Goal: Task Accomplishment & Management: Manage account settings

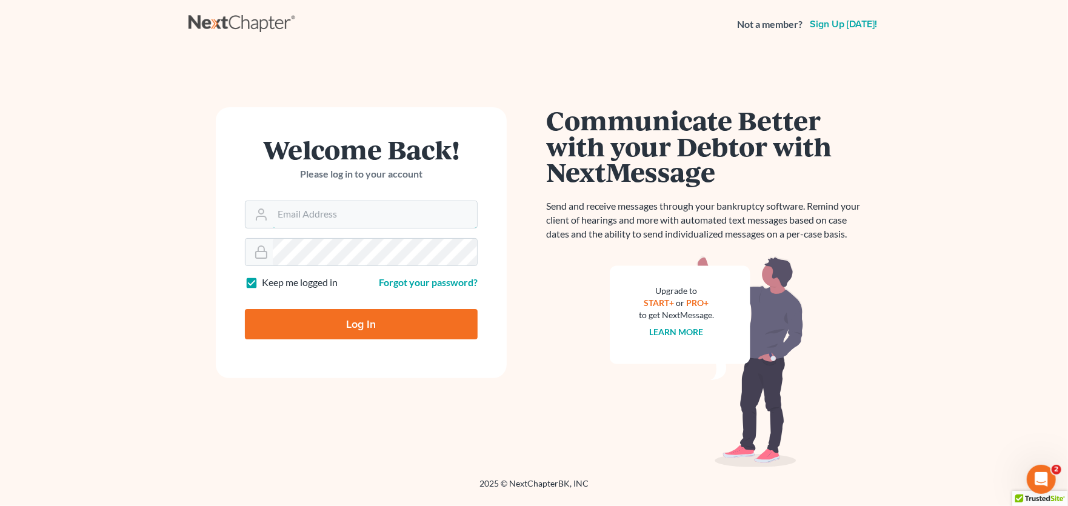
type input "rachel@farthing.legal"
click at [327, 334] on input "Log In" at bounding box center [361, 324] width 233 height 30
type input "Thinking..."
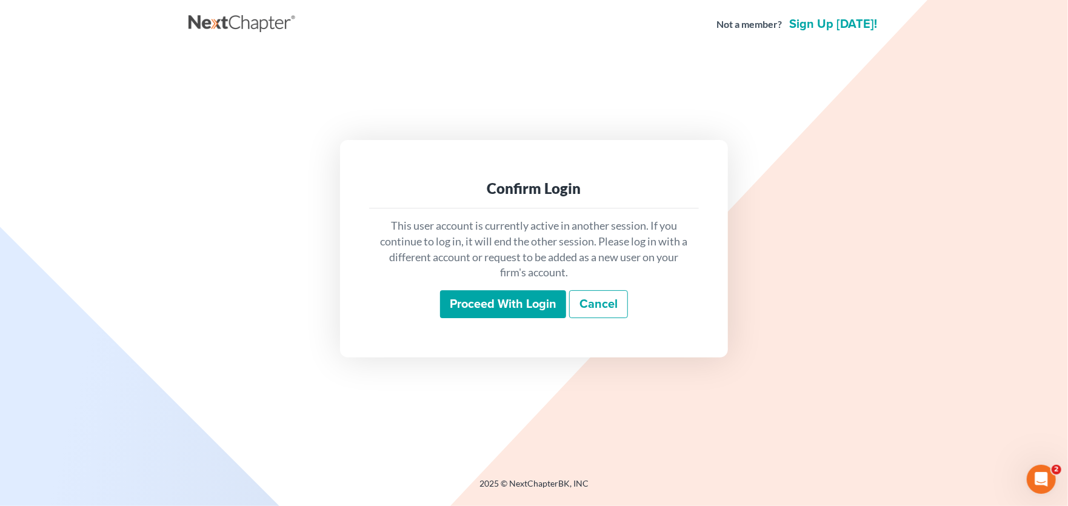
click at [490, 305] on input "Proceed with login" at bounding box center [503, 304] width 126 height 28
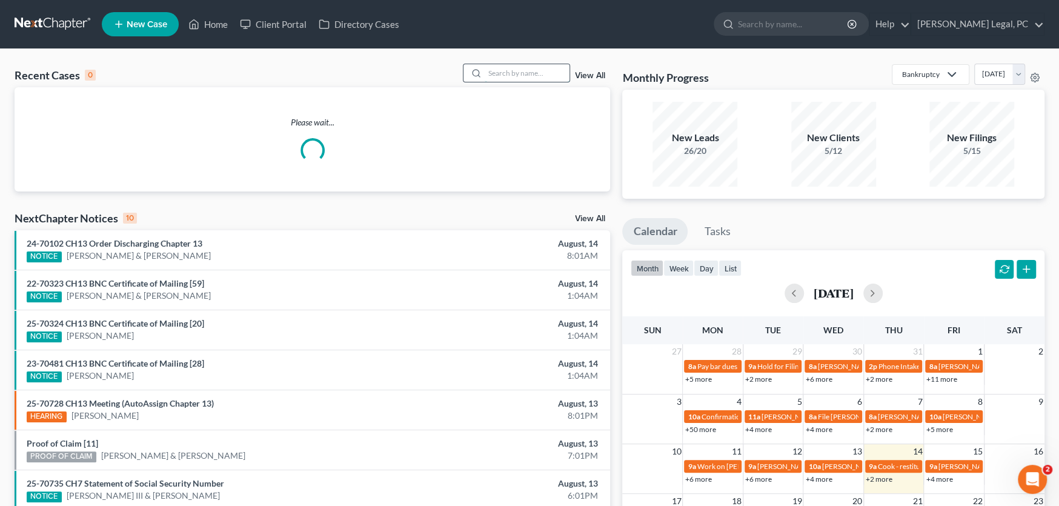
click at [489, 69] on input "search" at bounding box center [527, 73] width 85 height 18
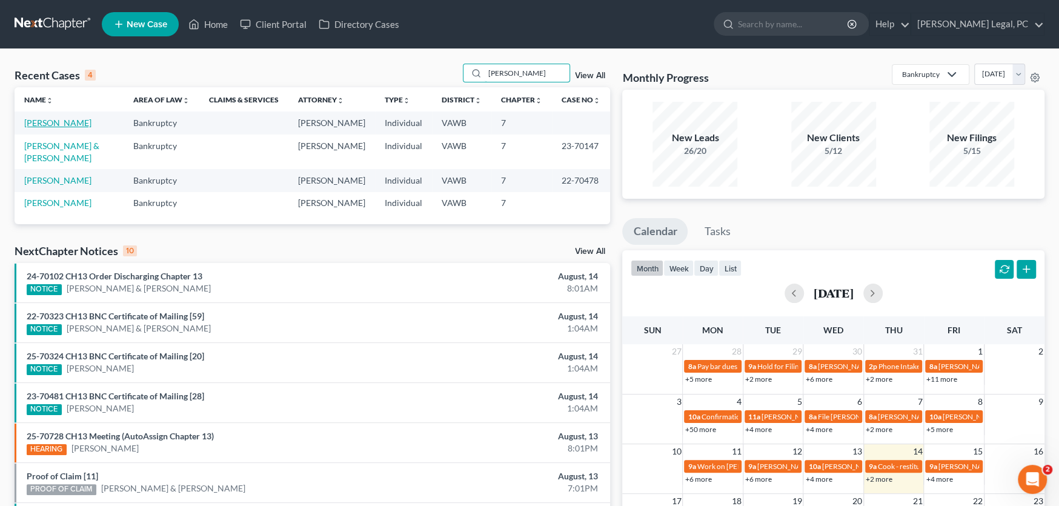
type input "marshall"
click at [58, 126] on link "Marshall, Rhonda" at bounding box center [57, 123] width 67 height 10
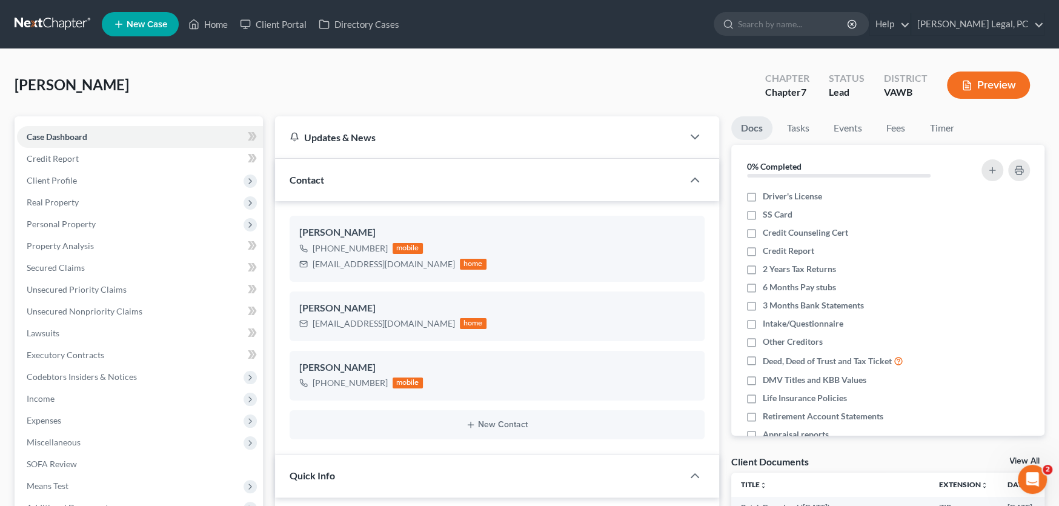
scroll to position [1103, 0]
click at [72, 21] on link at bounding box center [54, 24] width 78 height 22
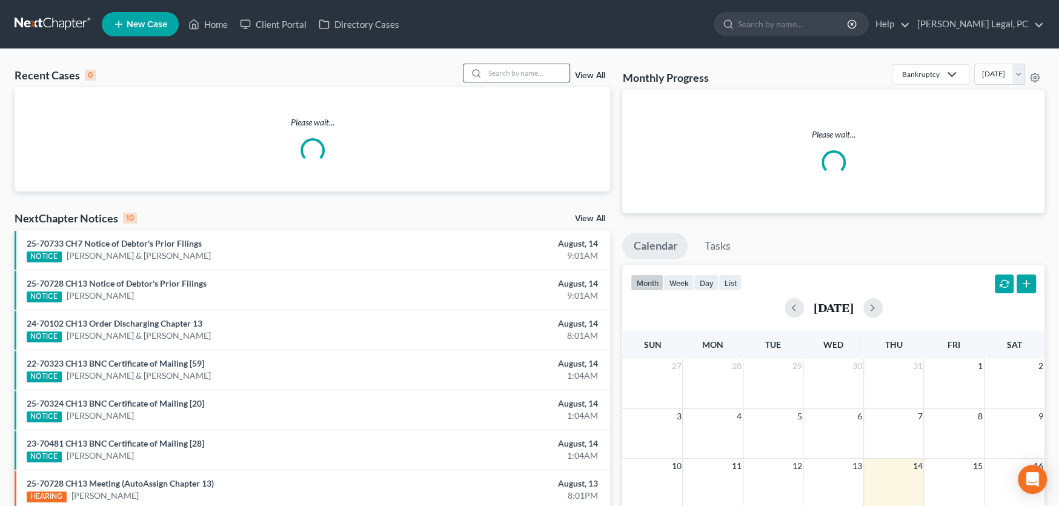
click at [502, 76] on input "search" at bounding box center [527, 73] width 85 height 18
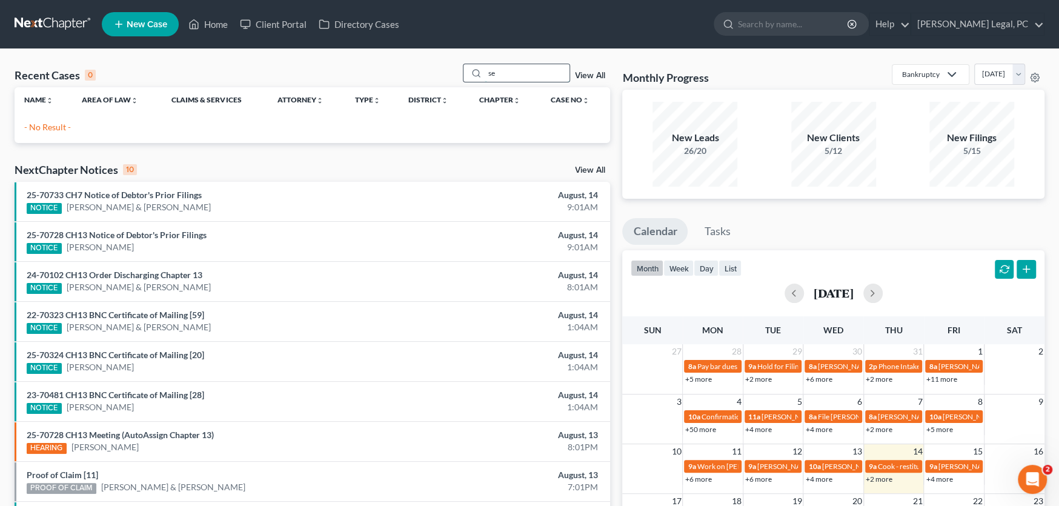
type input "s"
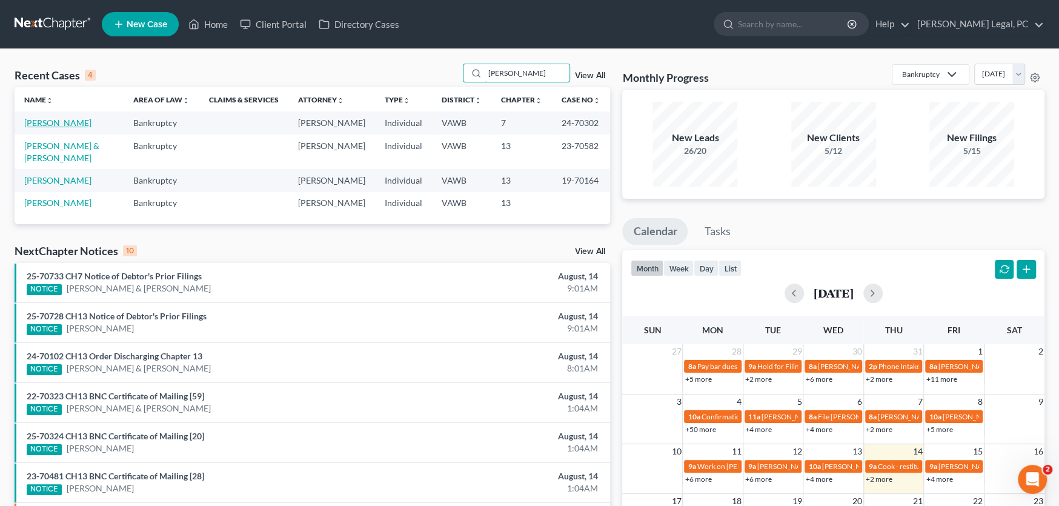
type input "vick"
click at [47, 121] on link "Seagle, Vicki" at bounding box center [57, 123] width 67 height 10
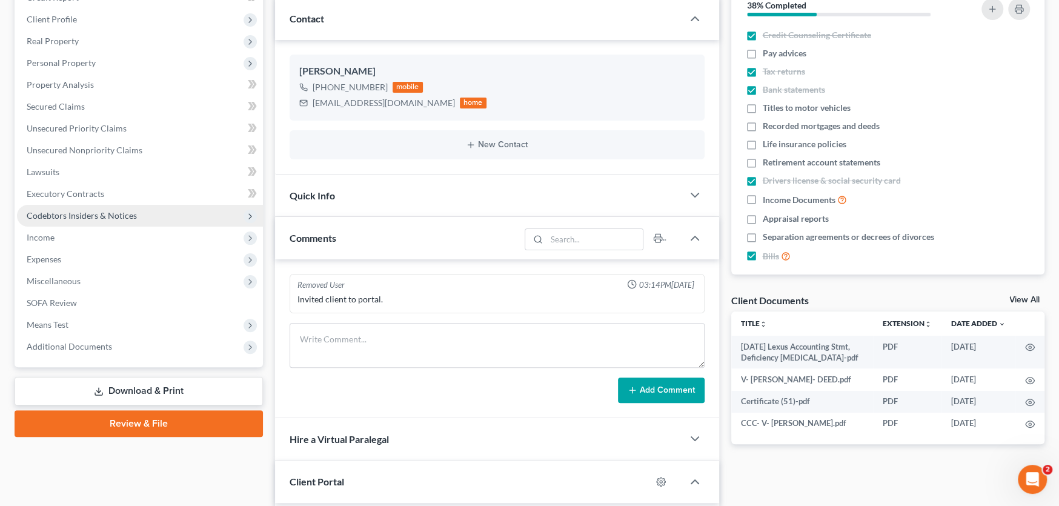
scroll to position [182, 0]
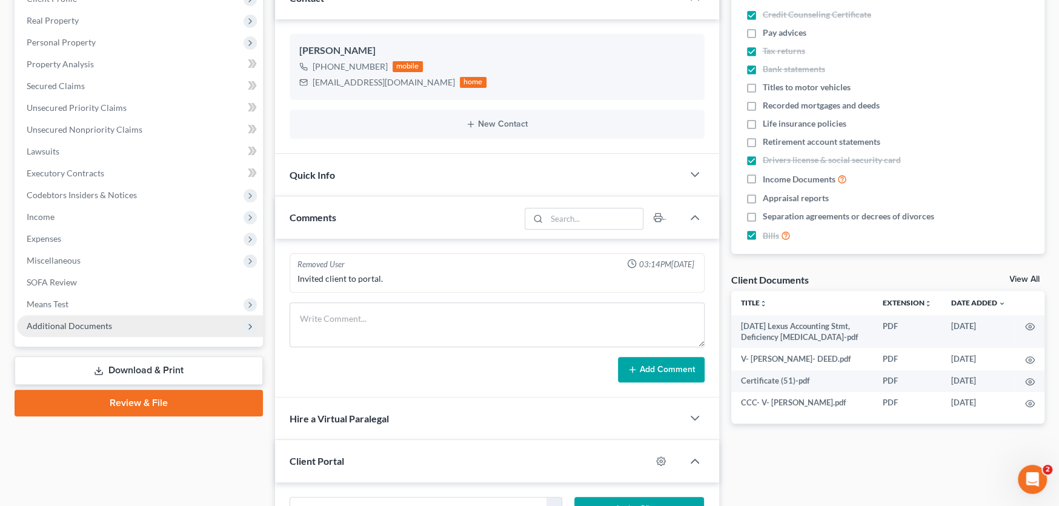
click at [74, 324] on span "Additional Documents" at bounding box center [69, 326] width 85 height 10
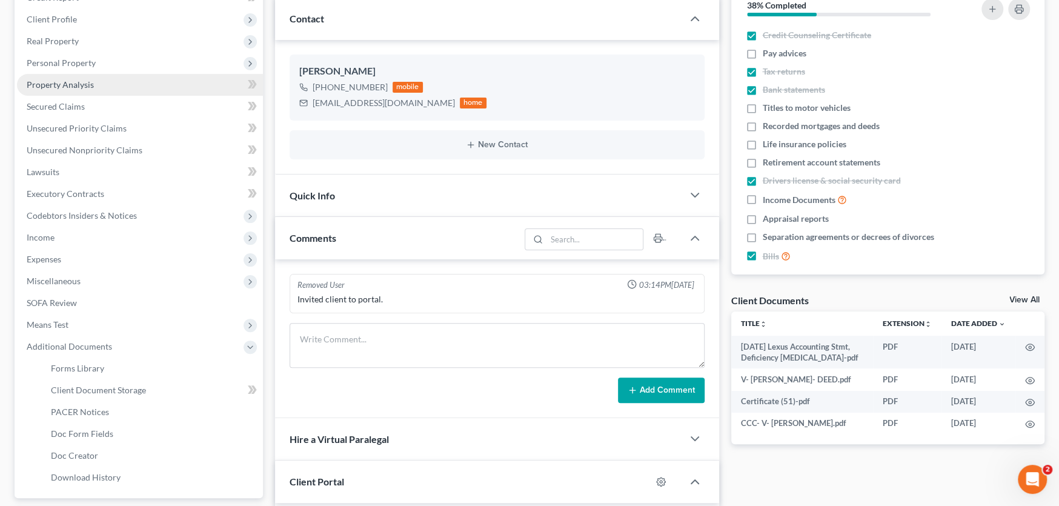
scroll to position [0, 0]
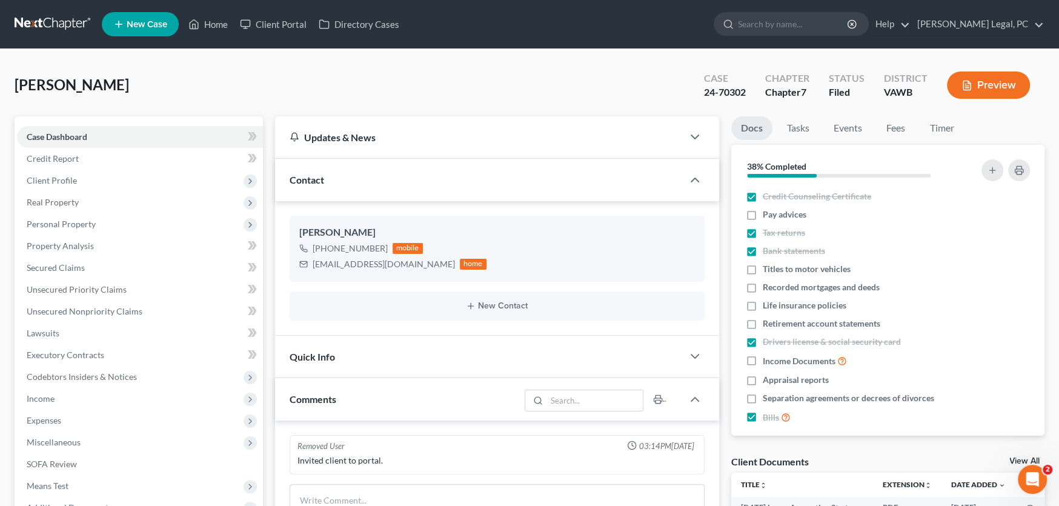
click at [66, 23] on link at bounding box center [54, 24] width 78 height 22
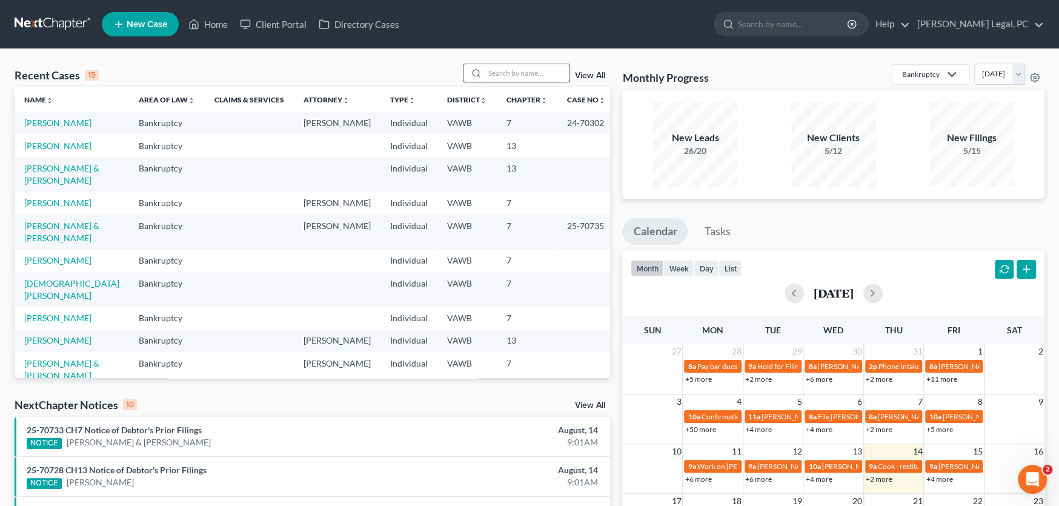
click at [490, 64] on input "search" at bounding box center [527, 73] width 85 height 18
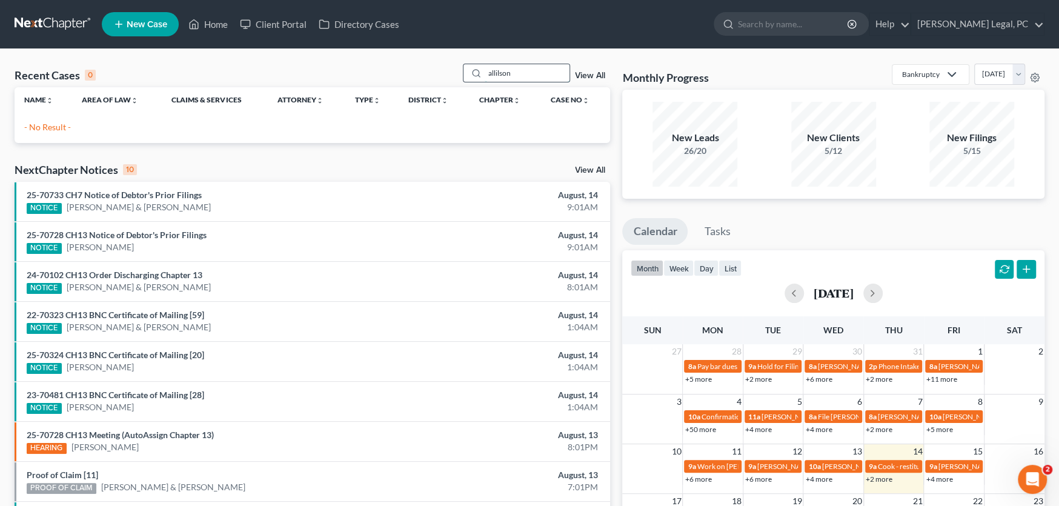
drag, startPoint x: 526, startPoint y: 71, endPoint x: 475, endPoint y: 64, distance: 51.4
click at [475, 64] on div "allilson" at bounding box center [517, 73] width 108 height 19
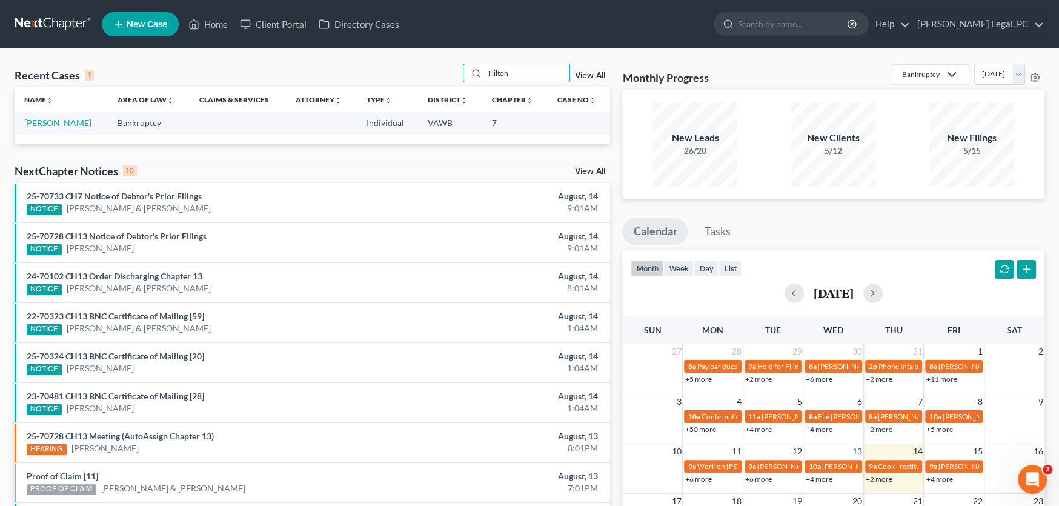
type input "Hilton"
click at [56, 122] on link "[PERSON_NAME]" at bounding box center [57, 123] width 67 height 10
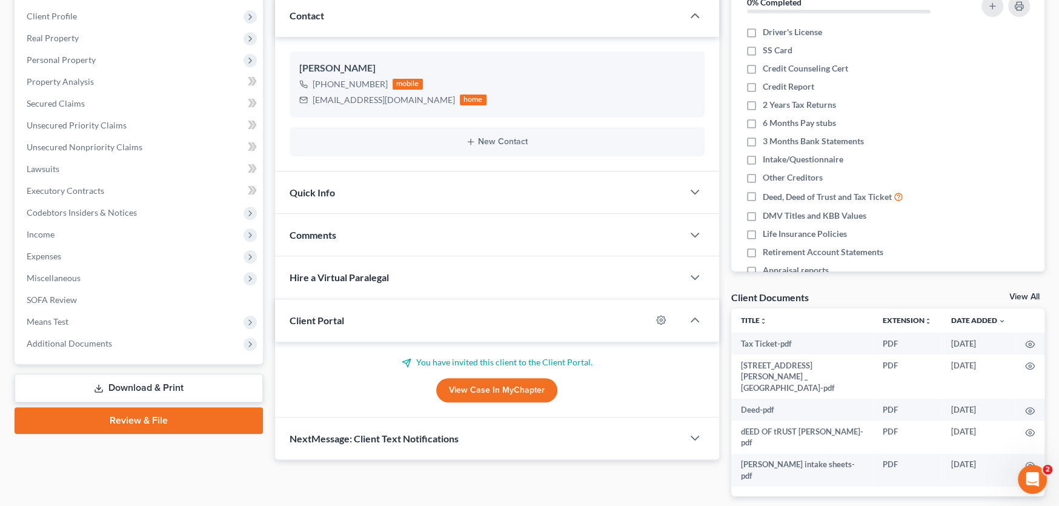
scroll to position [185, 0]
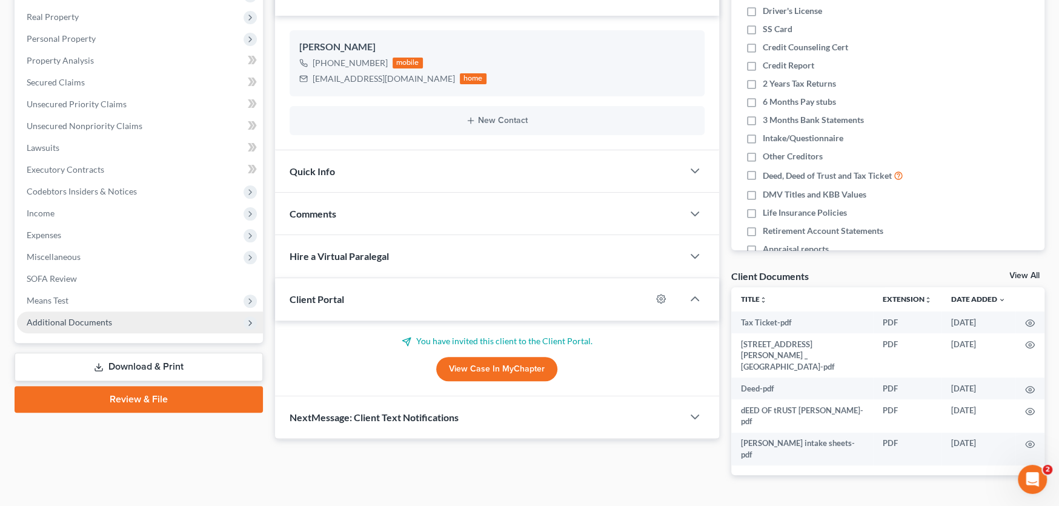
click at [75, 321] on span "Additional Documents" at bounding box center [69, 322] width 85 height 10
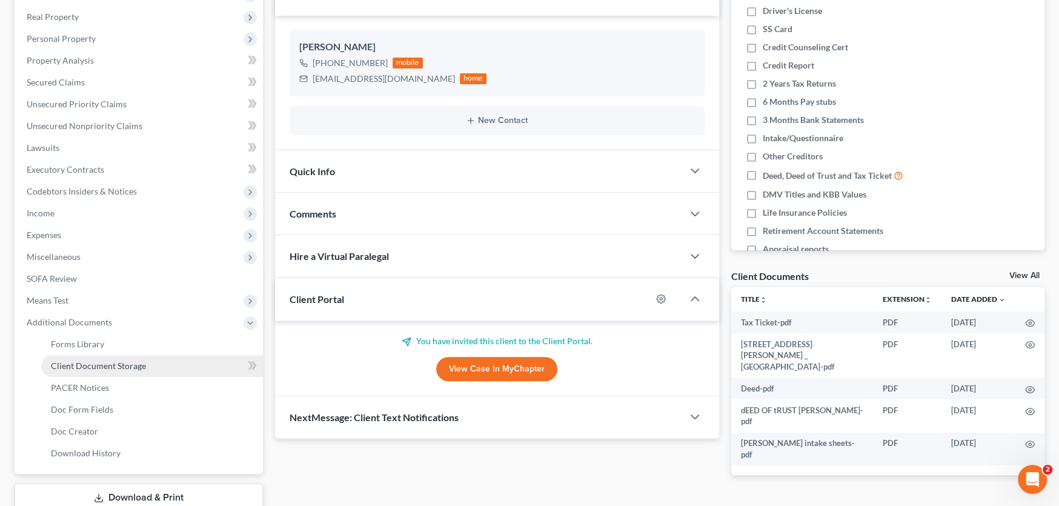
click at [74, 371] on link "Client Document Storage" at bounding box center [152, 366] width 222 height 22
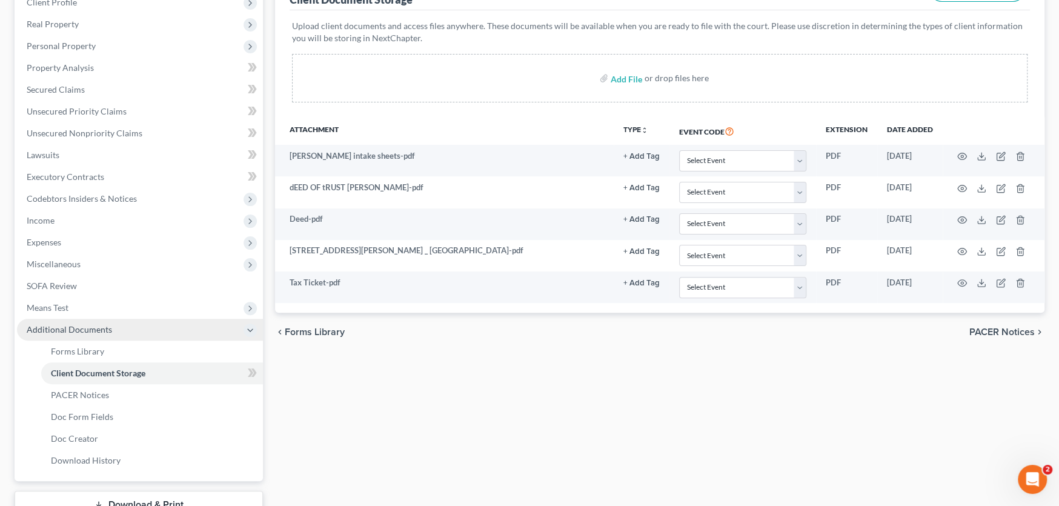
scroll to position [86, 0]
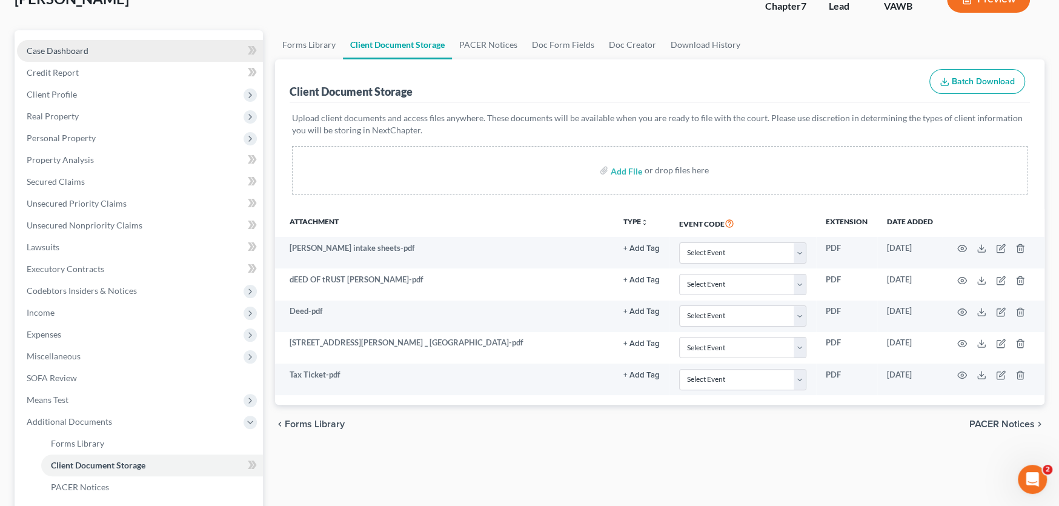
click at [68, 46] on span "Case Dashboard" at bounding box center [58, 50] width 62 height 10
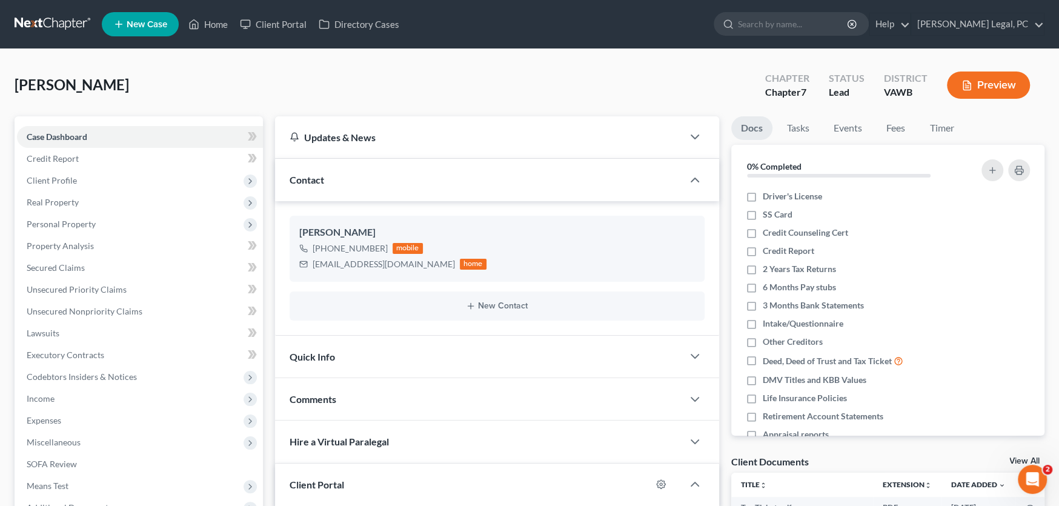
click at [56, 34] on link at bounding box center [54, 24] width 78 height 22
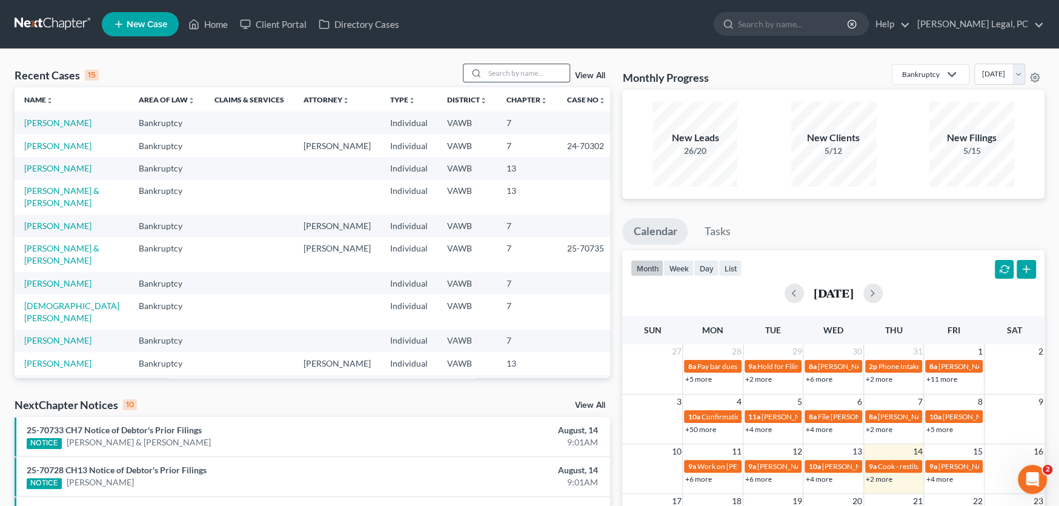
click at [502, 68] on input "search" at bounding box center [527, 73] width 85 height 18
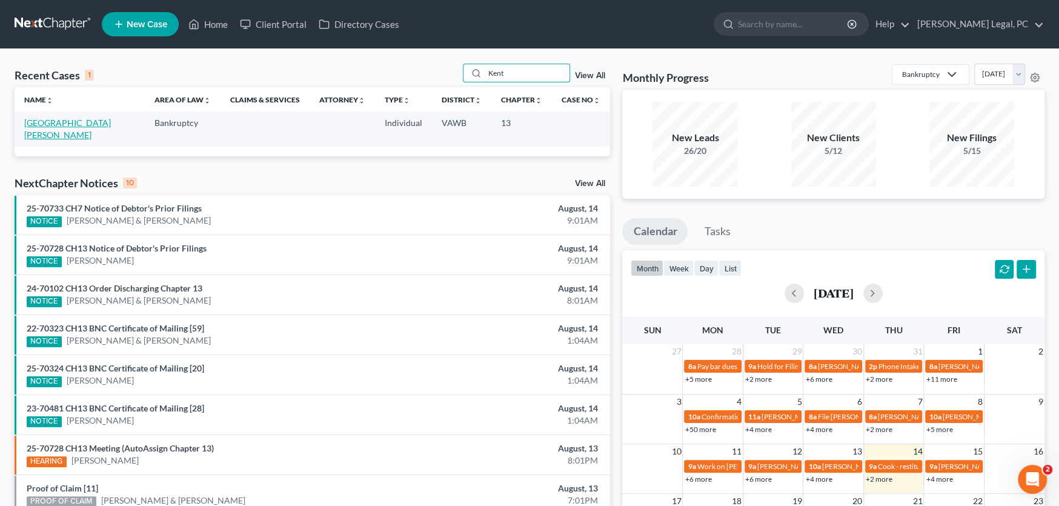
type input "Kent"
click at [55, 124] on link "[GEOGRAPHIC_DATA][PERSON_NAME]" at bounding box center [67, 129] width 87 height 22
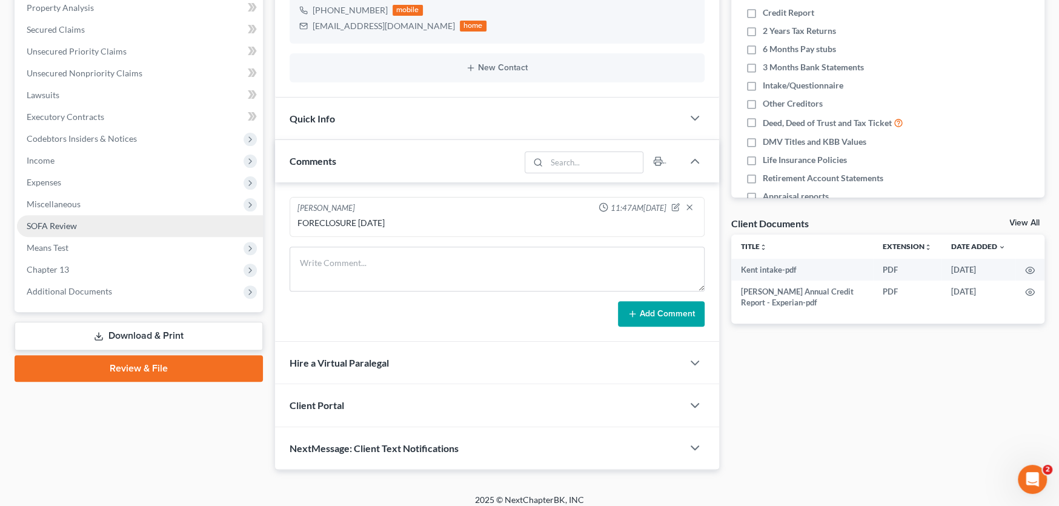
scroll to position [246, 0]
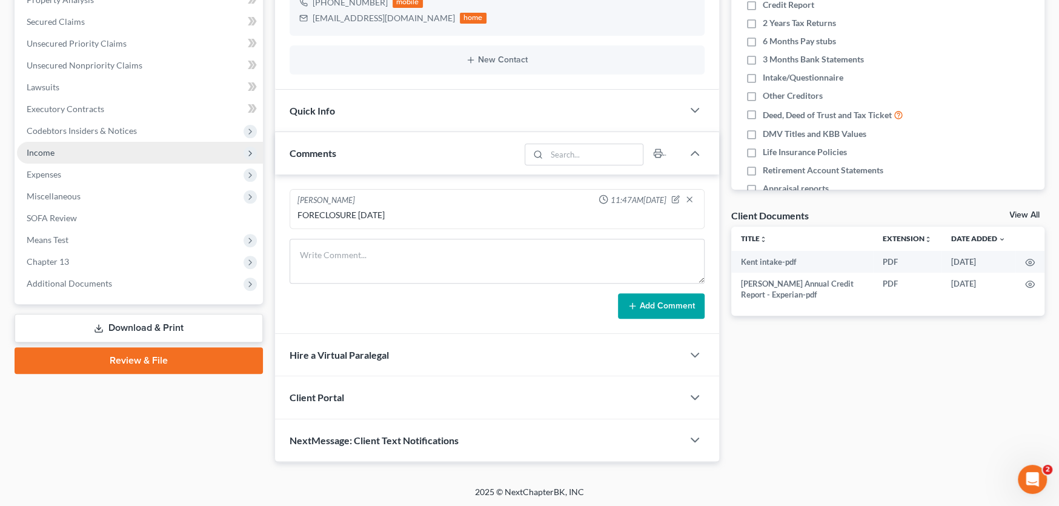
click at [45, 151] on span "Income" at bounding box center [41, 152] width 28 height 10
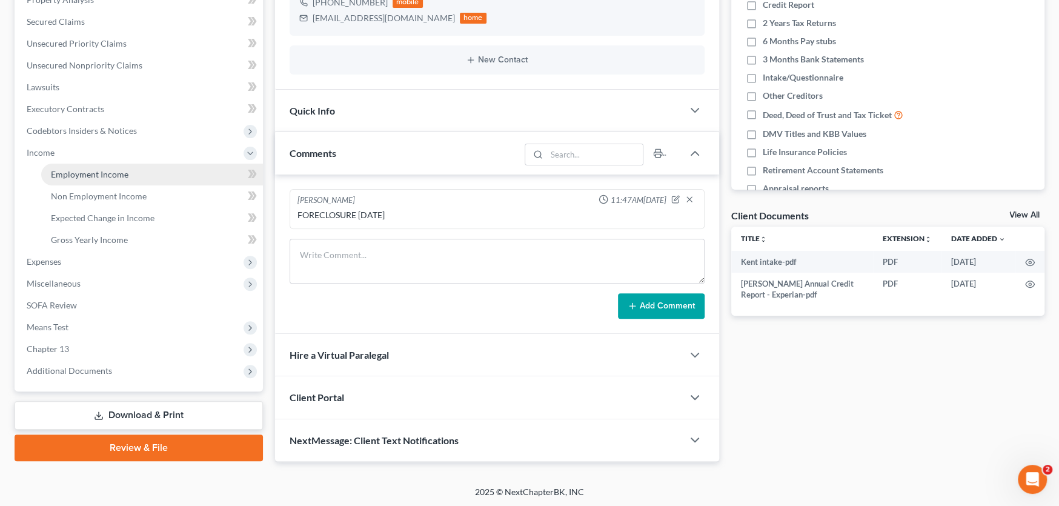
click at [97, 174] on span "Employment Income" at bounding box center [90, 174] width 78 height 10
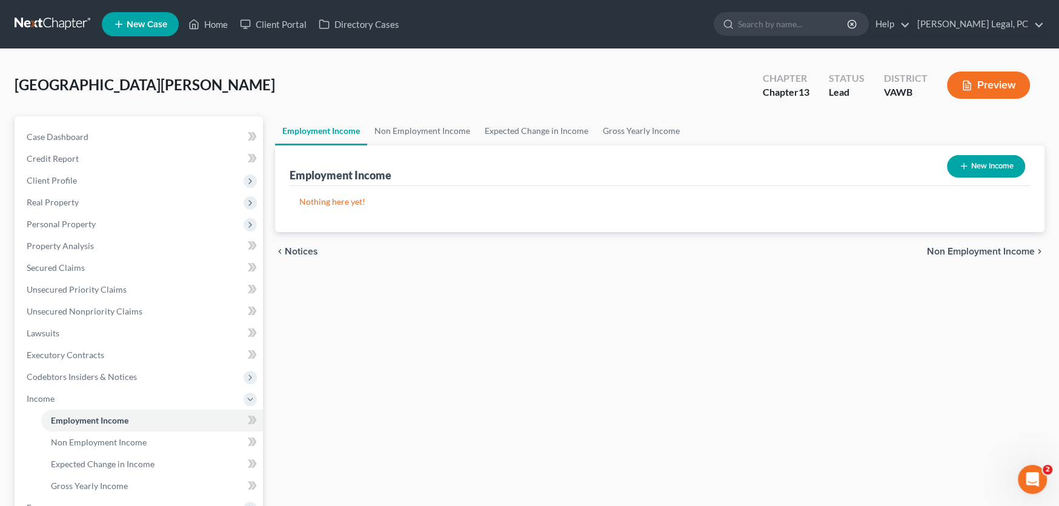
click at [972, 165] on button "New Income" at bounding box center [986, 166] width 78 height 22
select select "0"
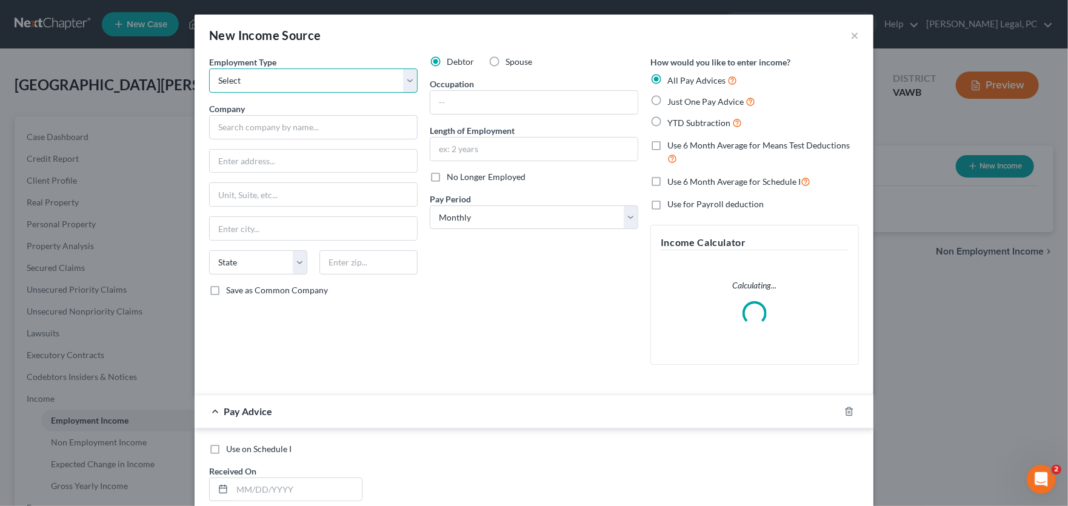
click at [255, 77] on select "Select Full or Part Time Employment Self Employment" at bounding box center [313, 80] width 208 height 24
select select "0"
click at [209, 68] on select "Select Full or Part Time Employment Self Employment" at bounding box center [313, 80] width 208 height 24
click at [257, 117] on input "text" at bounding box center [313, 127] width 208 height 24
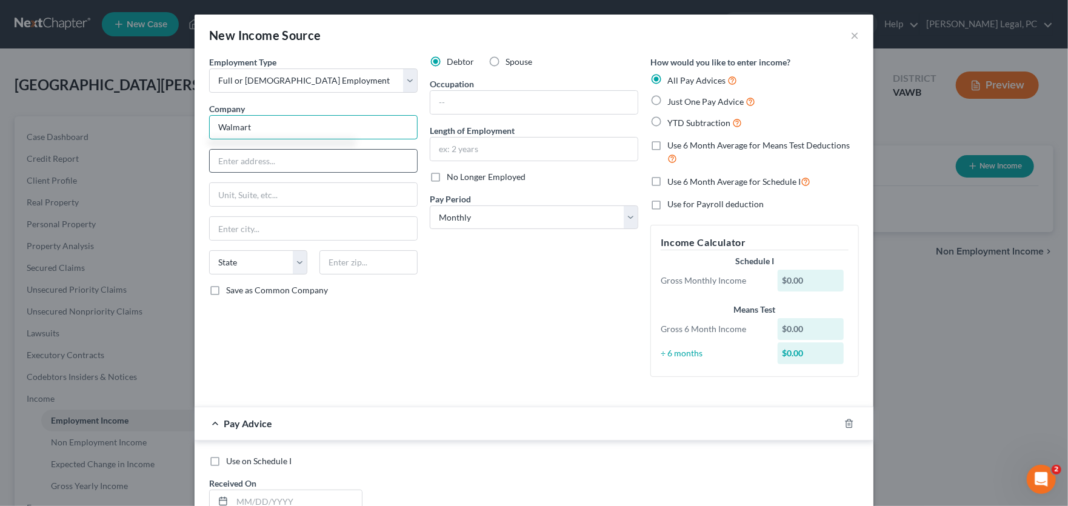
type input "Walmart"
click at [262, 159] on input "text" at bounding box center [313, 161] width 207 height 23
click at [233, 159] on input "text" at bounding box center [313, 161] width 207 height 23
paste input "[STREET_ADDRESS]"
type input "[STREET_ADDRESS]"
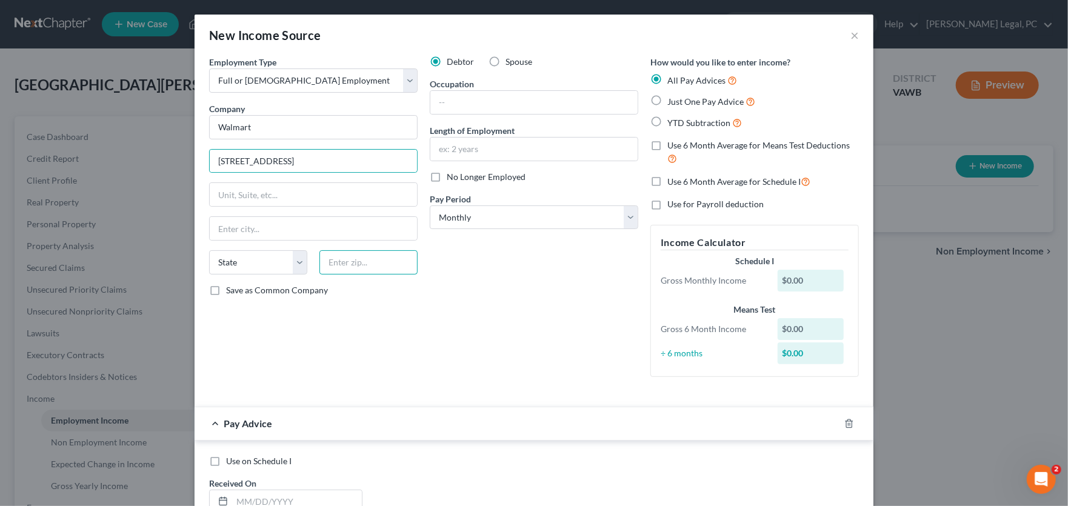
click at [337, 270] on input "text" at bounding box center [368, 262] width 98 height 24
type input "24382"
type input "[GEOGRAPHIC_DATA]"
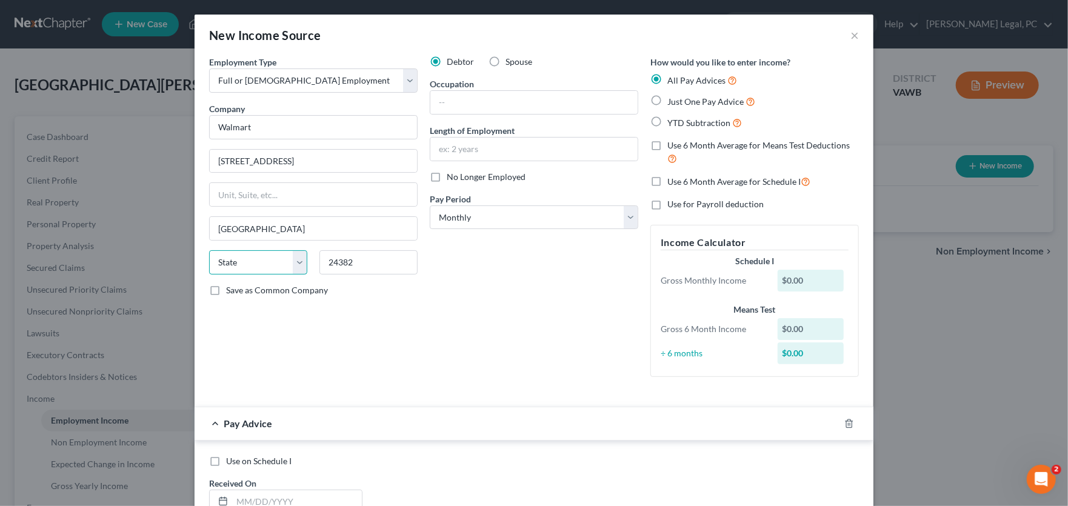
select select "48"
click at [473, 102] on input "text" at bounding box center [533, 102] width 207 height 23
type input "[PERSON_NAME]"
click at [479, 147] on input "text" at bounding box center [533, 149] width 207 height 23
click at [456, 284] on div "Debtor Spouse Occupation Baker Length of Employment No Longer Employed Pay Peri…" at bounding box center [534, 221] width 221 height 331
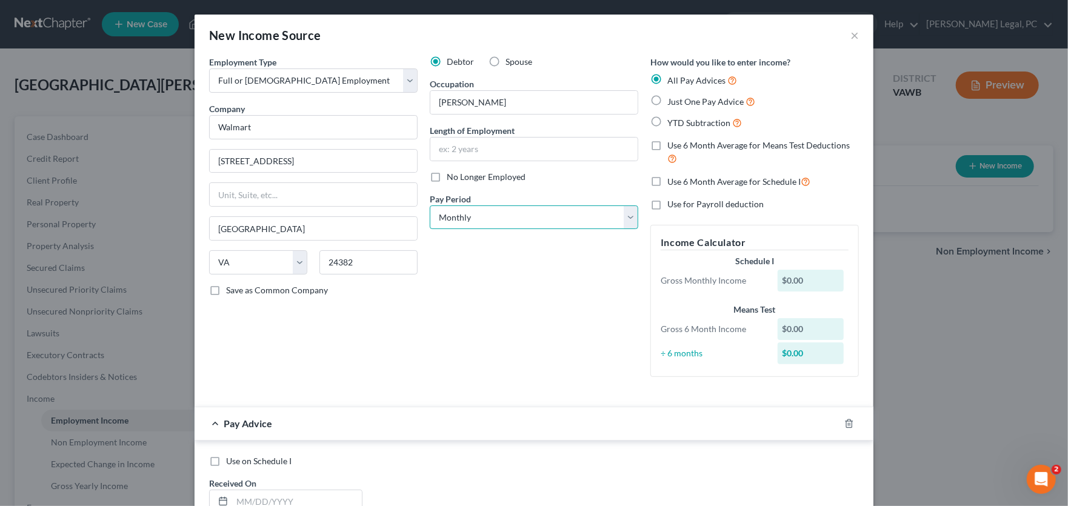
click at [482, 219] on select "Select Monthly Twice Monthly Every Other Week Weekly" at bounding box center [534, 217] width 208 height 24
click at [430, 205] on select "Select Monthly Twice Monthly Every Other Week Weekly" at bounding box center [534, 217] width 208 height 24
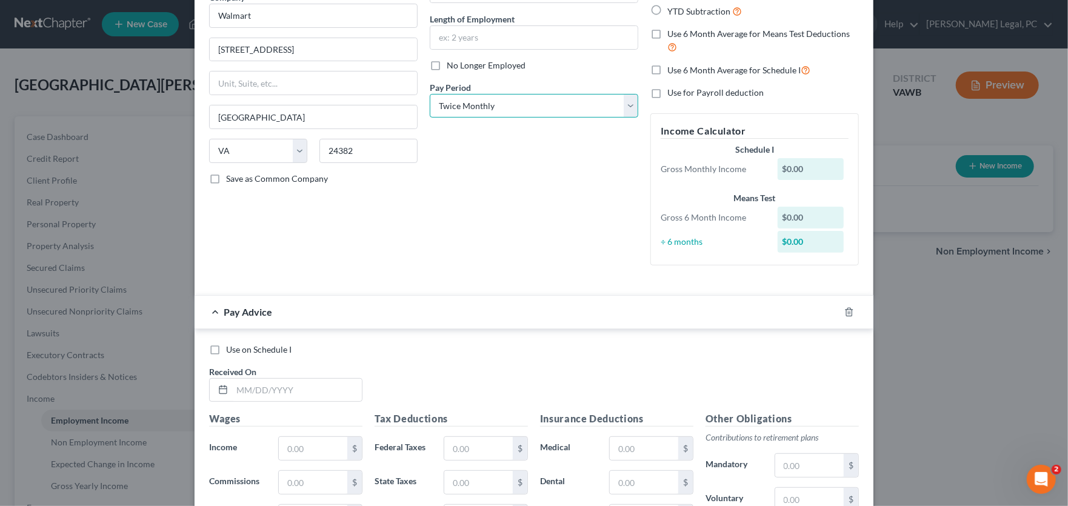
scroll to position [121, 0]
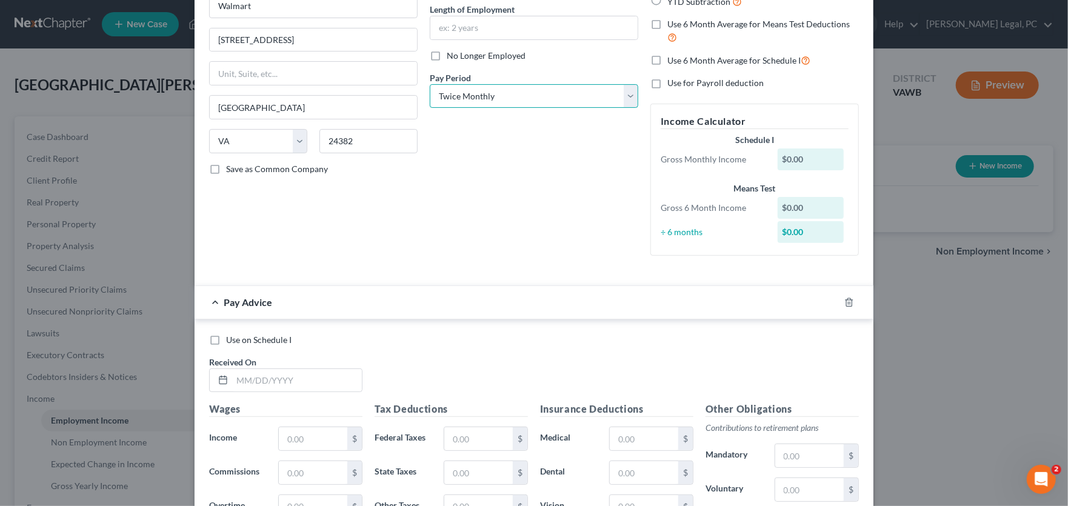
click at [487, 99] on select "Select Monthly Twice Monthly Every Other Week Weekly" at bounding box center [534, 96] width 208 height 24
select select "2"
click at [430, 84] on select "Select Monthly Twice Monthly Every Other Week Weekly" at bounding box center [534, 96] width 208 height 24
click at [305, 377] on input "text" at bounding box center [297, 380] width 130 height 23
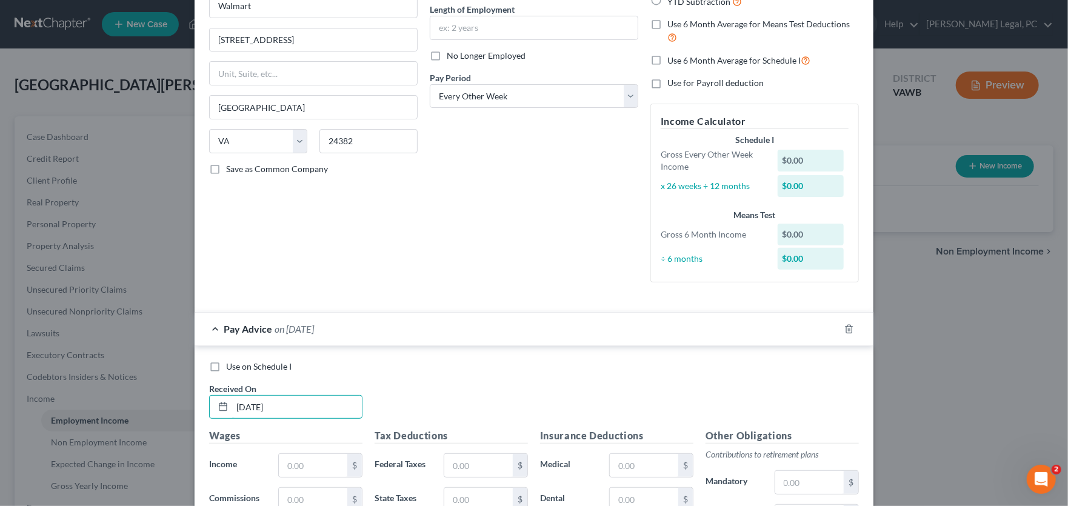
type input "04/10/25"
type input "5"
type input "1,296.84"
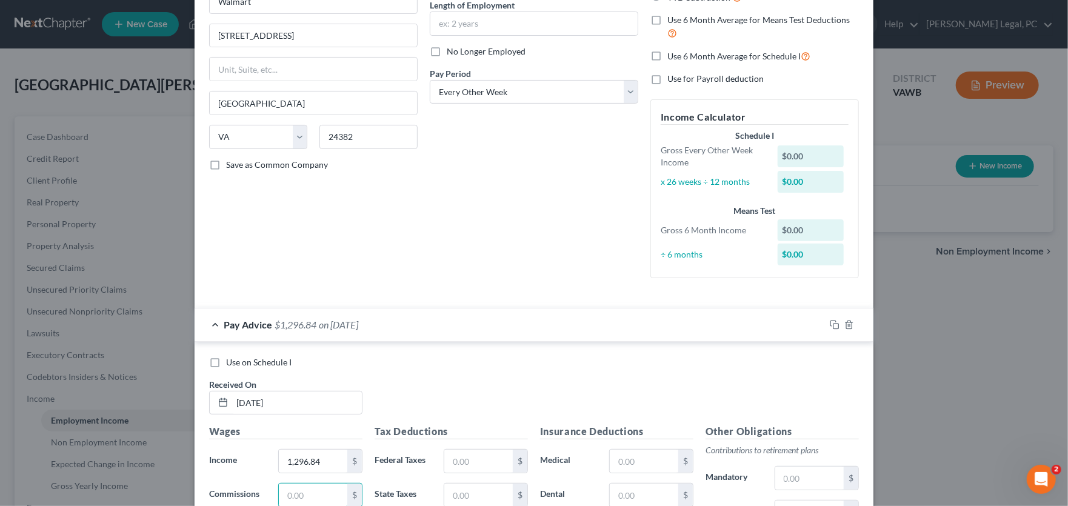
scroll to position [186, 0]
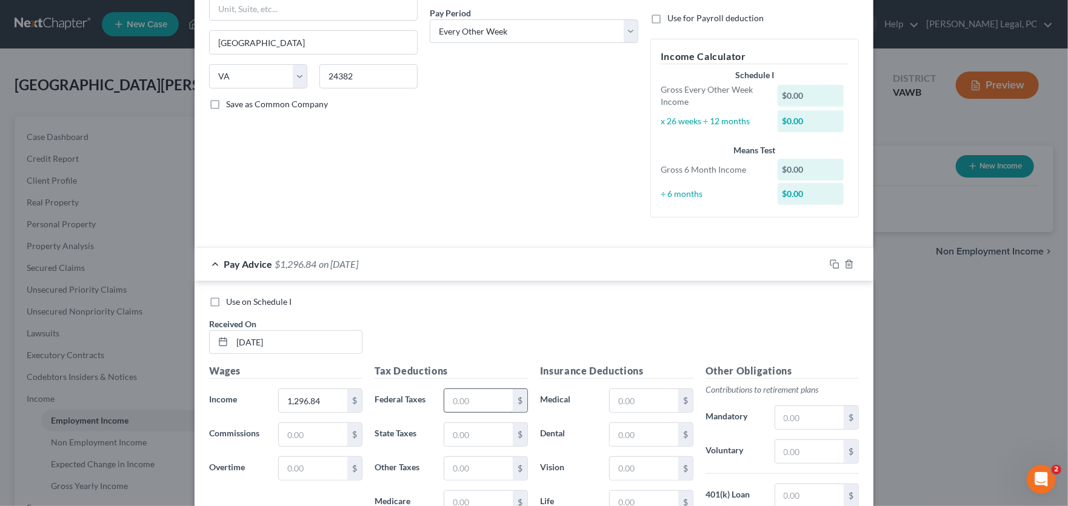
click at [474, 401] on input "text" at bounding box center [478, 400] width 68 height 23
click at [469, 400] on input "text" at bounding box center [478, 400] width 68 height 23
type input "222.29"
click at [640, 402] on input "text" at bounding box center [644, 400] width 68 height 23
type input "491.92"
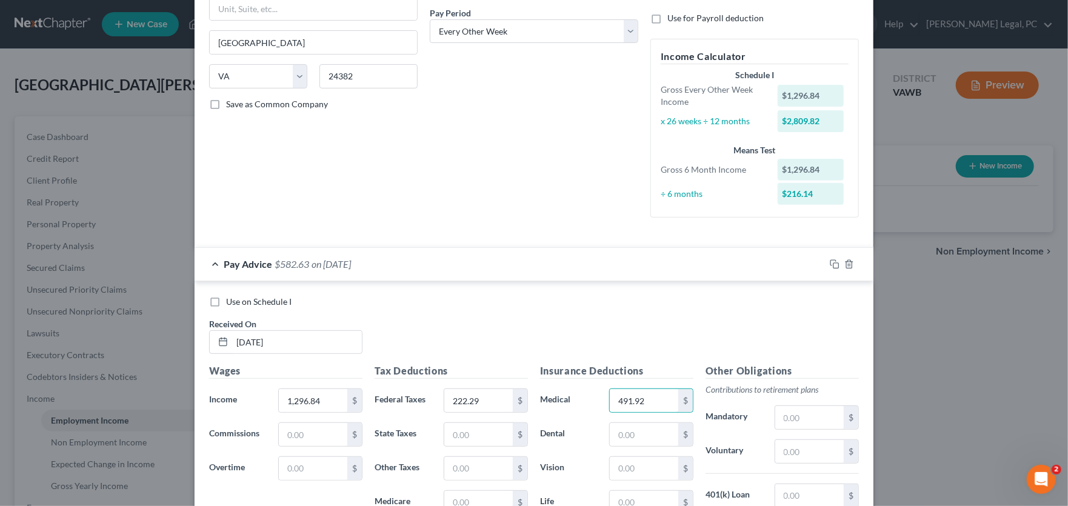
click at [459, 311] on div "Use on Schedule I Received On * 04/10/25" at bounding box center [534, 330] width 662 height 68
click at [829, 262] on icon "button" at bounding box center [834, 264] width 10 height 10
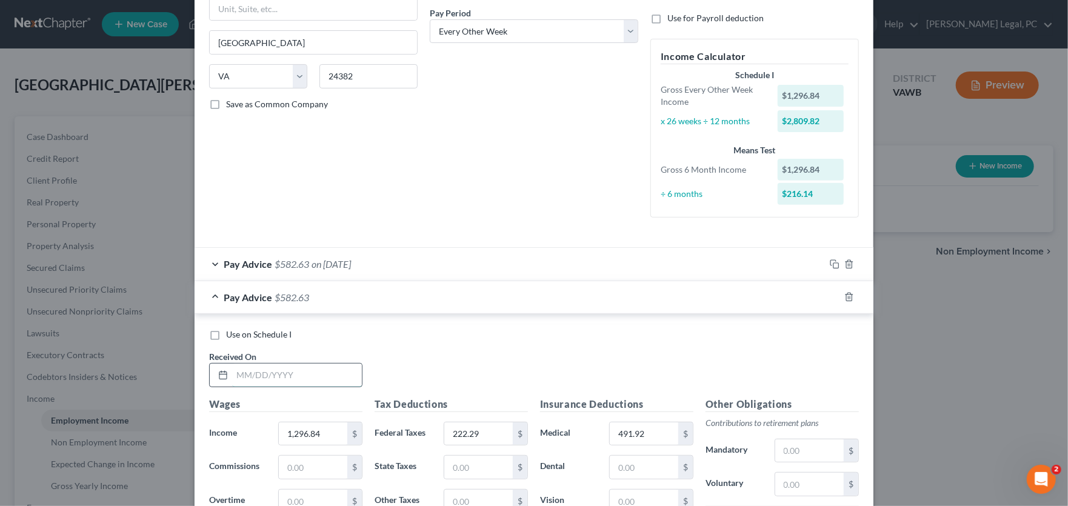
click at [270, 377] on input "text" at bounding box center [297, 375] width 130 height 23
type input "3/27/25"
click at [321, 439] on input "1,296.84" at bounding box center [313, 433] width 68 height 23
drag, startPoint x: 324, startPoint y: 436, endPoint x: 222, endPoint y: 431, distance: 102.5
click at [222, 431] on div "Income * 1,296.84 $" at bounding box center [285, 434] width 165 height 24
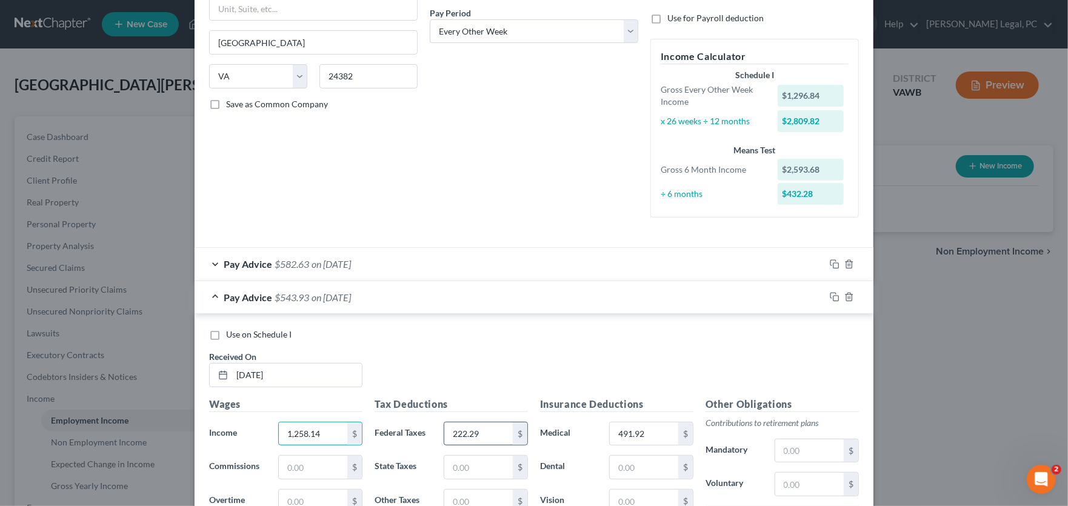
type input "1,258.14"
type input "212.46"
click at [657, 440] on input "491.92" at bounding box center [644, 433] width 68 height 23
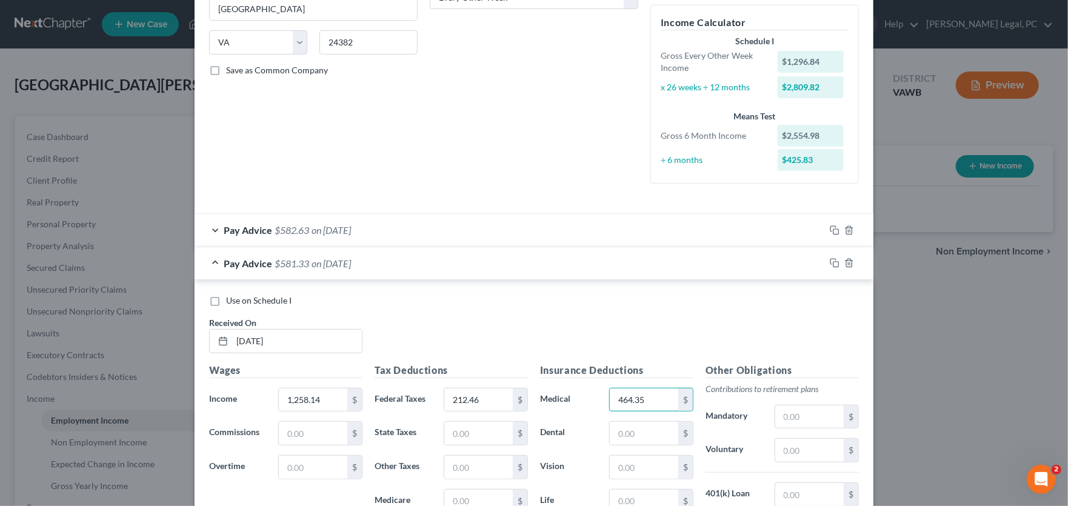
scroll to position [247, 0]
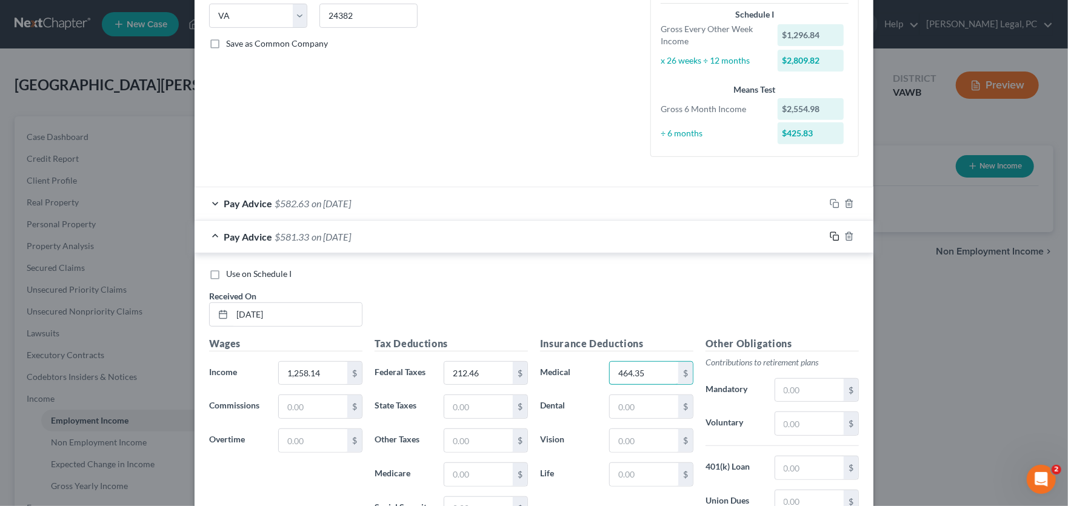
type input "464.35"
click at [829, 236] on icon "button" at bounding box center [834, 236] width 10 height 10
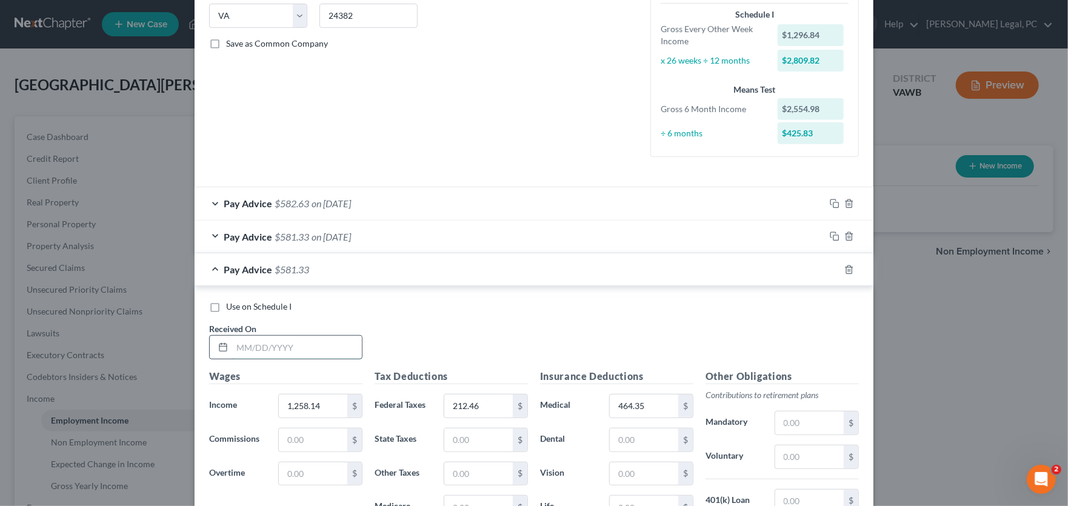
click at [280, 347] on input "text" at bounding box center [297, 347] width 130 height 23
type input "03/13/25"
type input "1,344.02"
type input "234.26"
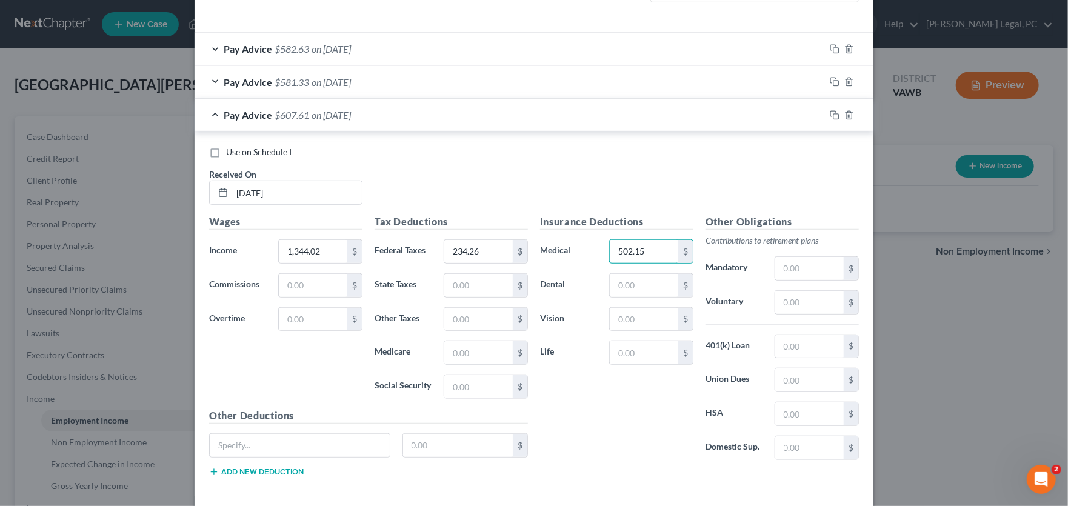
scroll to position [428, 0]
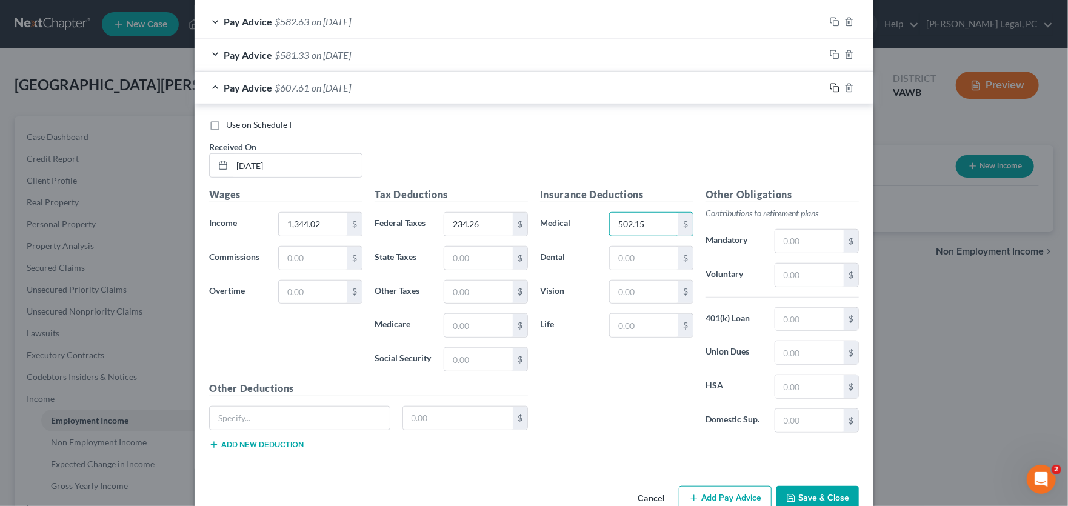
type input "502.15"
click at [829, 86] on icon "button" at bounding box center [834, 88] width 10 height 10
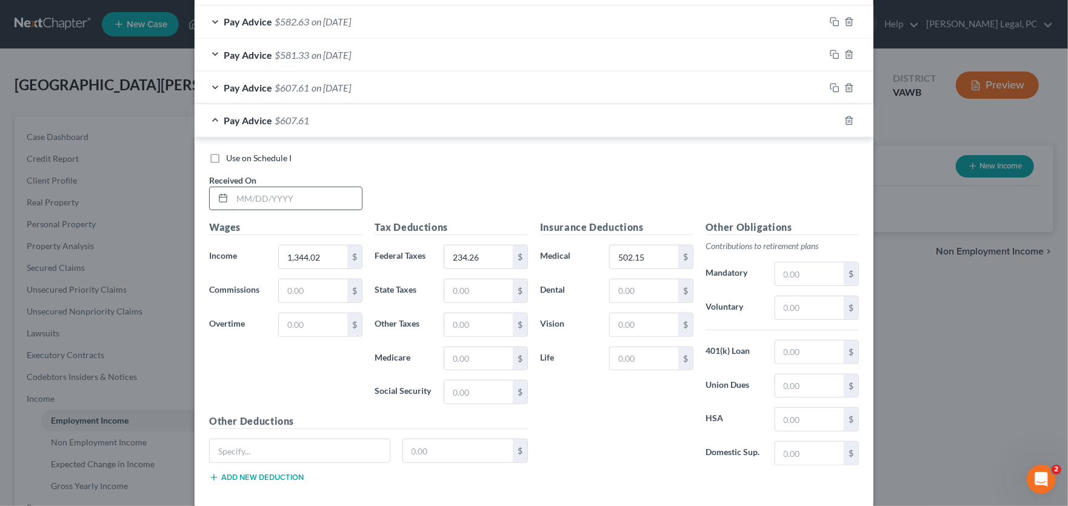
click at [239, 198] on input "text" at bounding box center [297, 198] width 130 height 23
type input "08/14/25"
type input "1,335.78"
type input "231.62"
type input "496.69"
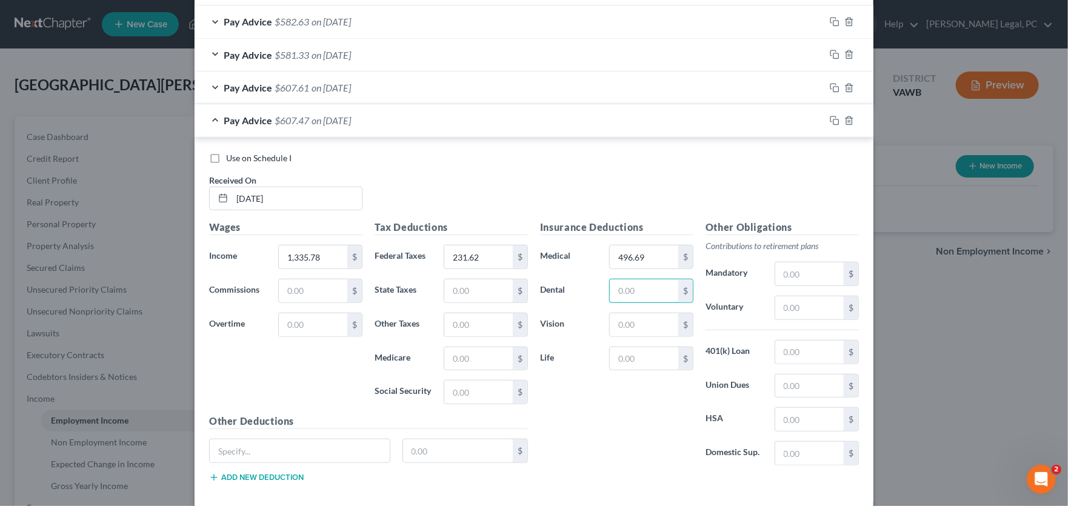
scroll to position [489, 0]
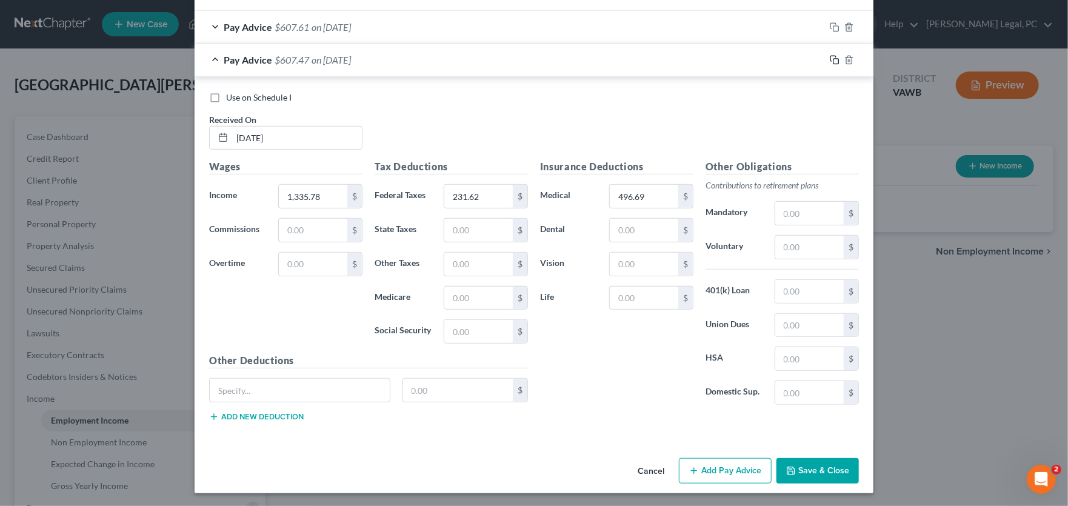
click at [829, 56] on icon "button" at bounding box center [834, 60] width 10 height 10
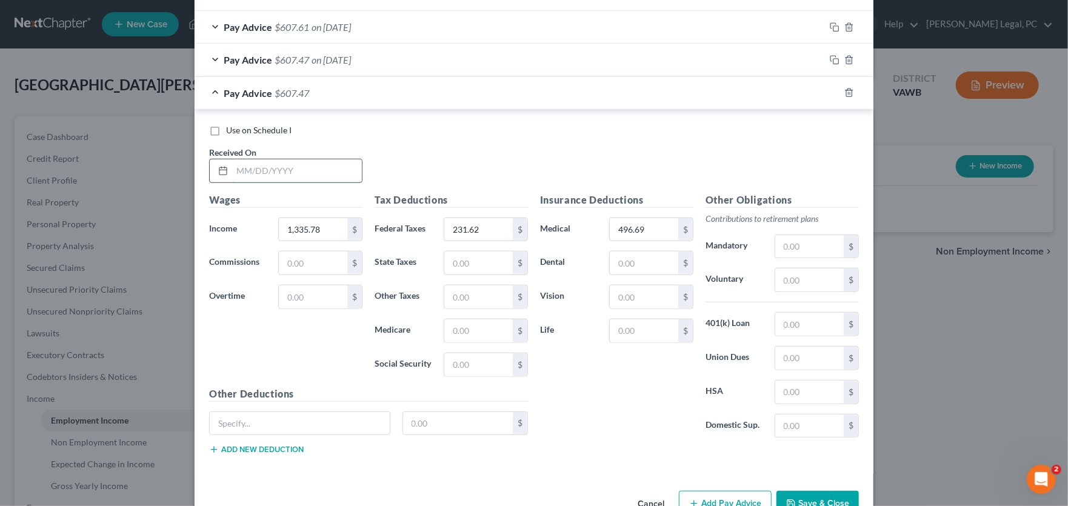
click at [251, 168] on input "text" at bounding box center [297, 170] width 130 height 23
type input "07/31"
type input "1,328.11"
type input "229.68"
type input "496.19"
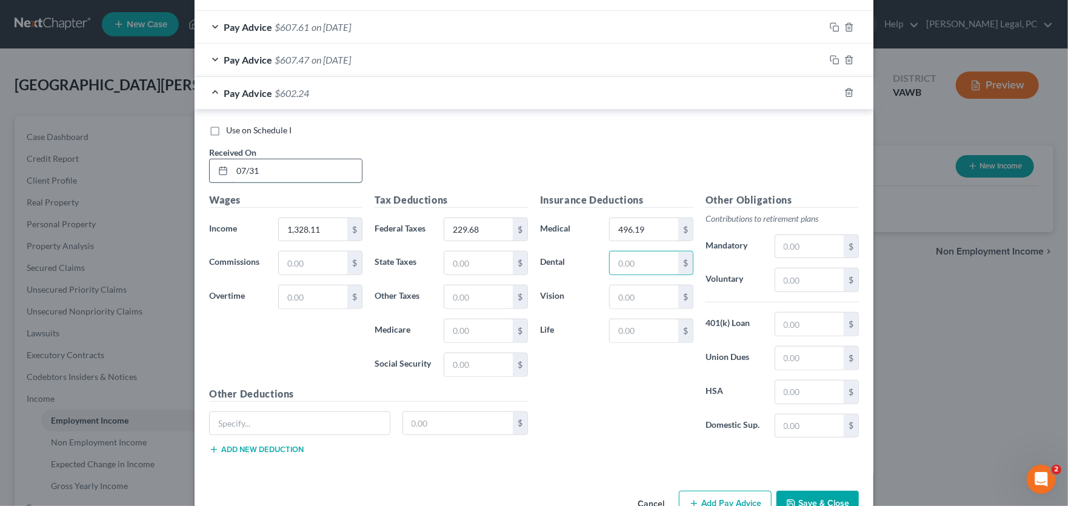
click at [284, 171] on input "07/31" at bounding box center [297, 170] width 130 height 23
type input "07/31/25"
click at [831, 89] on icon "button" at bounding box center [834, 93] width 10 height 10
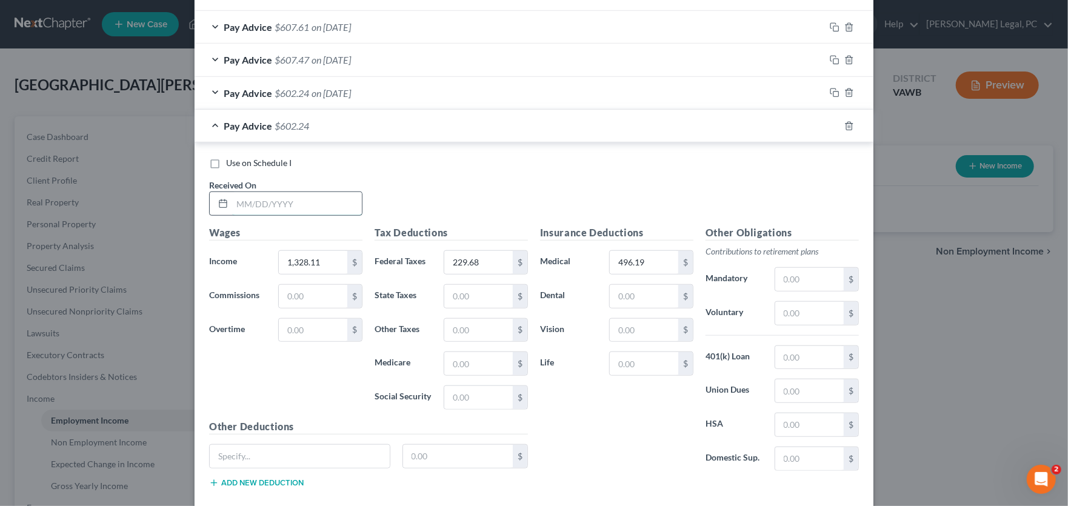
click at [245, 209] on input "text" at bounding box center [297, 203] width 130 height 23
type input "7/17/25"
type input "1,308.55"
type input "22,471"
type input "493.28"
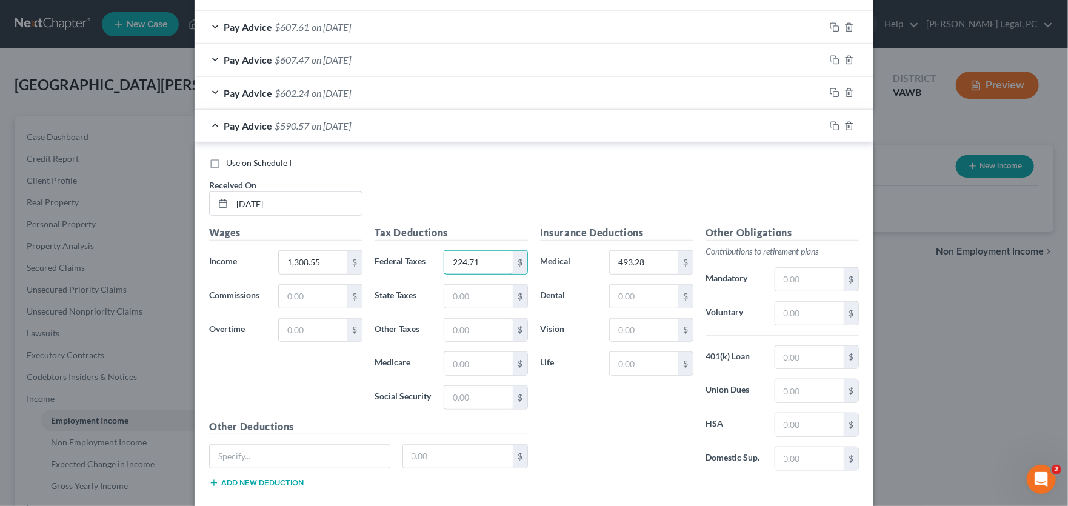
type input "224.71"
click at [832, 127] on icon "button" at bounding box center [834, 126] width 10 height 10
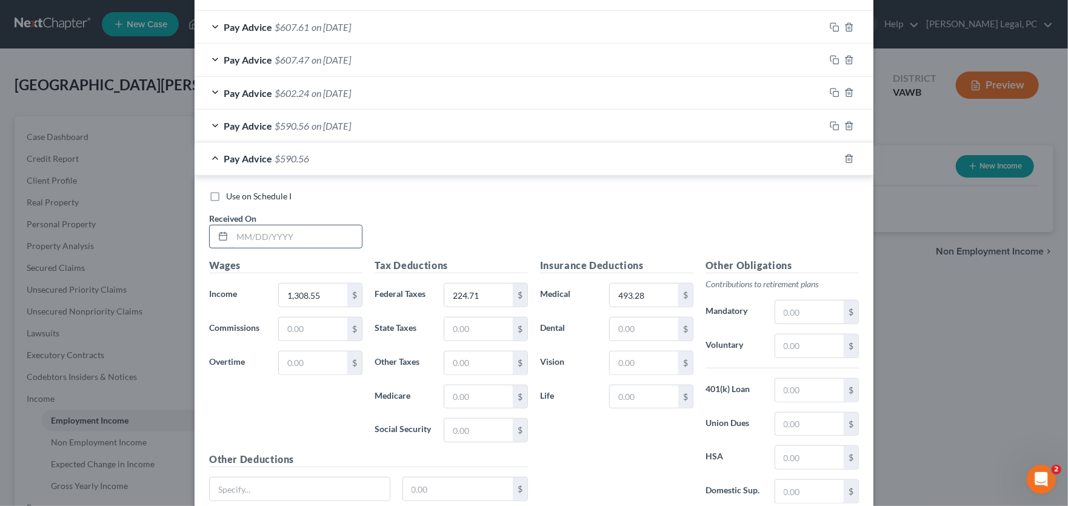
click at [239, 234] on input "text" at bounding box center [297, 236] width 130 height 23
type input "07/03/25"
type input "1,240.76"
type input "207.48"
type input "543.87"
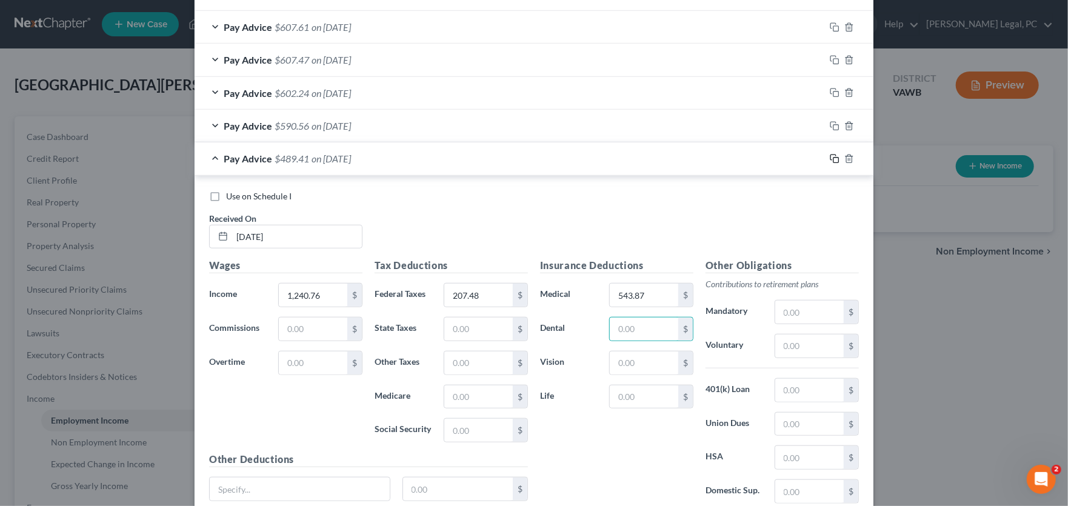
click at [829, 155] on icon "button" at bounding box center [834, 159] width 10 height 10
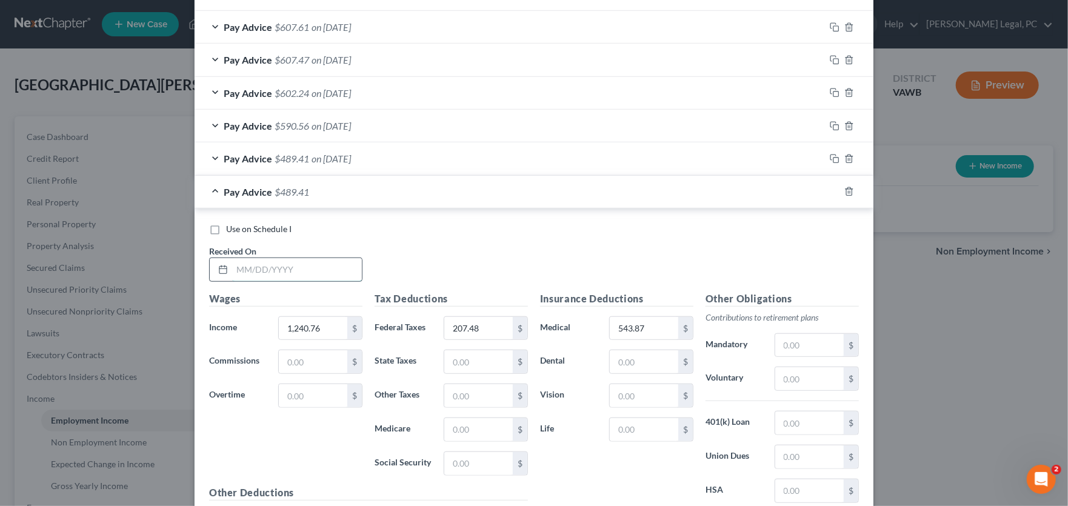
click at [259, 269] on input "text" at bounding box center [297, 269] width 130 height 23
type input "06/16/25"
type input "822.22"
type input "107.18"
type input "265.88"
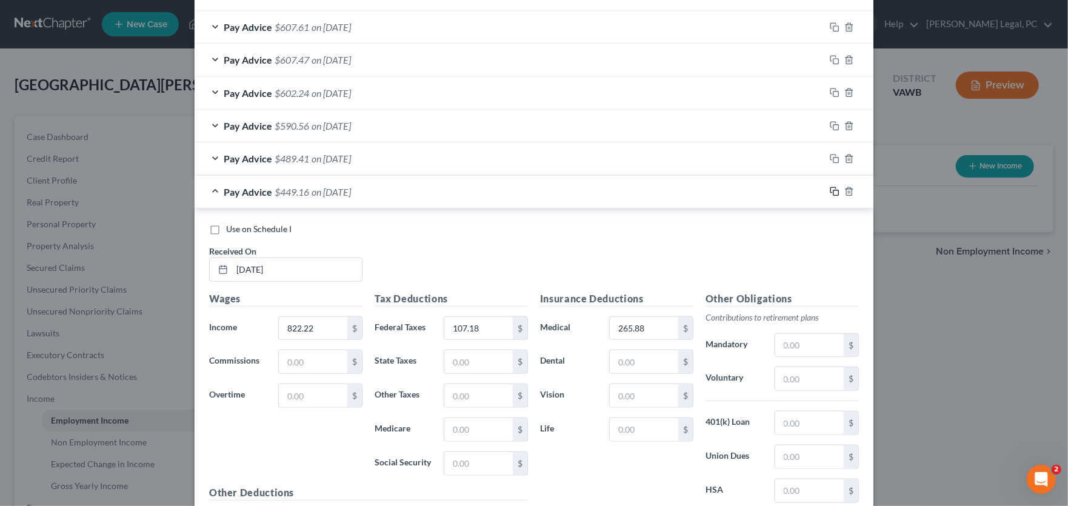
click at [829, 191] on icon "button" at bounding box center [834, 192] width 10 height 10
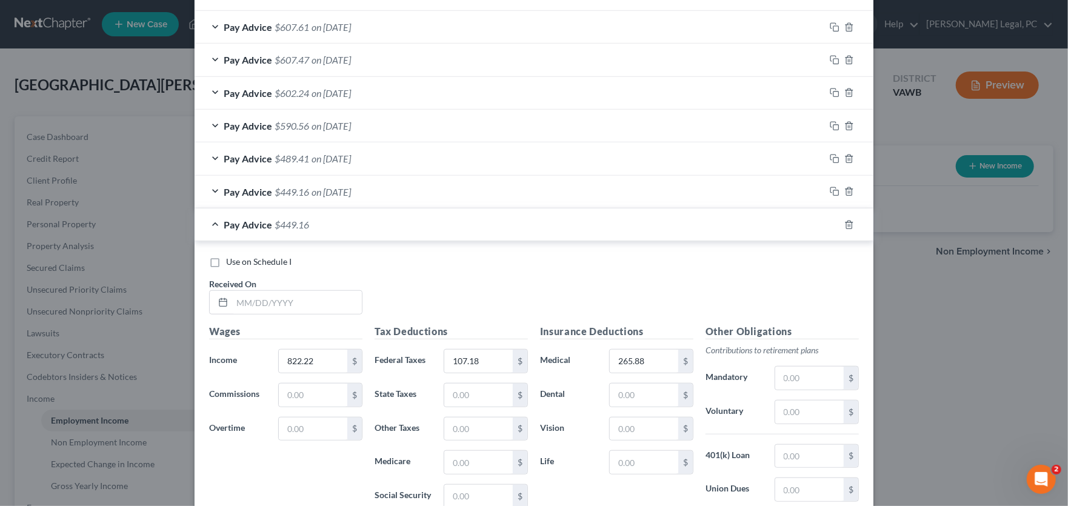
click at [417, 188] on div "Pay Advice $449.16 on 06/16/2025" at bounding box center [509, 192] width 630 height 32
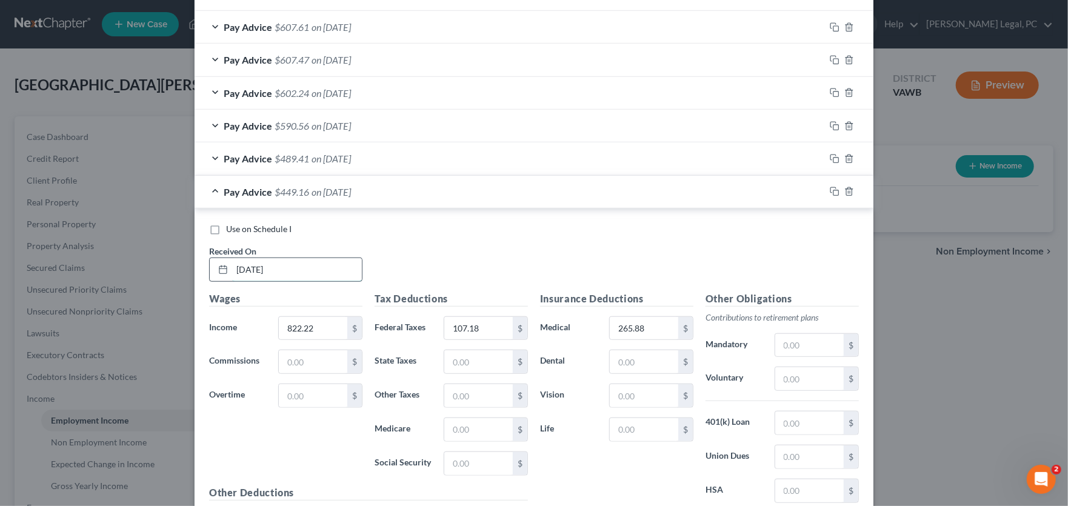
click at [255, 270] on input "06/16/25" at bounding box center [297, 269] width 130 height 23
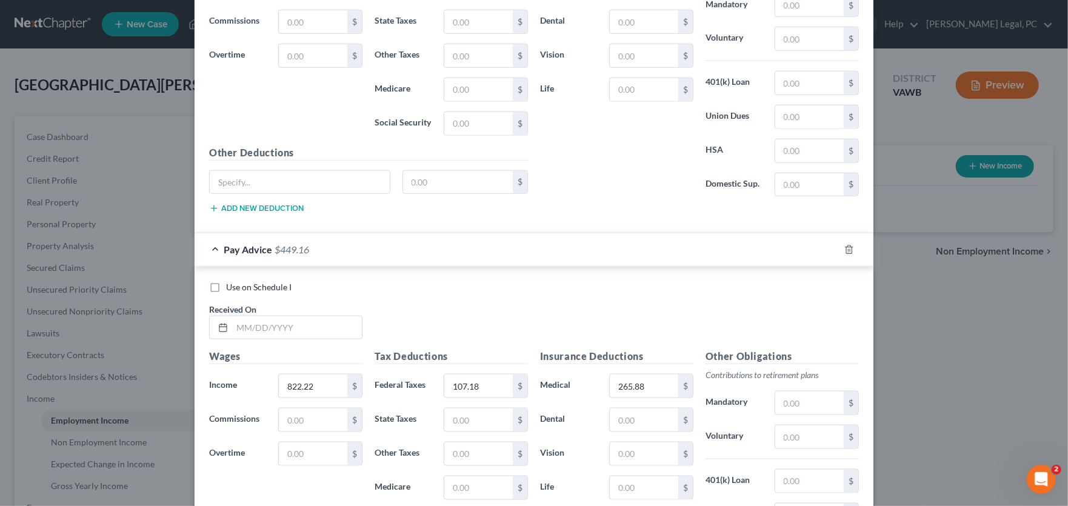
scroll to position [852, 0]
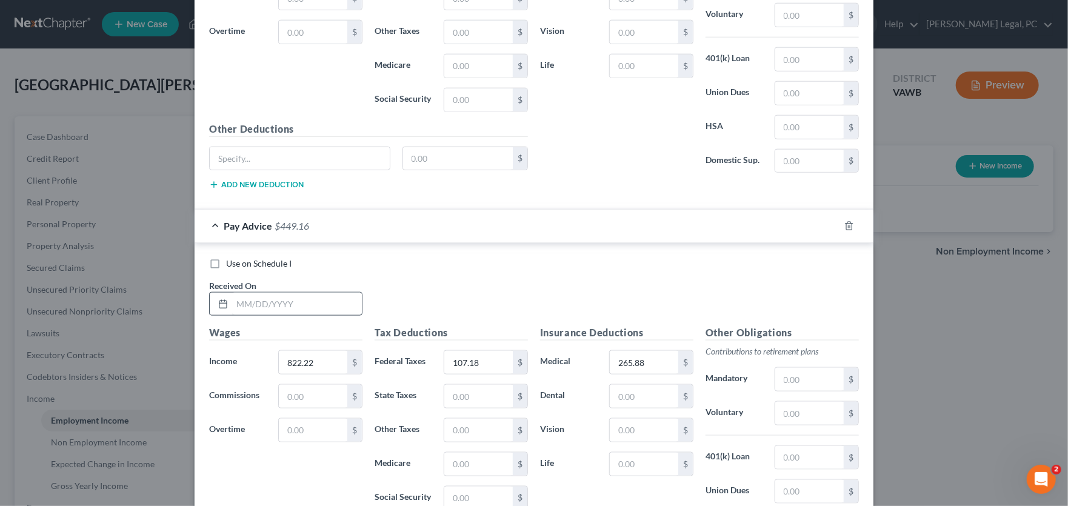
type input "06/18/25"
click at [267, 297] on input "text" at bounding box center [297, 304] width 130 height 23
type input "06/05/25"
type input "265.67"
type input "20.33"
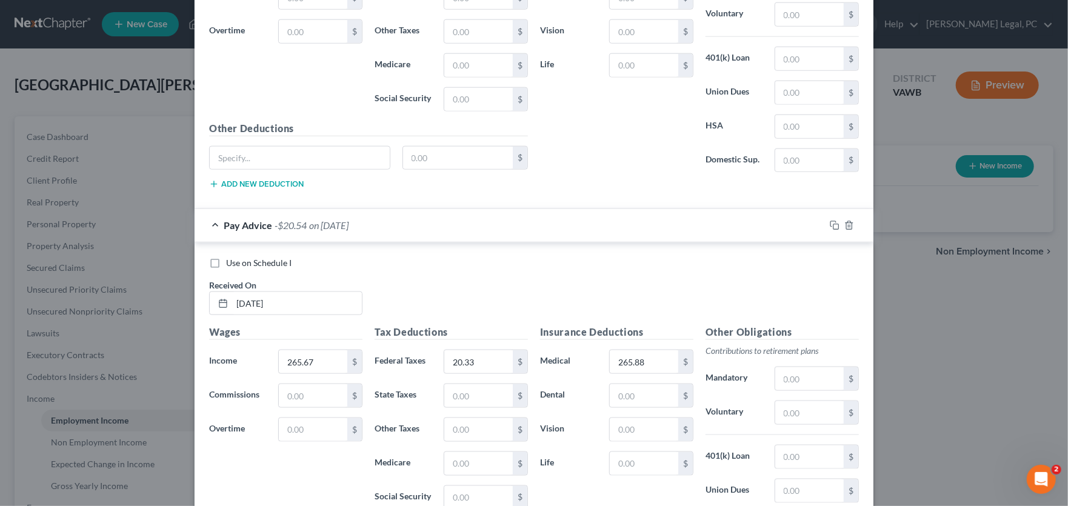
scroll to position [1017, 0]
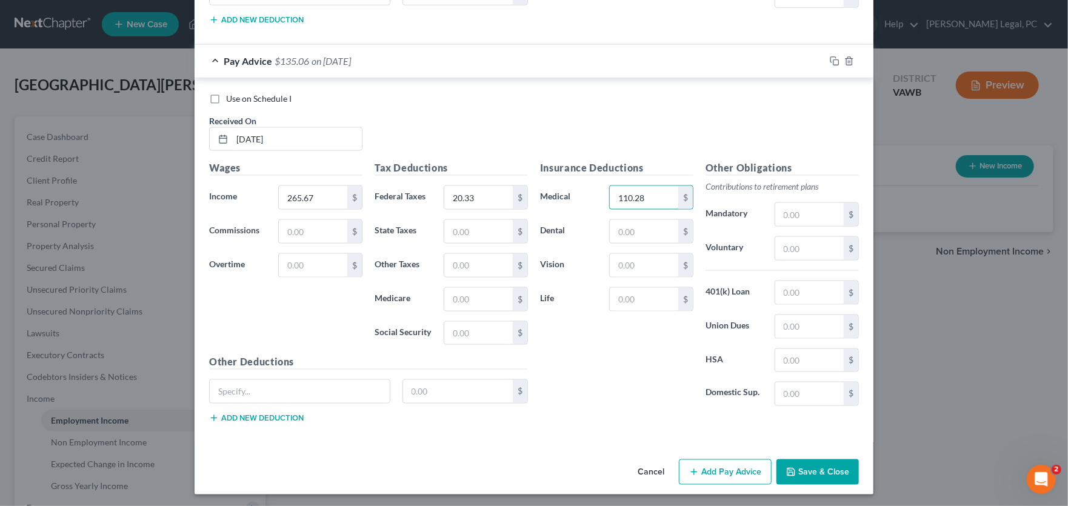
type input "110.28"
click at [829, 62] on icon "button" at bounding box center [834, 61] width 10 height 10
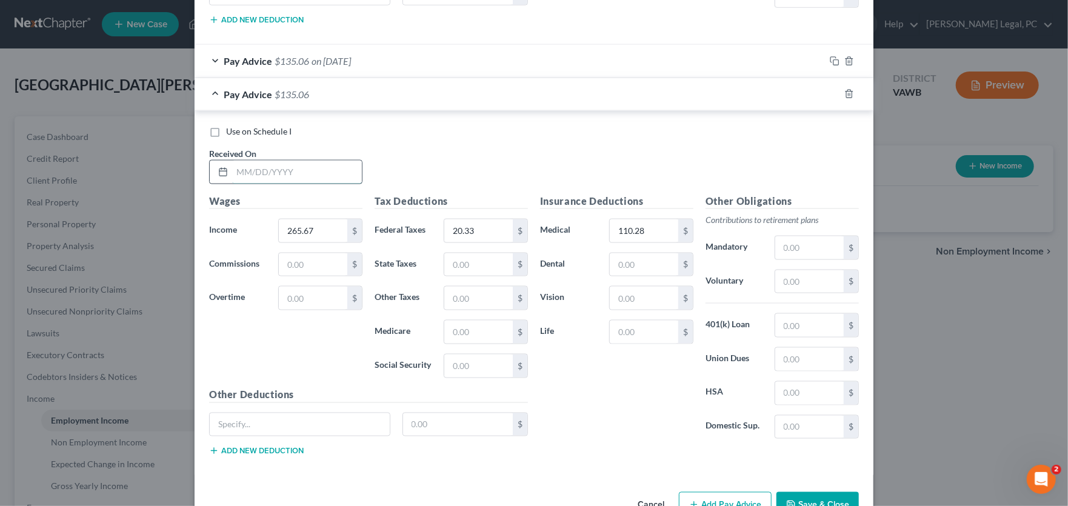
click at [248, 170] on input "text" at bounding box center [297, 172] width 130 height 23
type input "05/22/25"
type input "1,266.54"
type input "214.60"
type input "478.25"
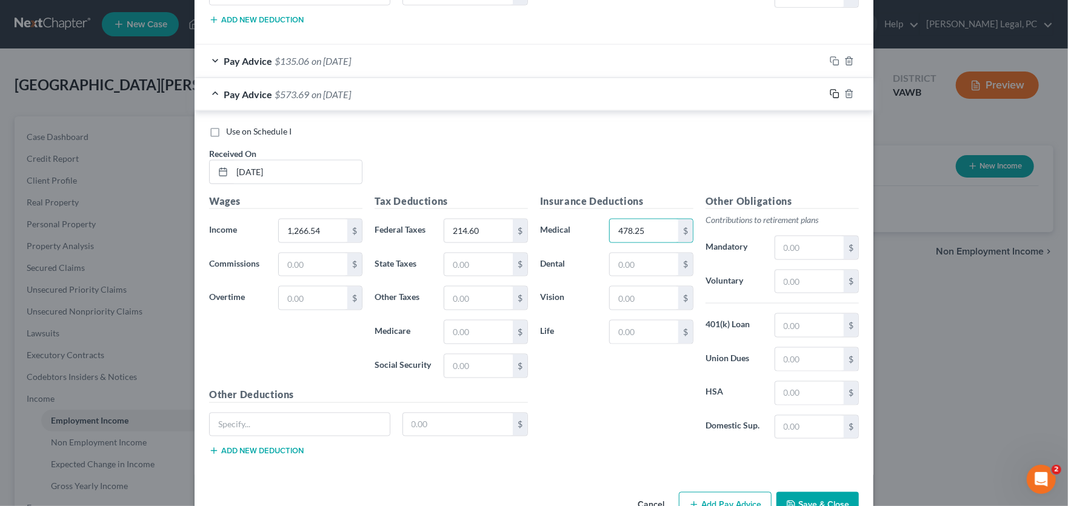
click at [829, 90] on icon "button" at bounding box center [834, 94] width 10 height 10
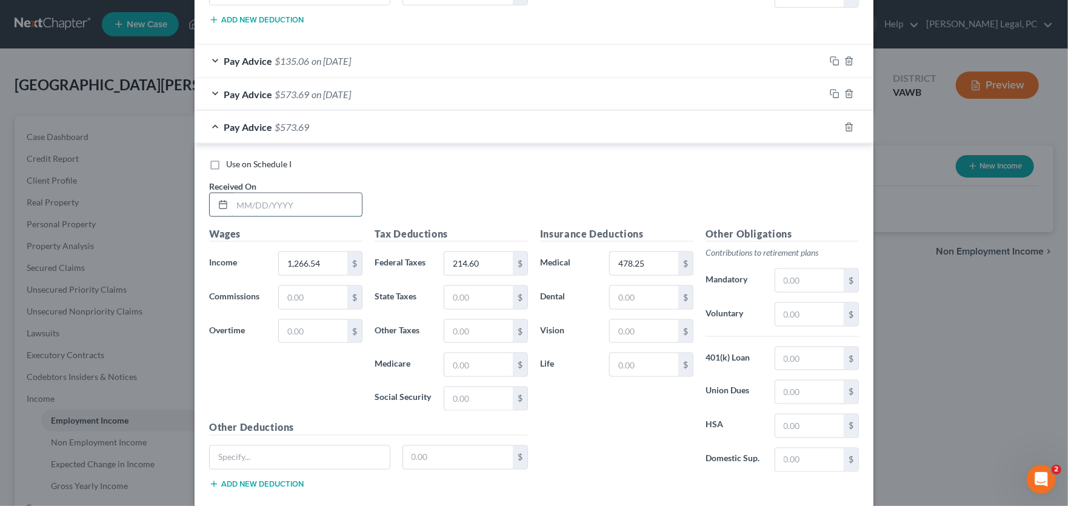
click at [245, 209] on input "text" at bounding box center [297, 204] width 130 height 23
type input "05/08/25"
type input "1,242.54"
type input "208.50"
type input "462.65"
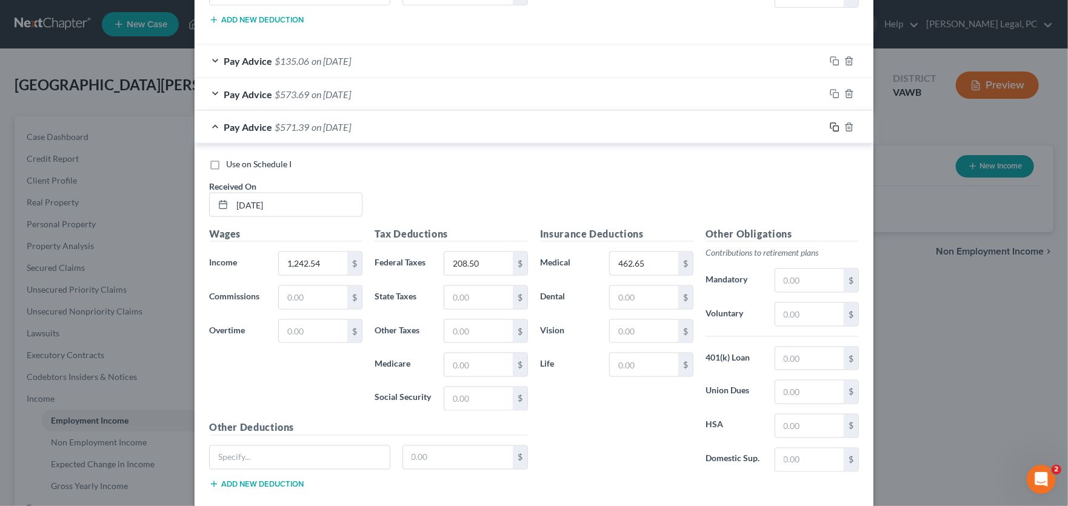
click at [829, 125] on icon "button" at bounding box center [834, 127] width 10 height 10
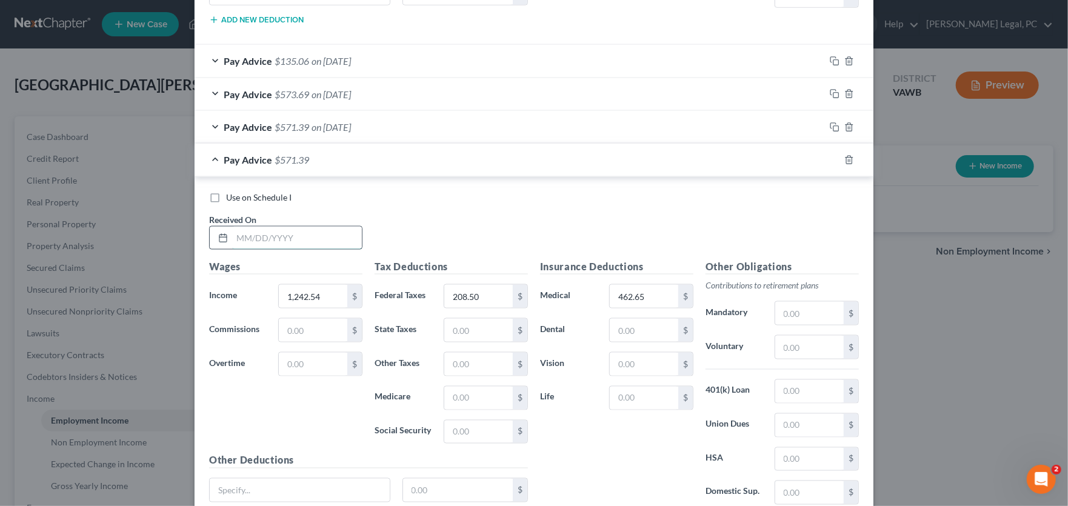
click at [264, 233] on input "text" at bounding box center [297, 238] width 130 height 23
type input "04/24/25"
type input "1,247.55"
type input "209.76"
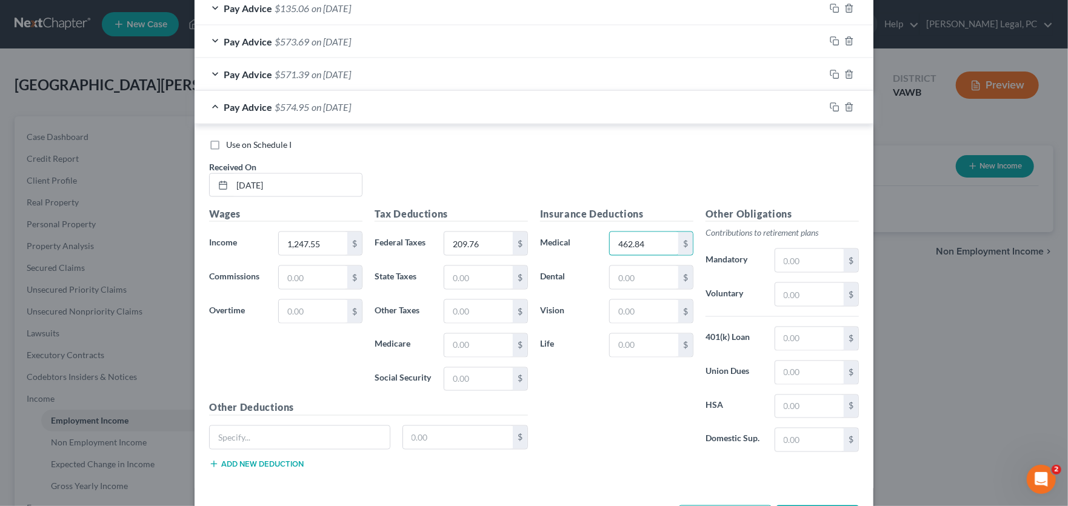
scroll to position [1116, 0]
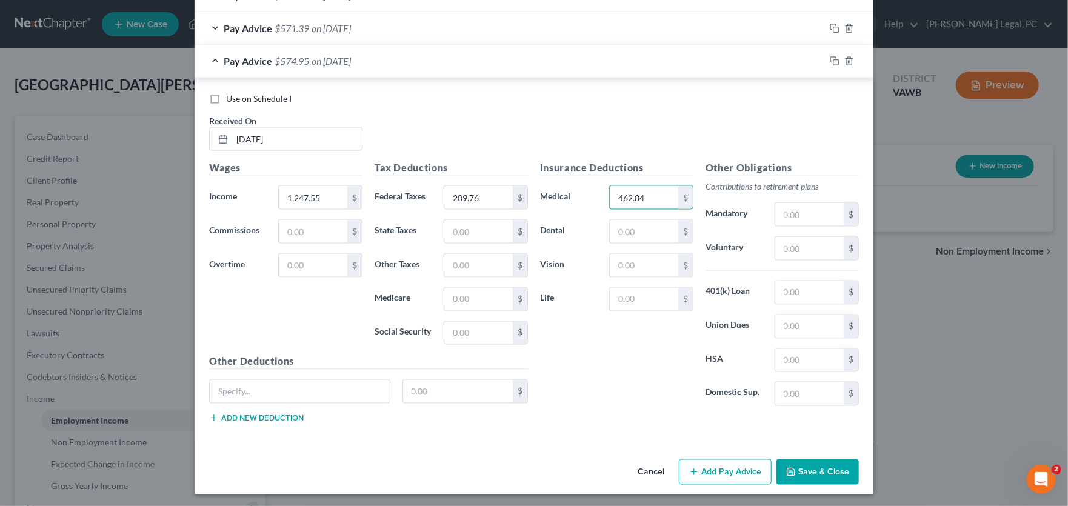
type input "462.84"
click at [801, 466] on button "Save & Close" at bounding box center [817, 471] width 82 height 25
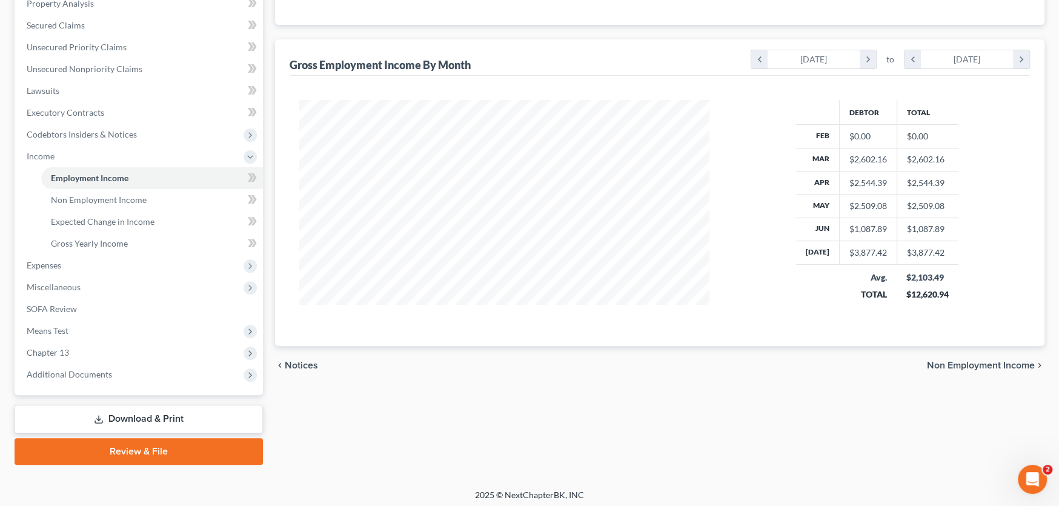
scroll to position [0, 0]
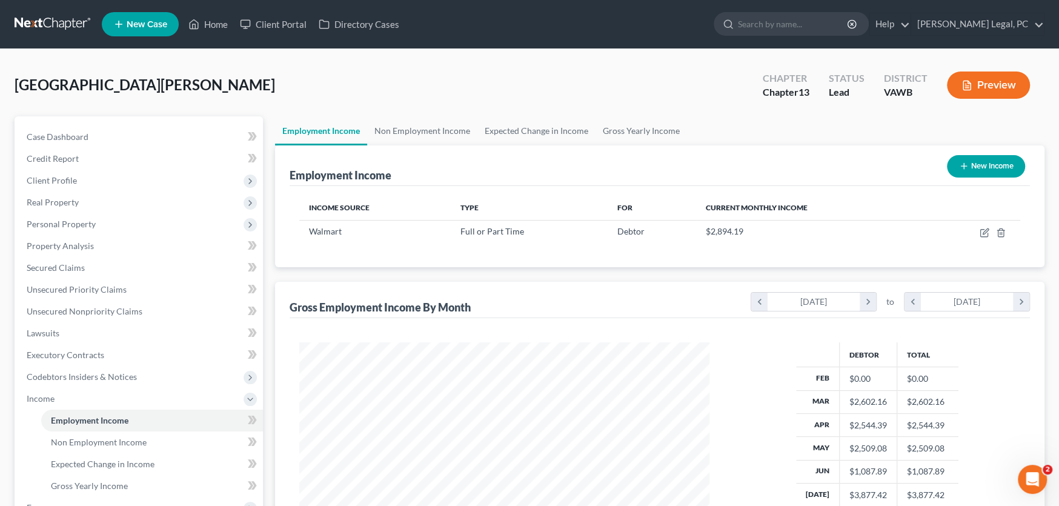
click at [50, 25] on link at bounding box center [54, 24] width 78 height 22
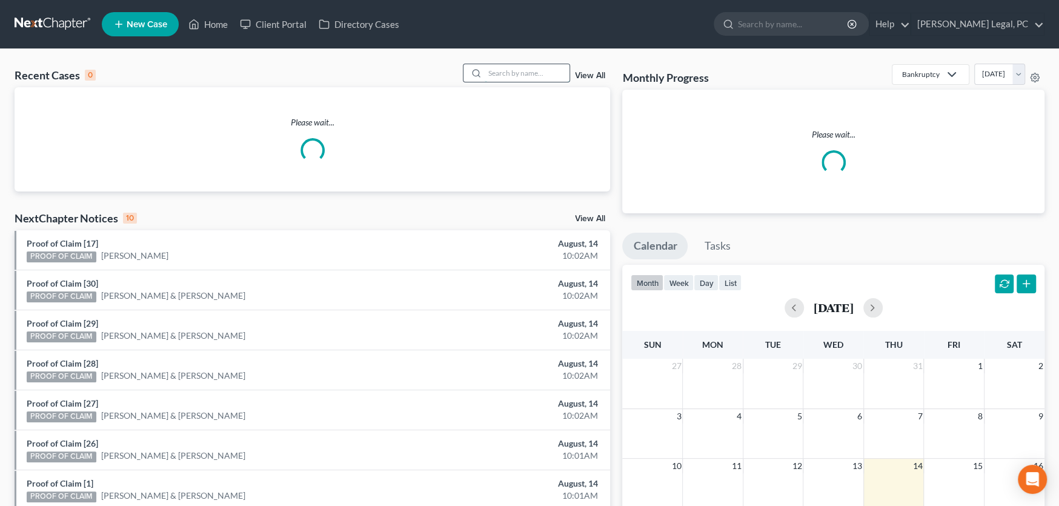
click at [508, 74] on input "search" at bounding box center [527, 73] width 85 height 18
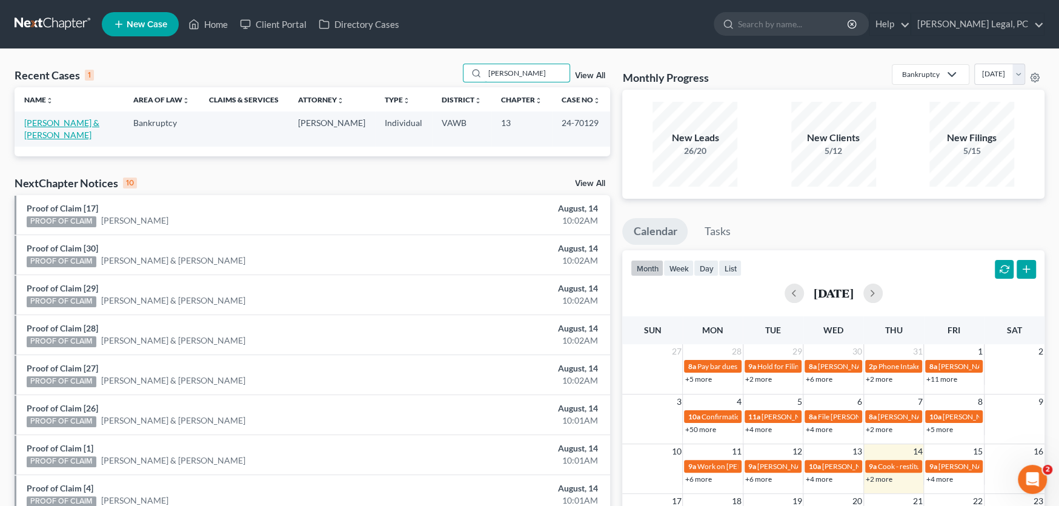
type input "rakes"
click at [73, 124] on link "[PERSON_NAME] & [PERSON_NAME]" at bounding box center [61, 129] width 75 height 22
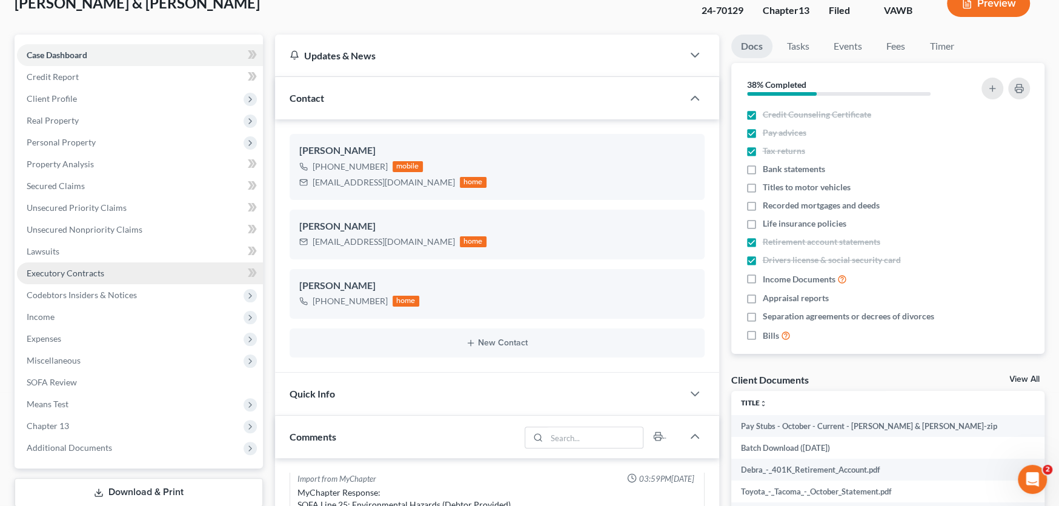
scroll to position [242, 0]
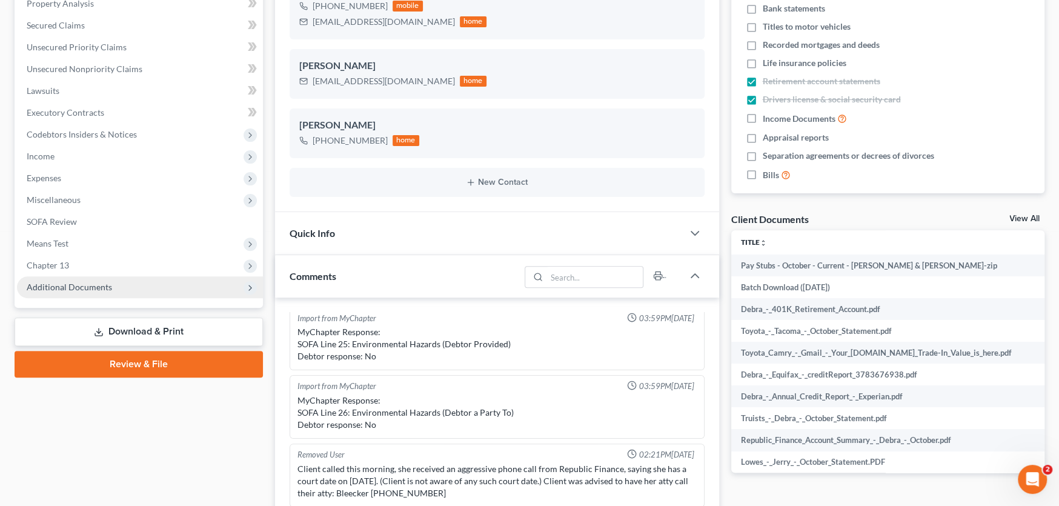
click at [83, 289] on span "Additional Documents" at bounding box center [69, 287] width 85 height 10
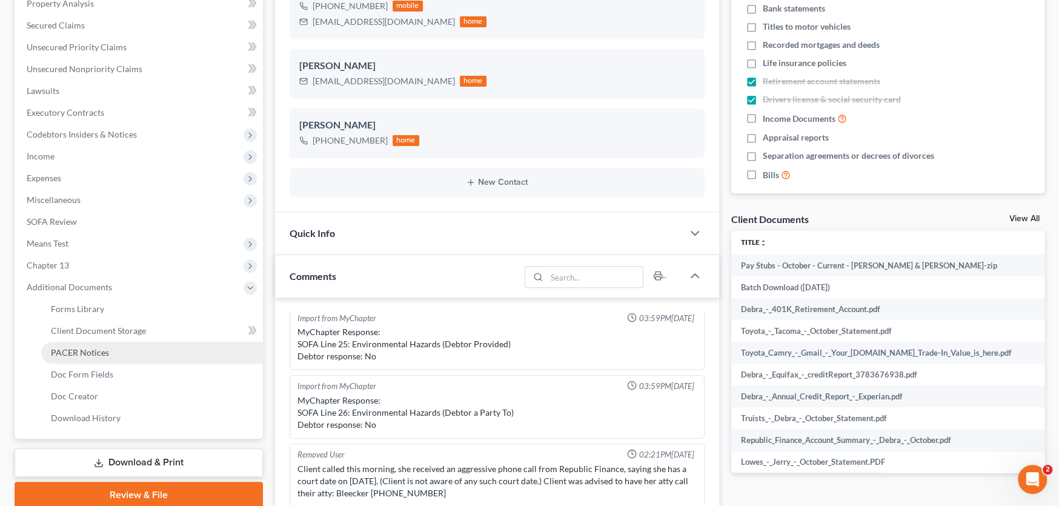
click at [85, 350] on span "PACER Notices" at bounding box center [80, 352] width 58 height 10
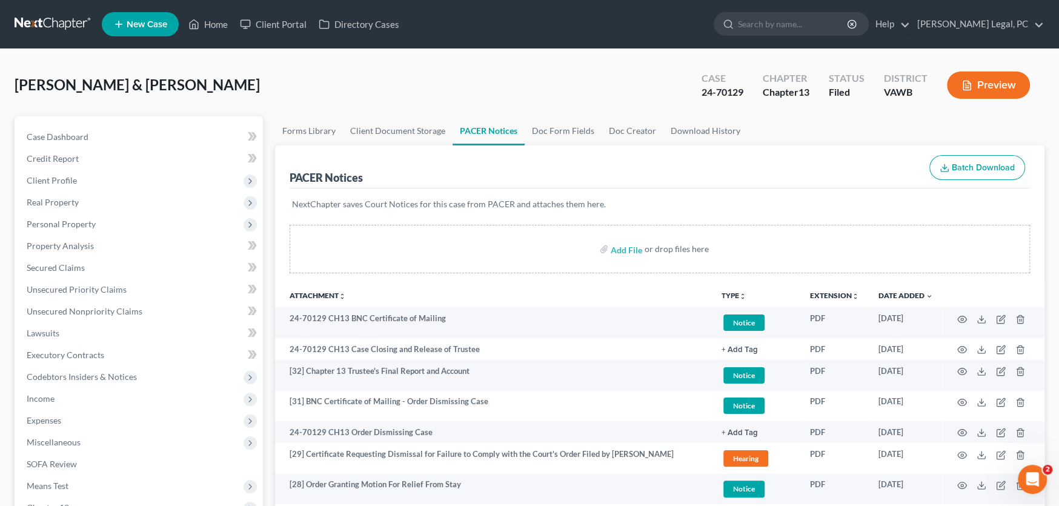
click at [64, 20] on link at bounding box center [54, 24] width 78 height 22
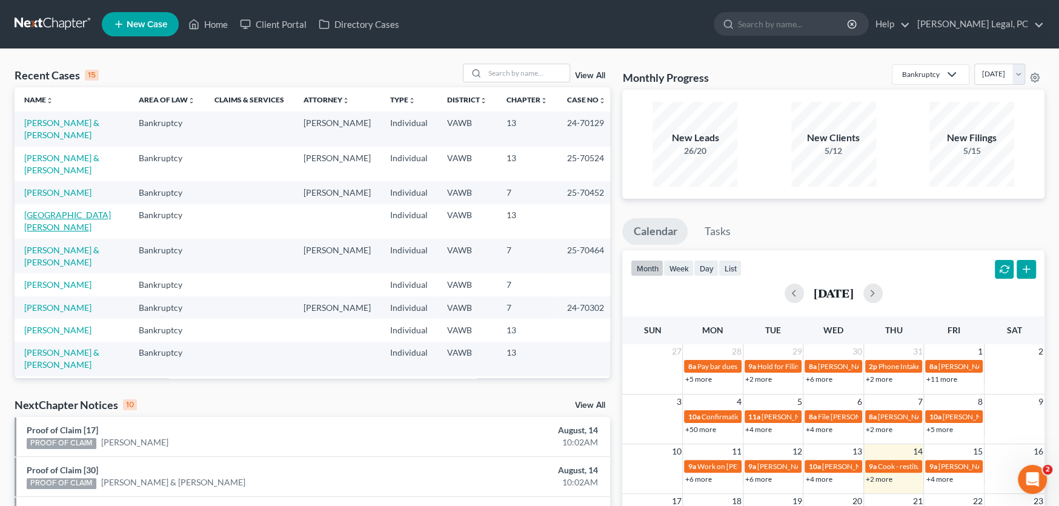
click at [56, 210] on link "[GEOGRAPHIC_DATA][PERSON_NAME]" at bounding box center [67, 221] width 87 height 22
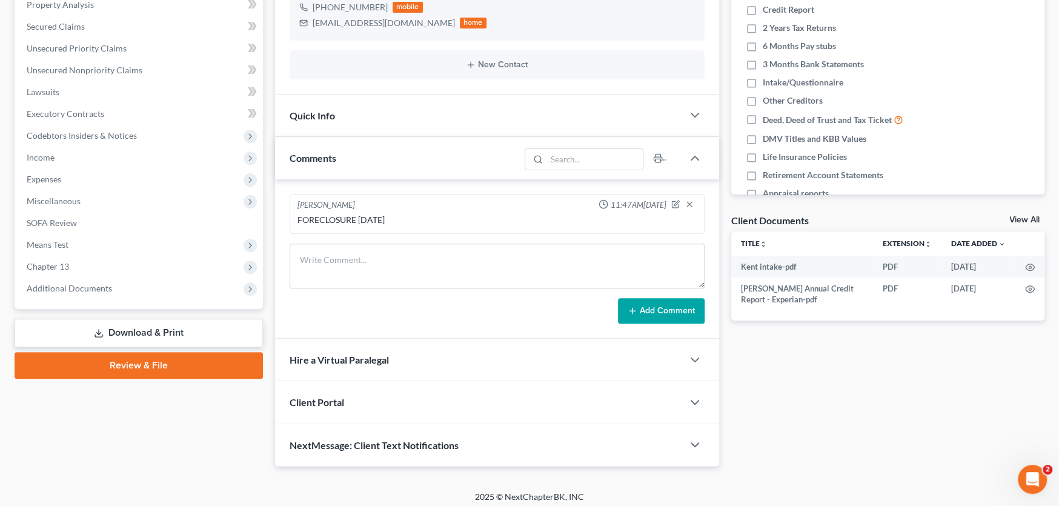
scroll to position [246, 0]
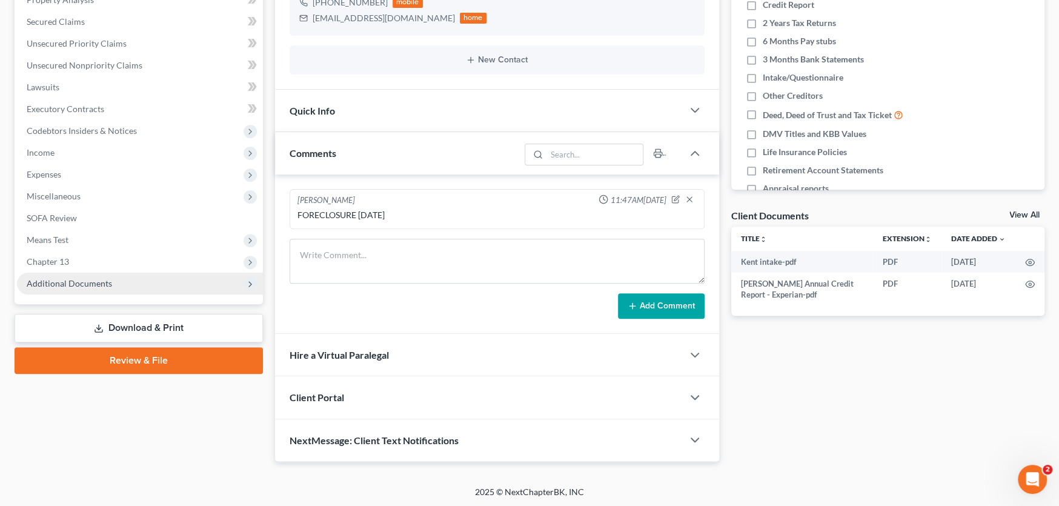
click at [59, 284] on span "Additional Documents" at bounding box center [69, 283] width 85 height 10
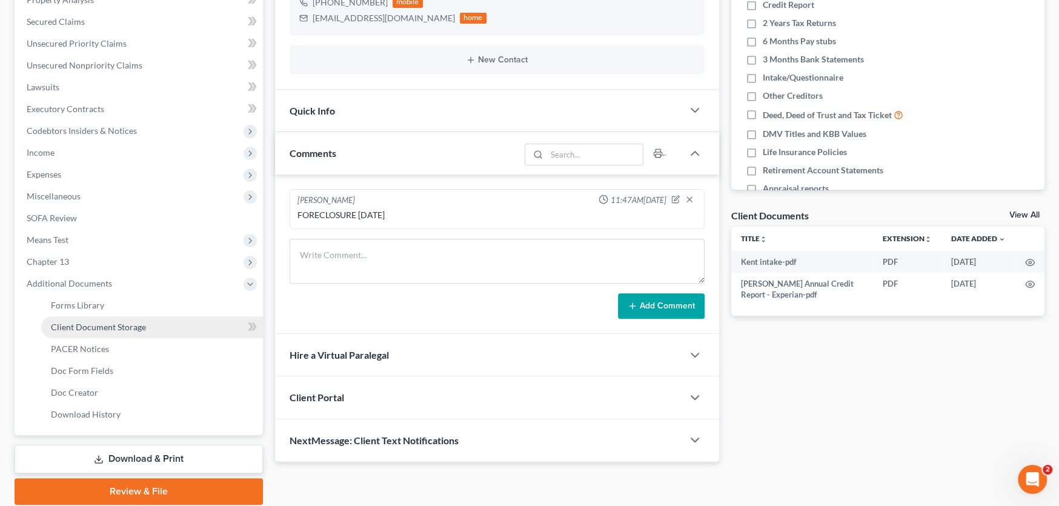
click at [66, 327] on span "Client Document Storage" at bounding box center [98, 327] width 95 height 10
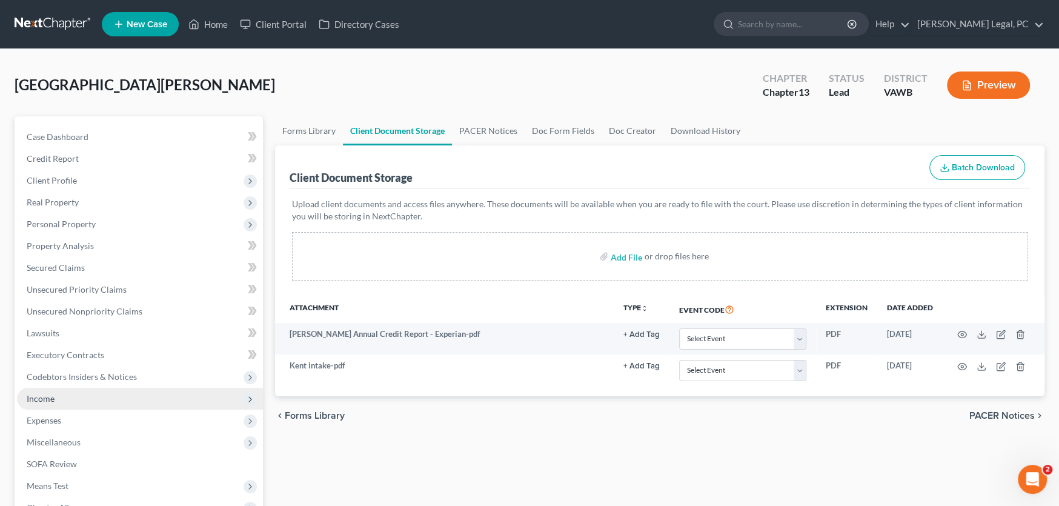
click at [49, 400] on span "Income" at bounding box center [41, 398] width 28 height 10
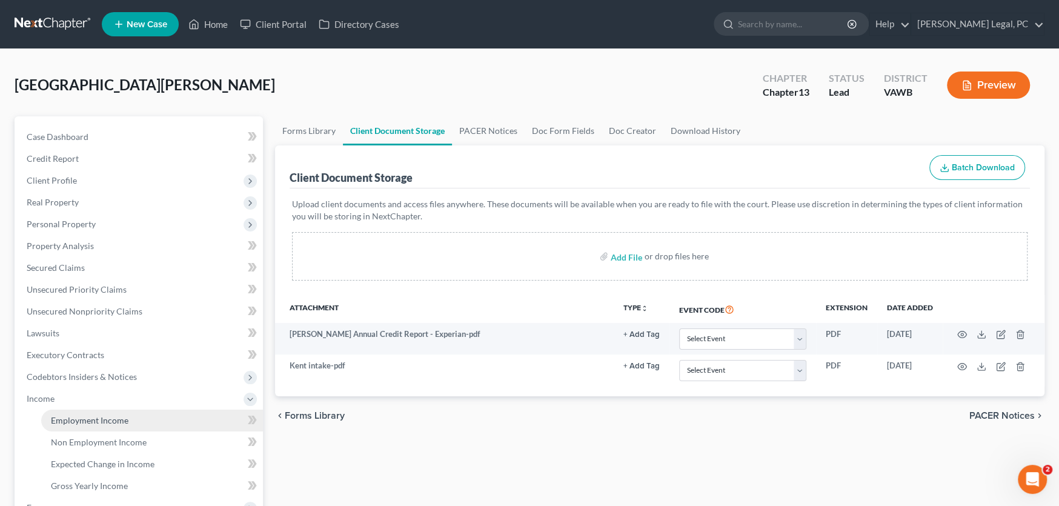
click at [70, 422] on span "Employment Income" at bounding box center [90, 420] width 78 height 10
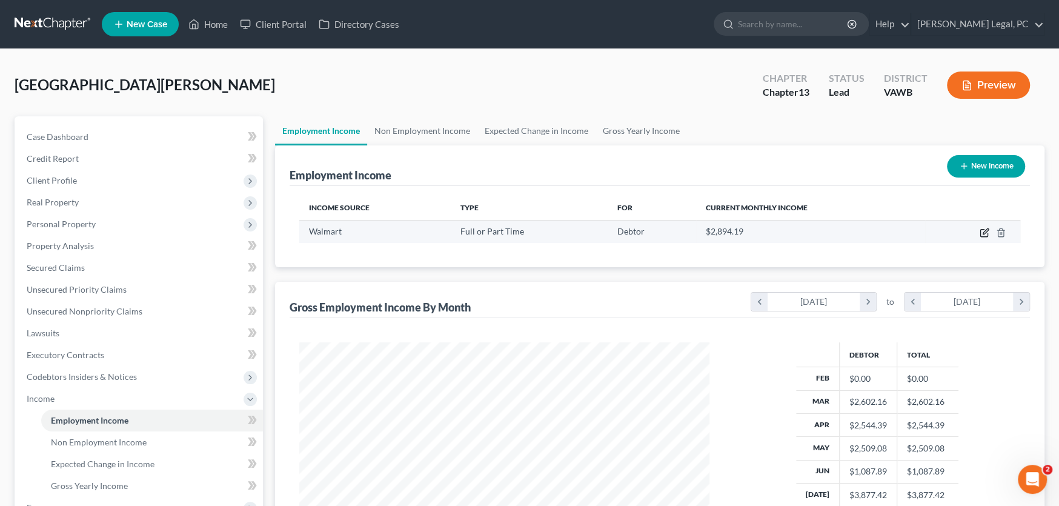
click at [986, 230] on icon "button" at bounding box center [985, 233] width 10 height 10
select select "0"
select select "48"
select select "2"
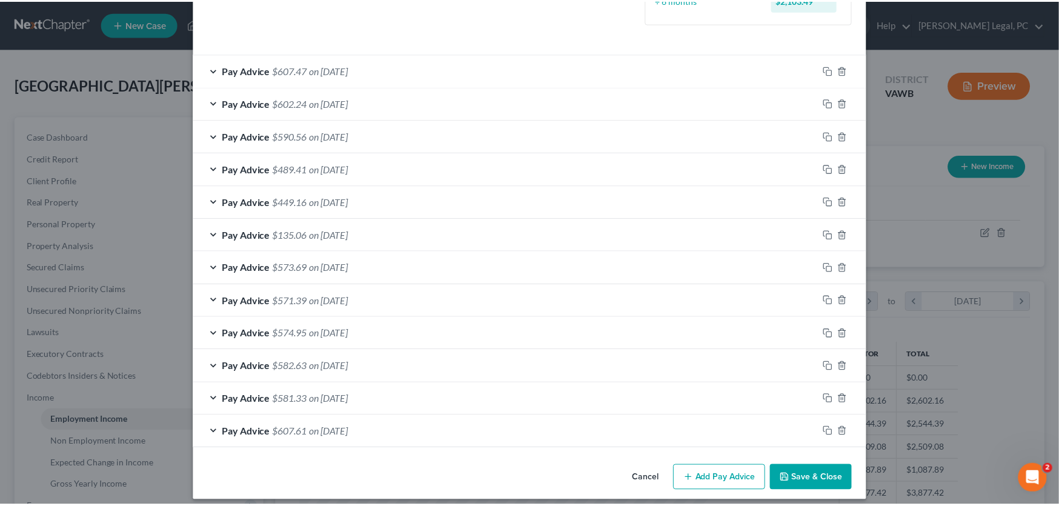
scroll to position [388, 0]
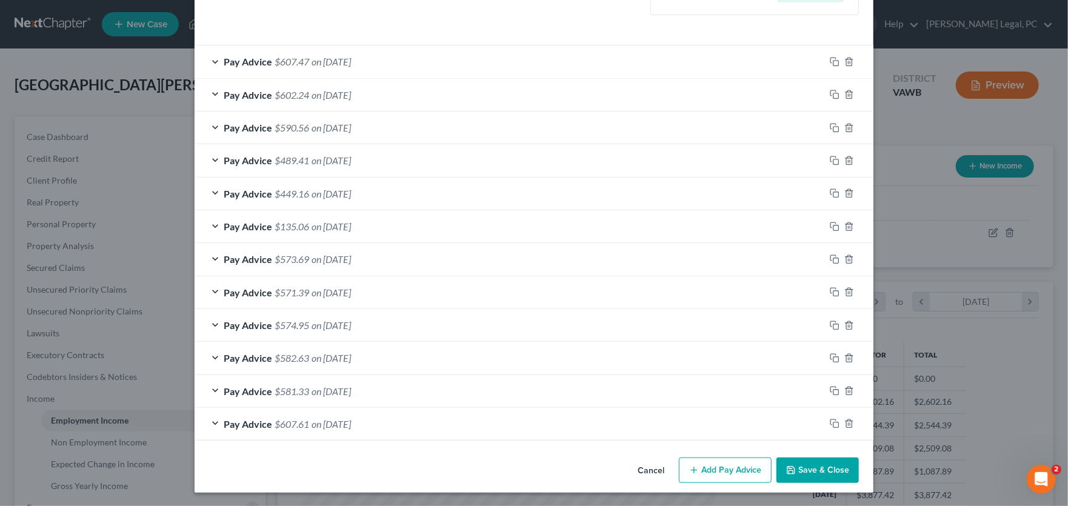
click at [647, 466] on button "Cancel" at bounding box center [651, 471] width 46 height 24
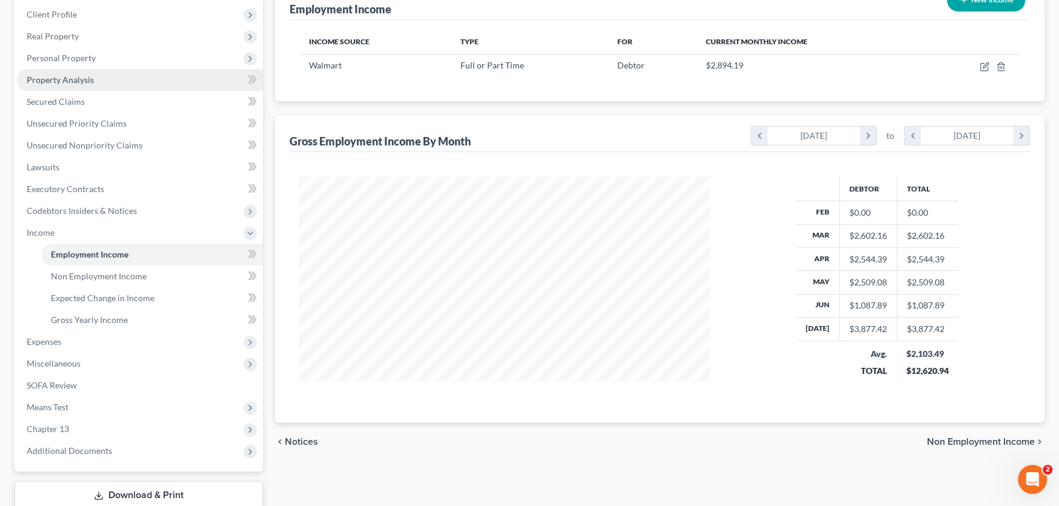
scroll to position [242, 0]
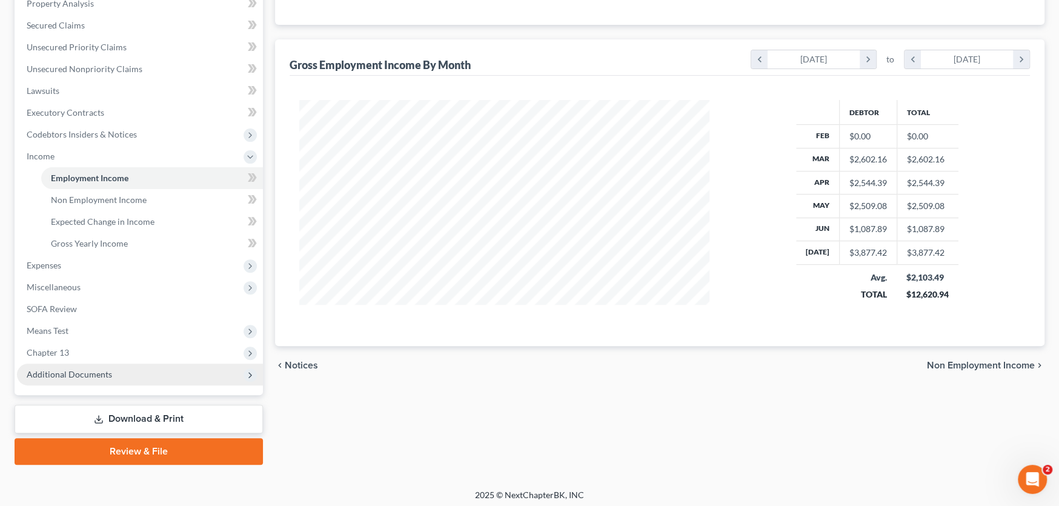
click at [98, 372] on span "Additional Documents" at bounding box center [69, 374] width 85 height 10
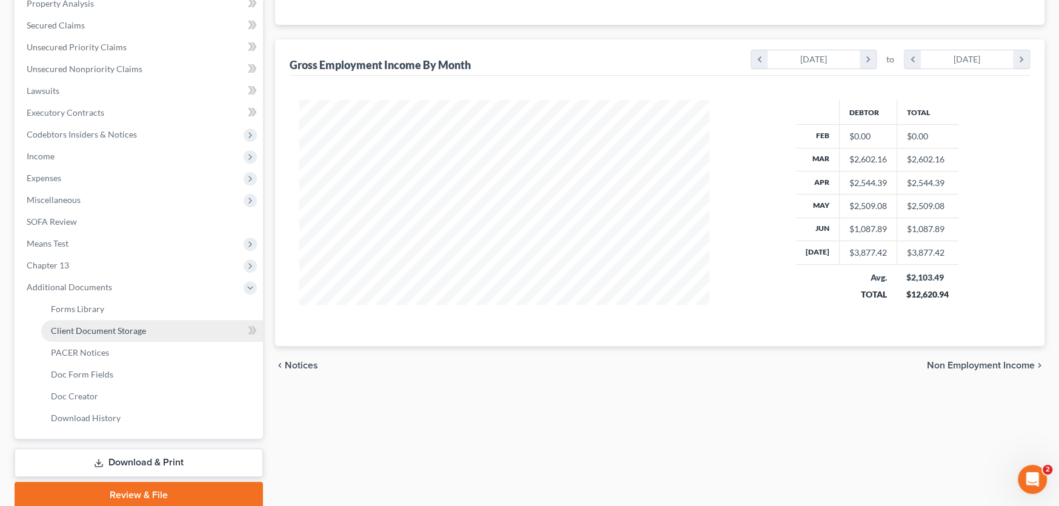
click at [126, 330] on span "Client Document Storage" at bounding box center [98, 330] width 95 height 10
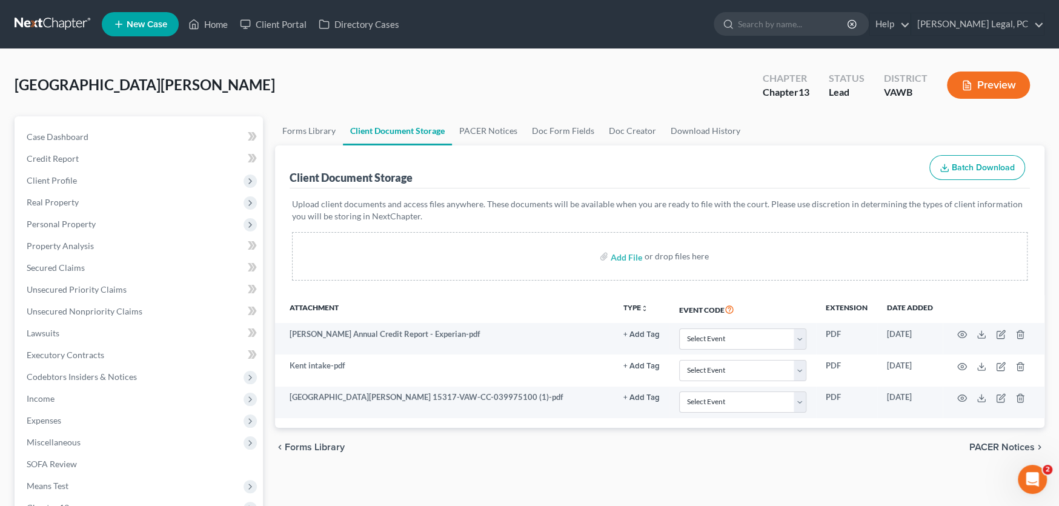
click at [49, 24] on link at bounding box center [54, 24] width 78 height 22
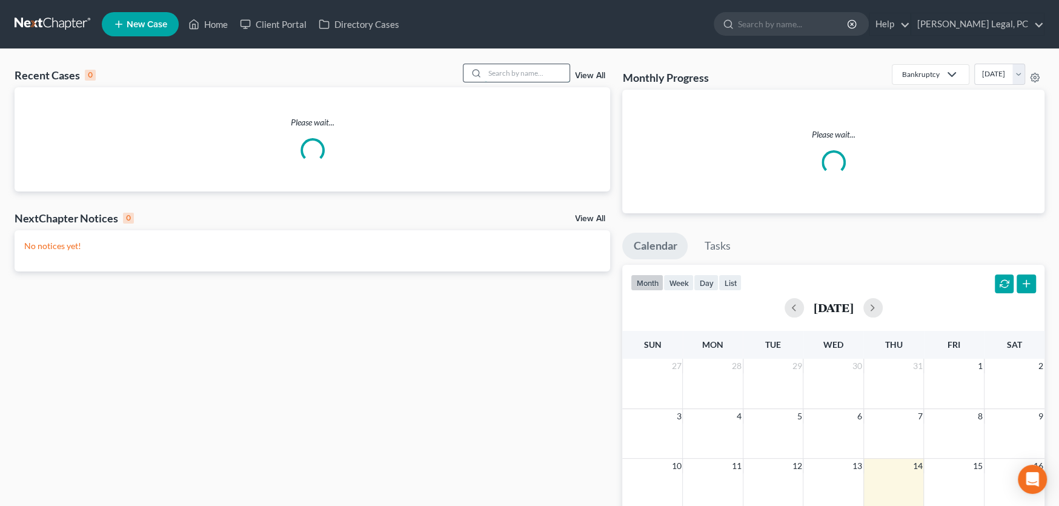
click at [519, 68] on input "search" at bounding box center [527, 73] width 85 height 18
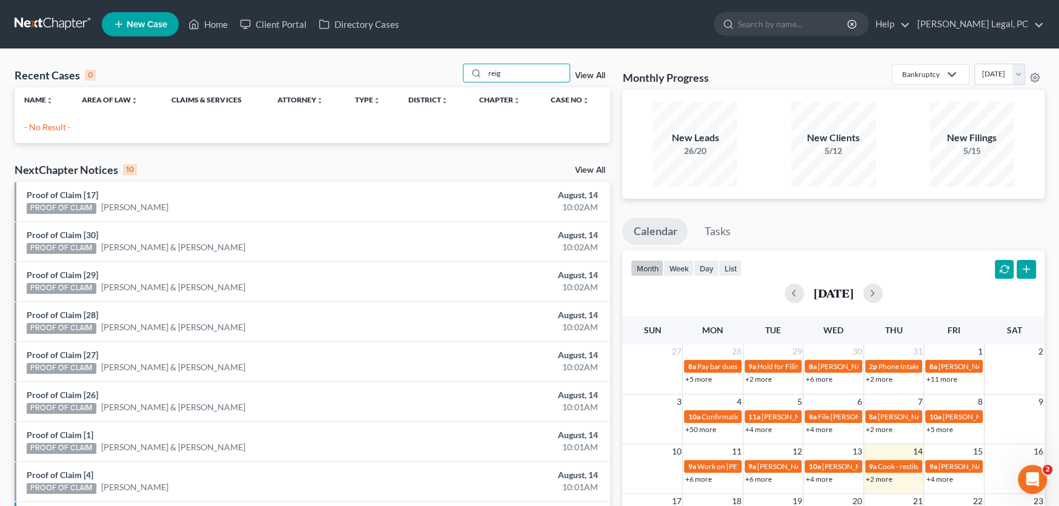
drag, startPoint x: 517, startPoint y: 73, endPoint x: 445, endPoint y: 75, distance: 72.7
click at [445, 75] on div "Recent Cases 0 reig View All" at bounding box center [313, 76] width 596 height 24
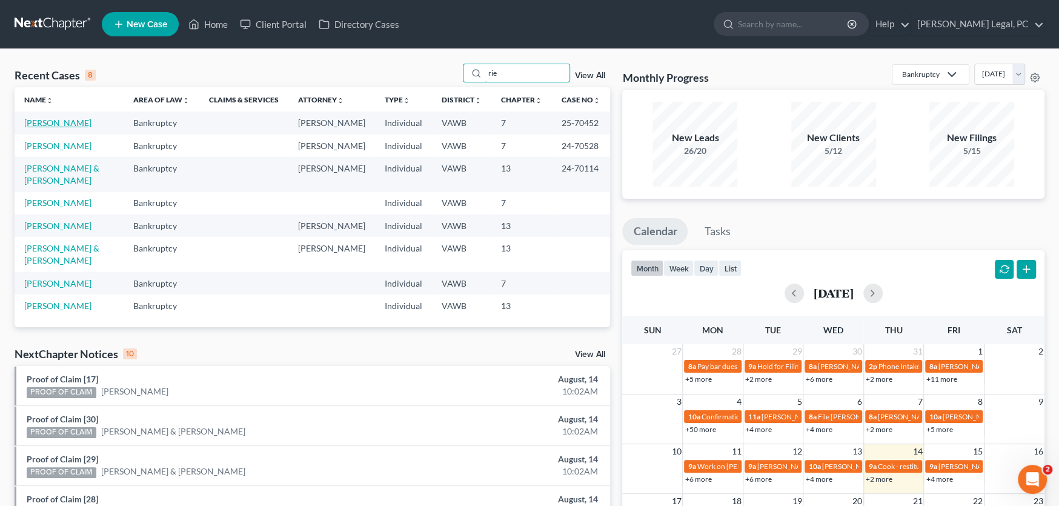
type input "rie"
click at [50, 125] on link "[PERSON_NAME]" at bounding box center [57, 123] width 67 height 10
click at [58, 124] on link "[PERSON_NAME]" at bounding box center [57, 123] width 67 height 10
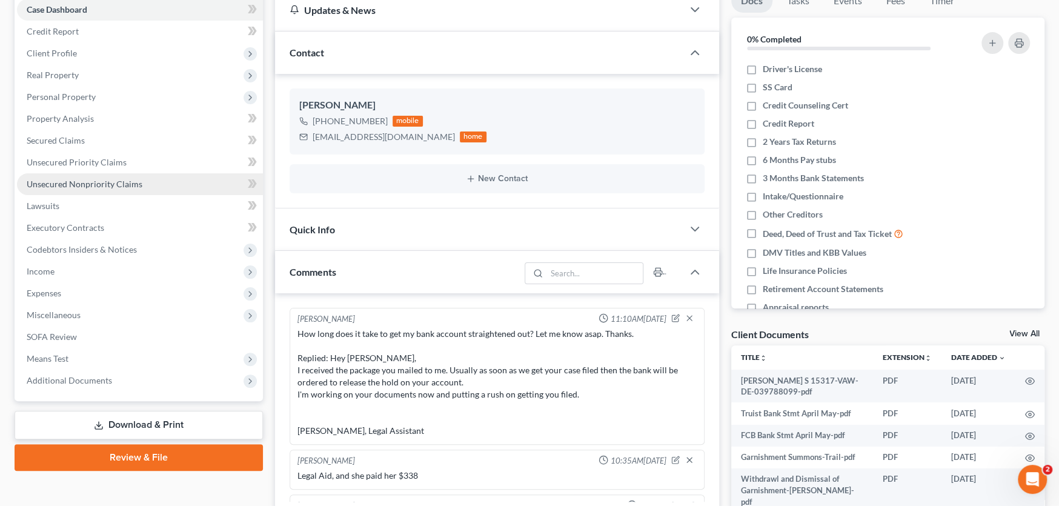
scroll to position [182, 0]
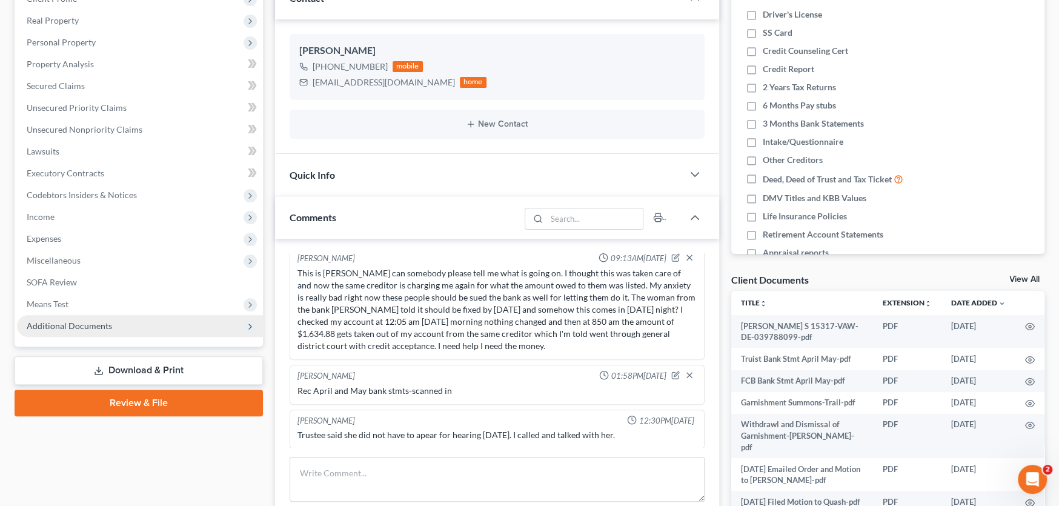
click at [76, 327] on span "Additional Documents" at bounding box center [69, 326] width 85 height 10
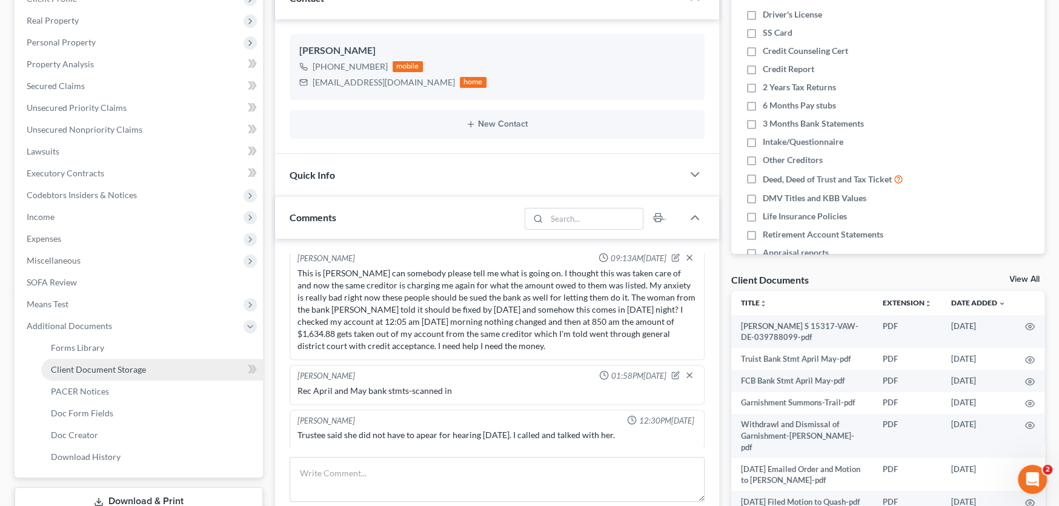
click at [82, 368] on span "Client Document Storage" at bounding box center [98, 369] width 95 height 10
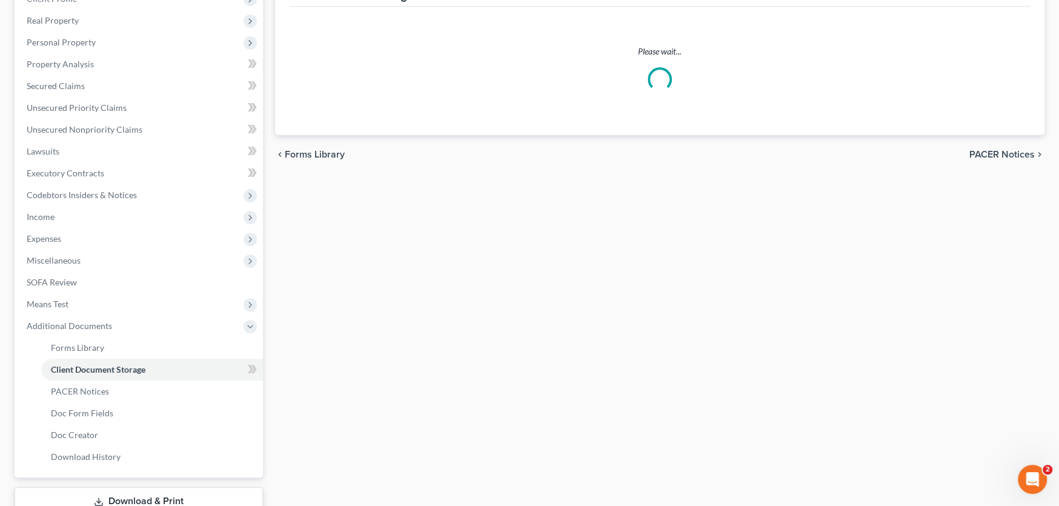
scroll to position [180, 0]
select select "0"
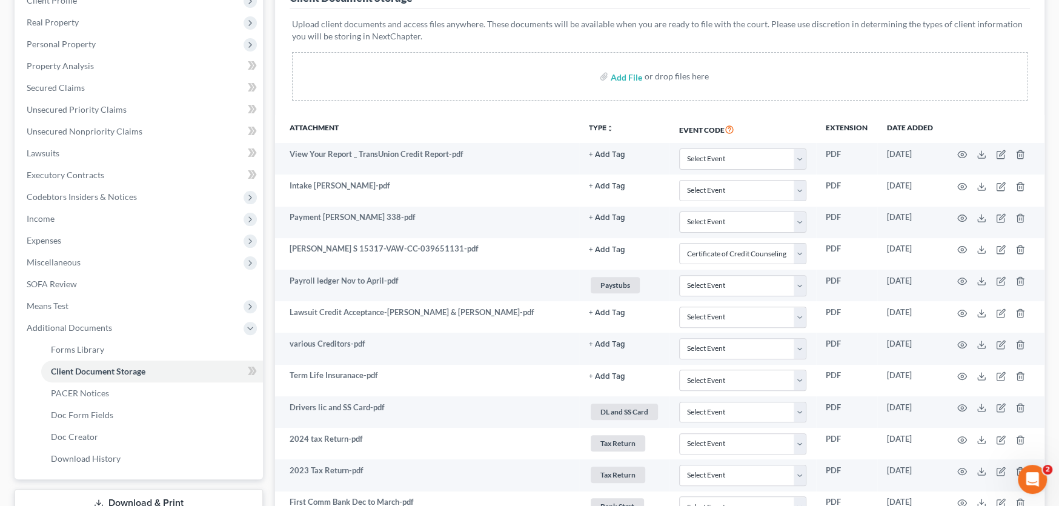
scroll to position [0, 0]
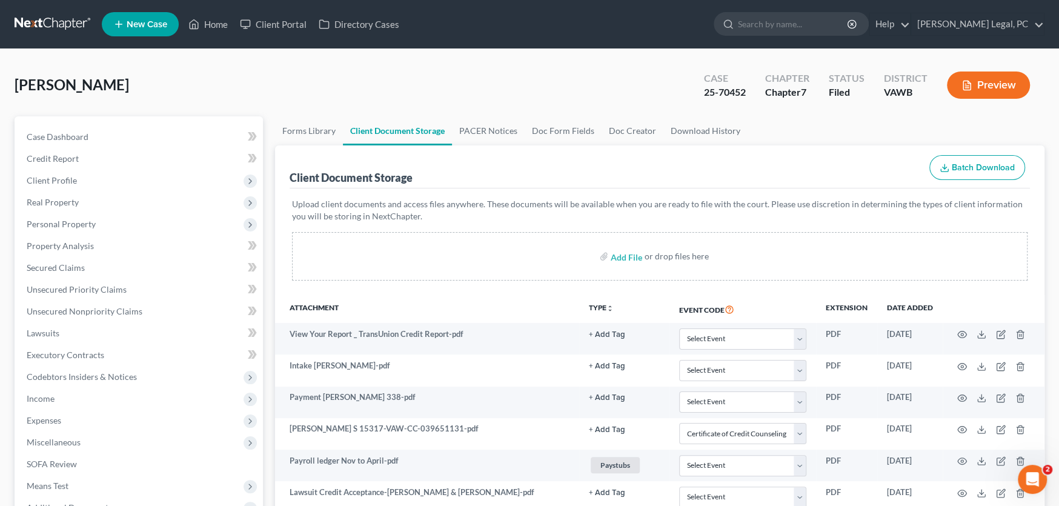
select select "0"
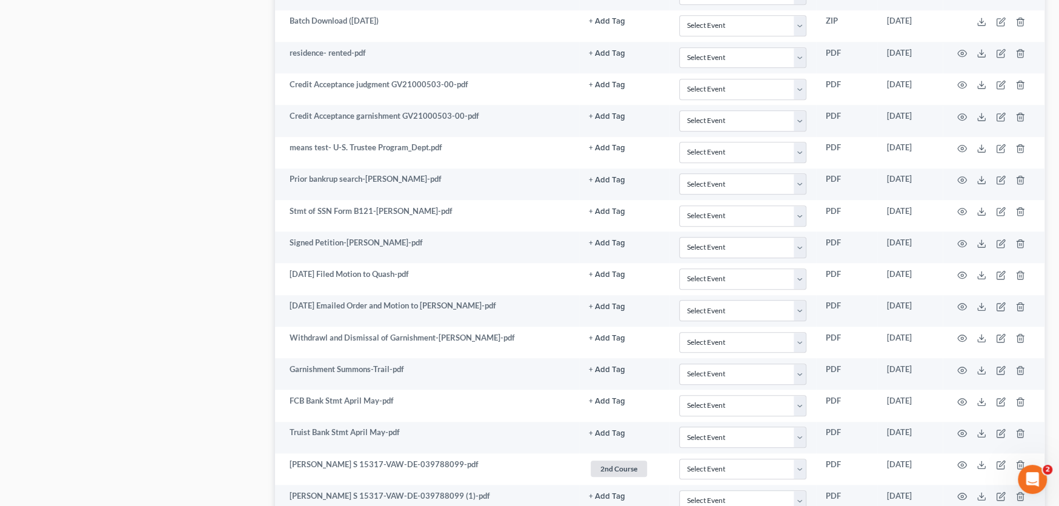
scroll to position [888, 0]
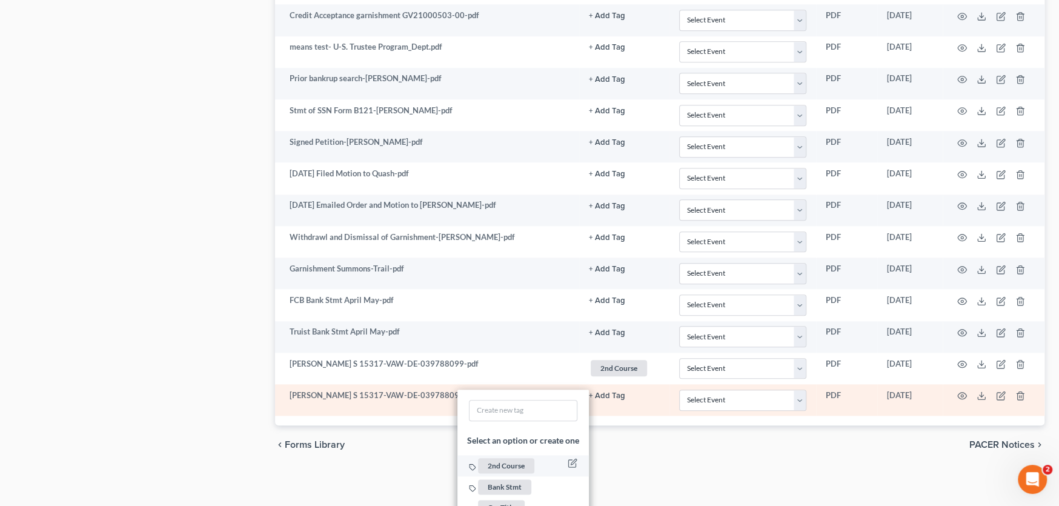
click at [505, 459] on span "2nd Course" at bounding box center [506, 465] width 56 height 15
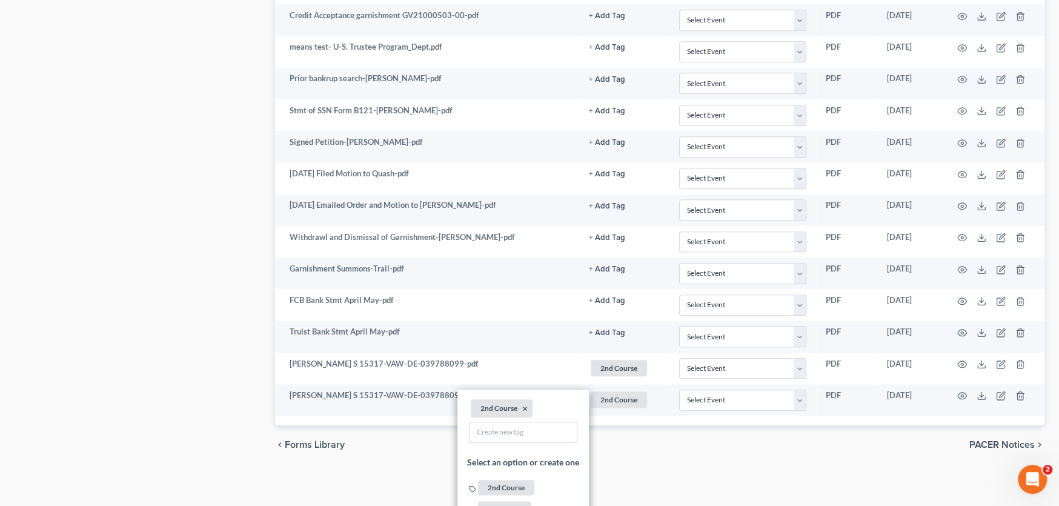
click at [640, 443] on div "chevron_left Forms Library PACER Notices chevron_right" at bounding box center [659, 444] width 769 height 39
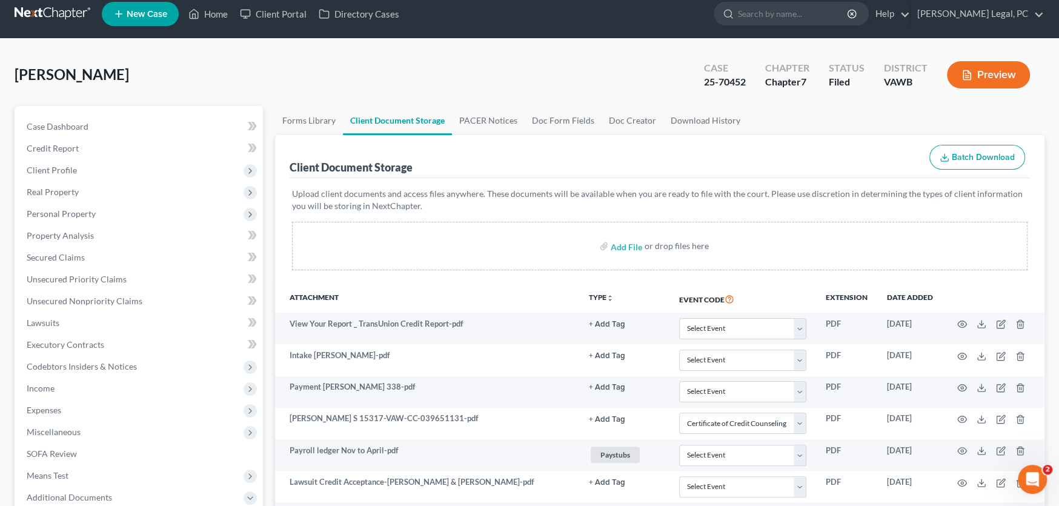
scroll to position [0, 0]
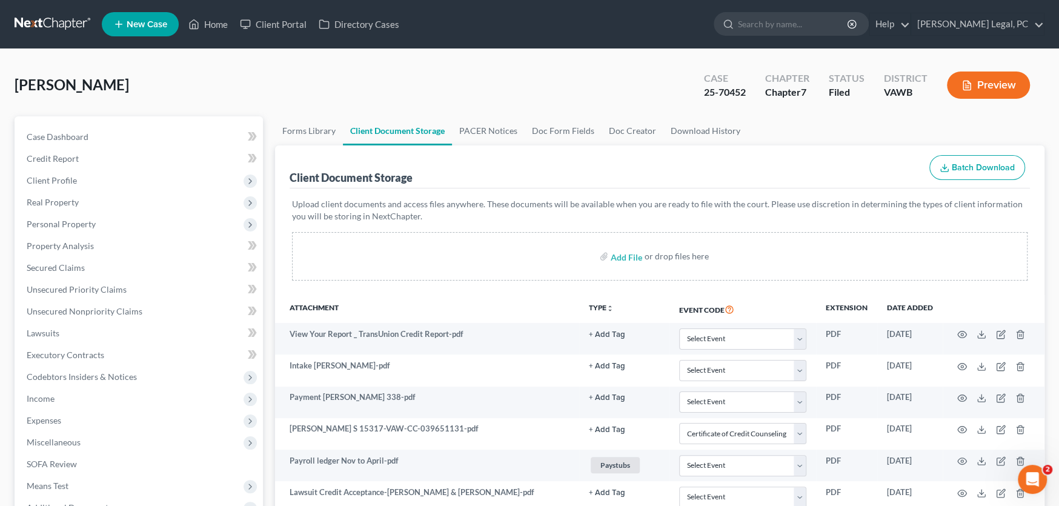
click at [50, 27] on link at bounding box center [54, 24] width 78 height 22
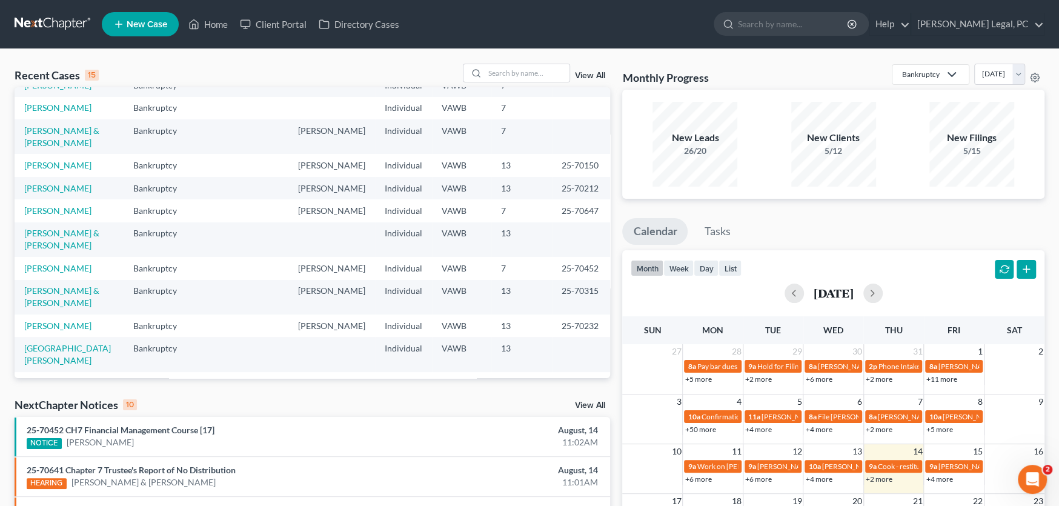
scroll to position [61, 0]
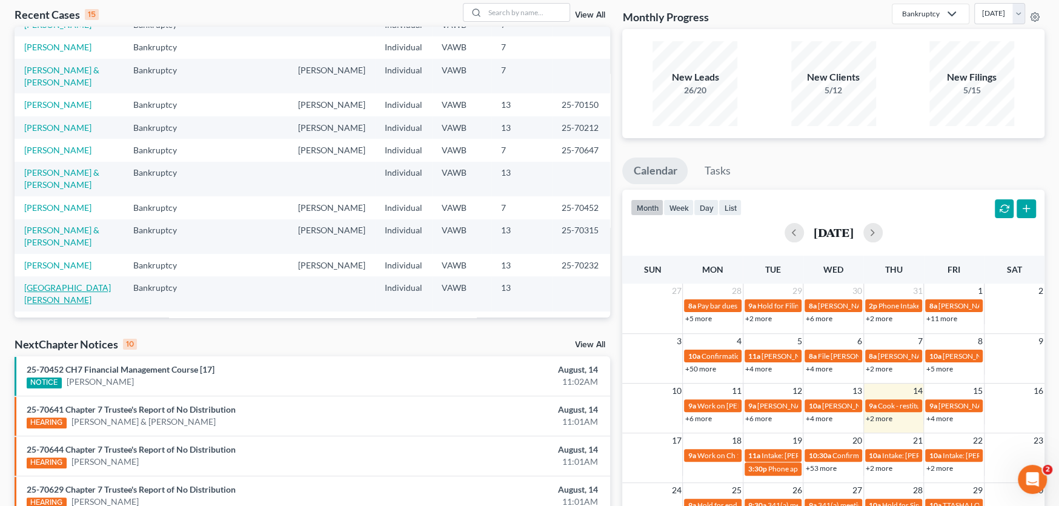
click at [51, 282] on link "[GEOGRAPHIC_DATA][PERSON_NAME]" at bounding box center [67, 293] width 87 height 22
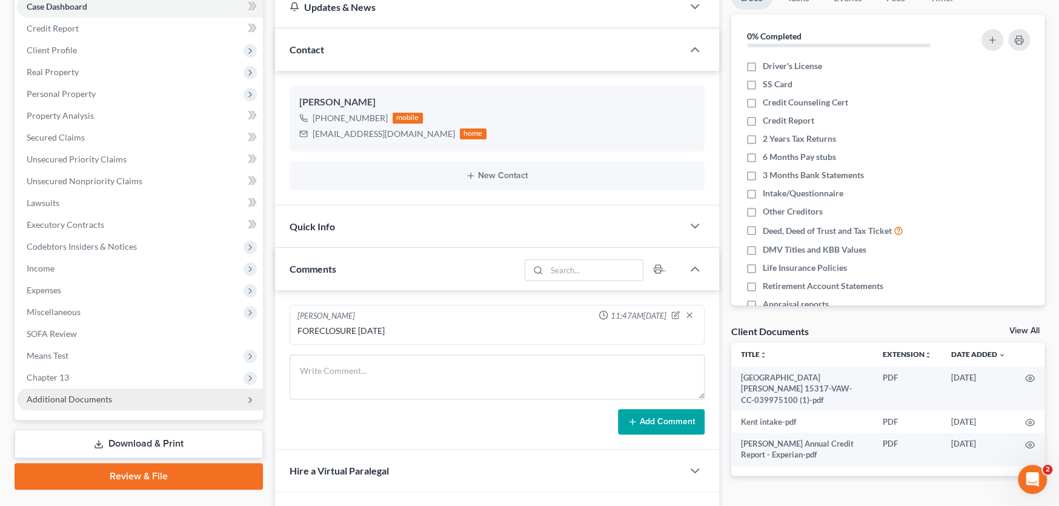
scroll to position [242, 0]
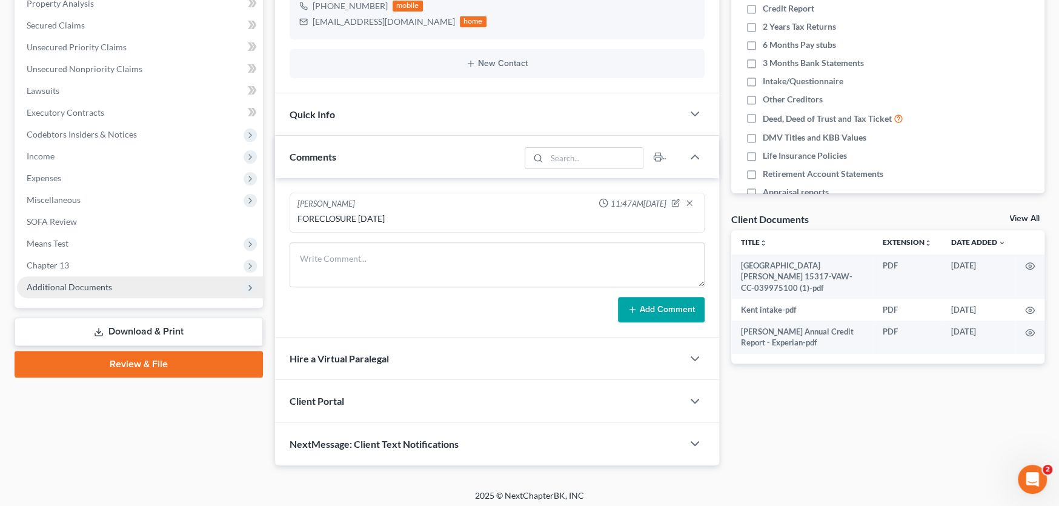
click at [69, 288] on span "Additional Documents" at bounding box center [69, 287] width 85 height 10
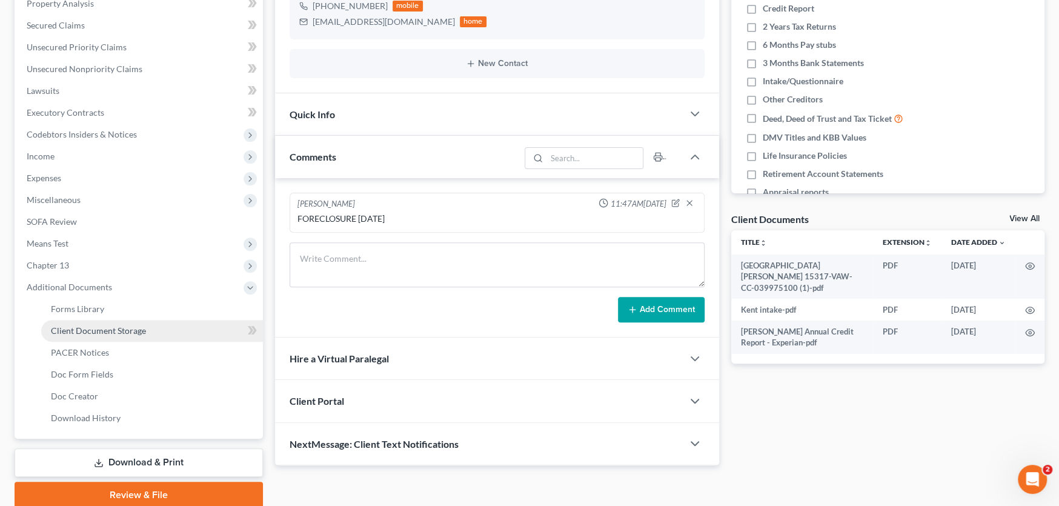
click at [88, 325] on span "Client Document Storage" at bounding box center [98, 330] width 95 height 10
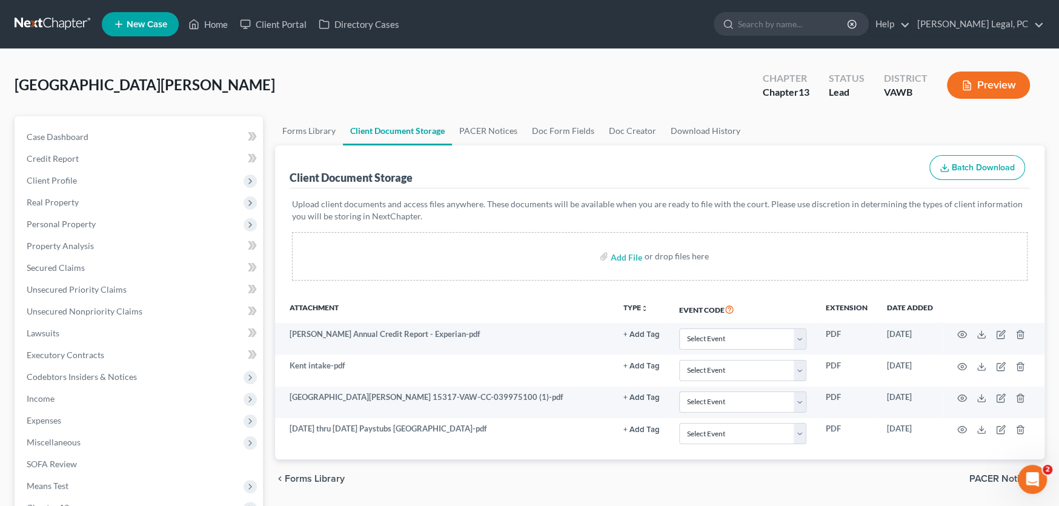
click at [28, 25] on link at bounding box center [54, 24] width 78 height 22
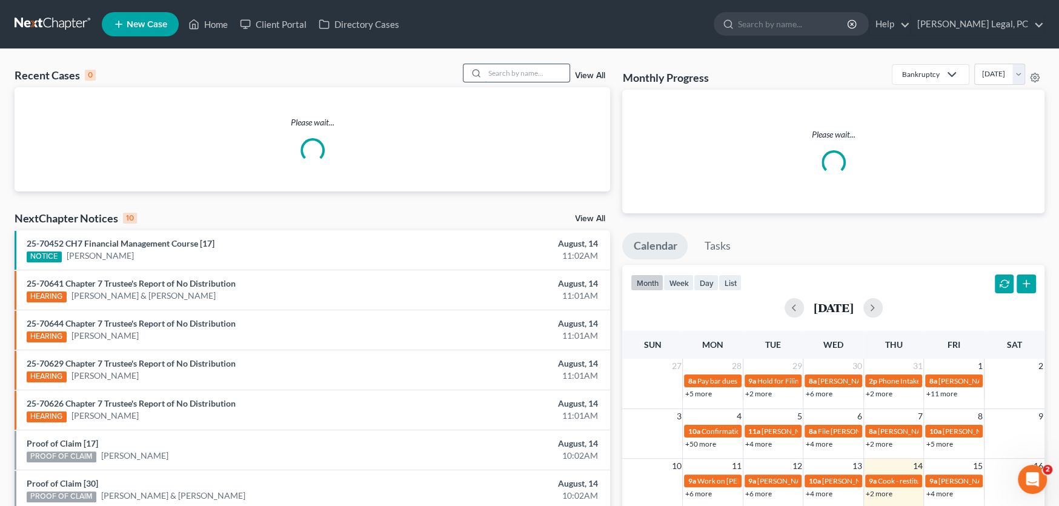
click at [495, 73] on input "search" at bounding box center [527, 73] width 85 height 18
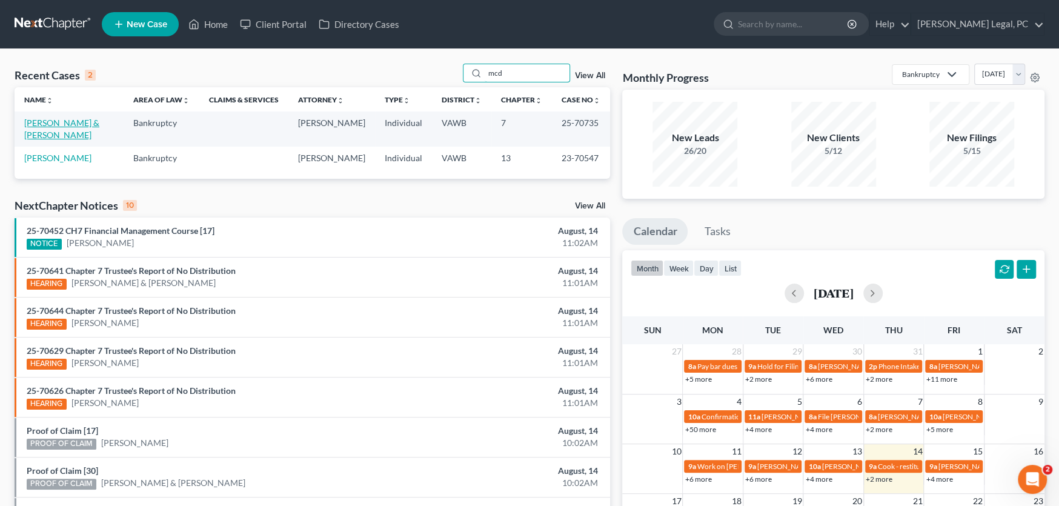
type input "mcd"
click at [81, 125] on link "[PERSON_NAME] & [PERSON_NAME]" at bounding box center [61, 129] width 75 height 22
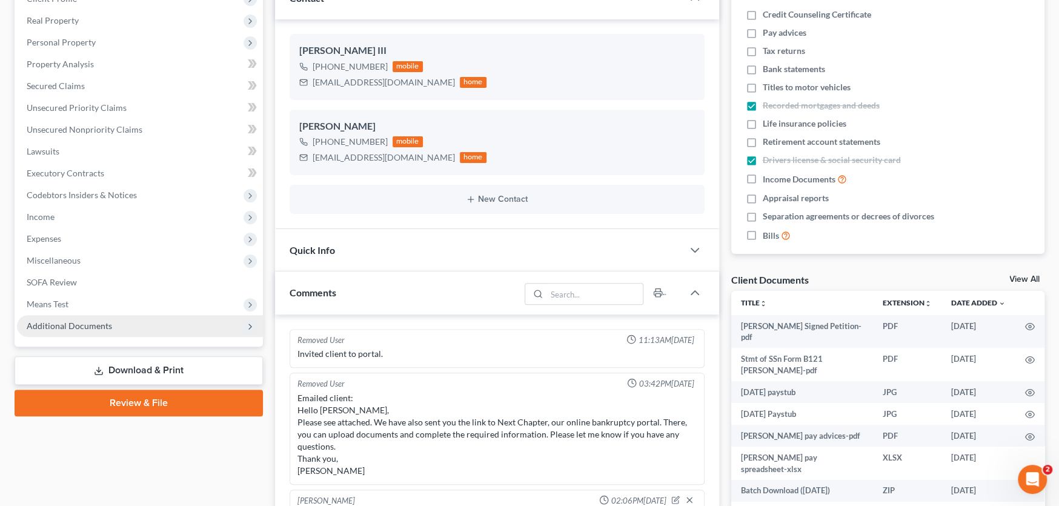
scroll to position [1231, 0]
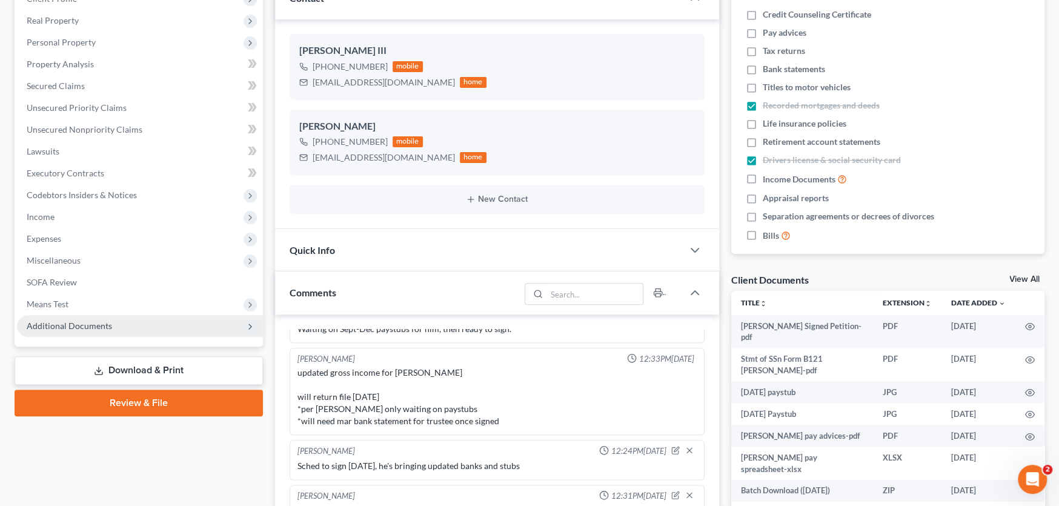
click at [78, 326] on span "Additional Documents" at bounding box center [69, 326] width 85 height 10
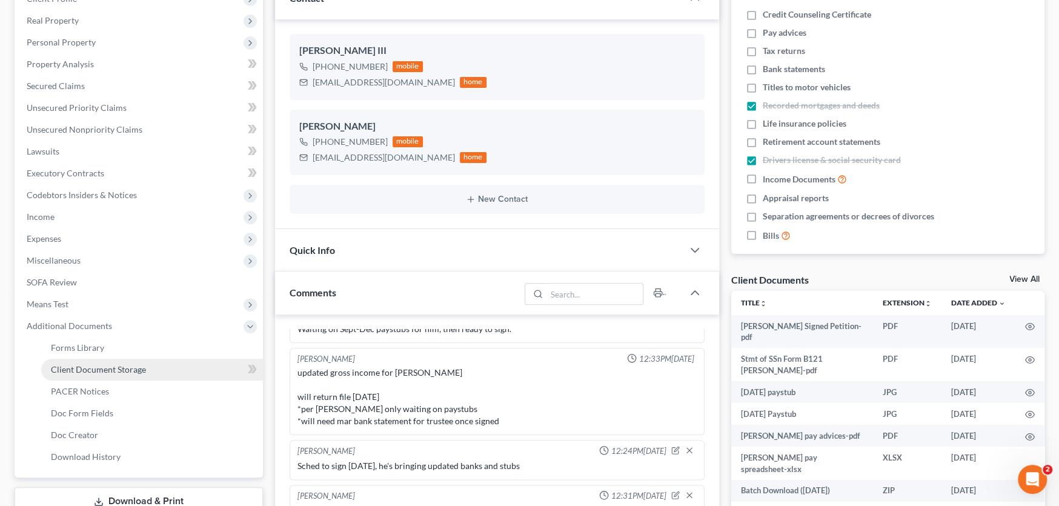
click at [116, 364] on span "Client Document Storage" at bounding box center [98, 369] width 95 height 10
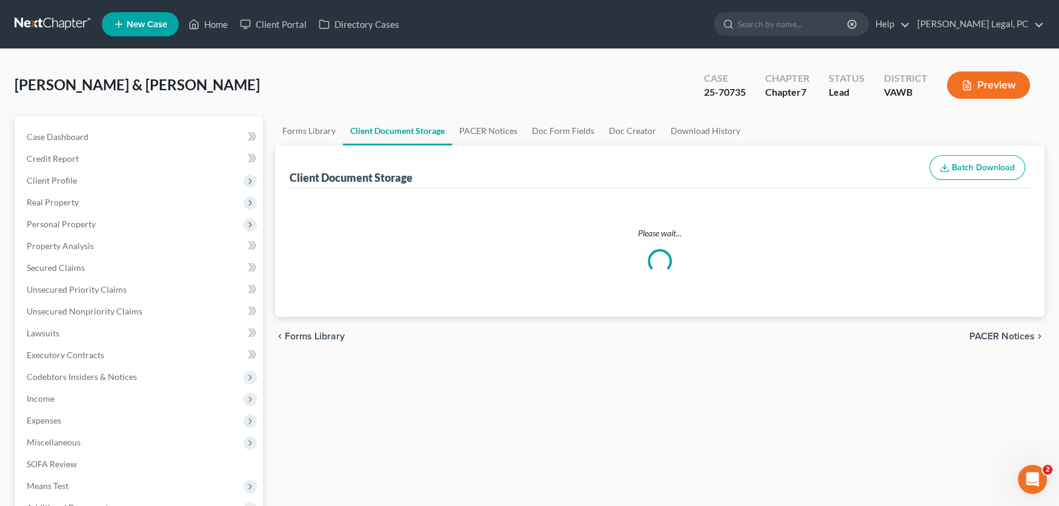
select select "0"
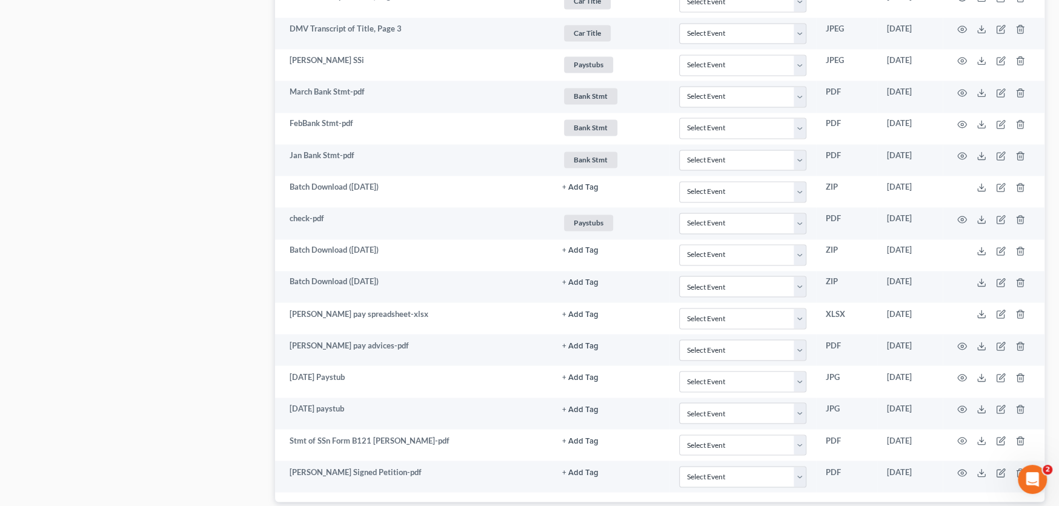
scroll to position [1586, 0]
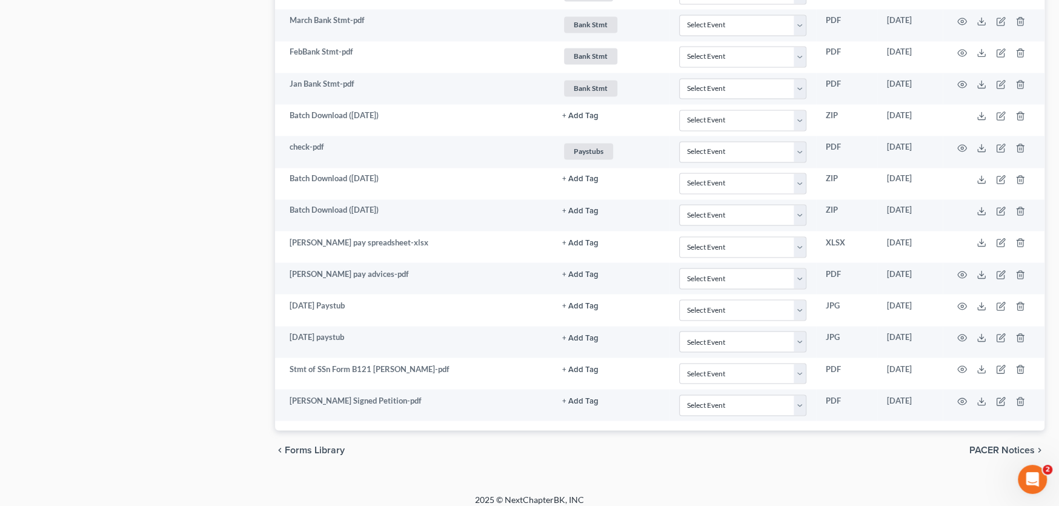
select select "0"
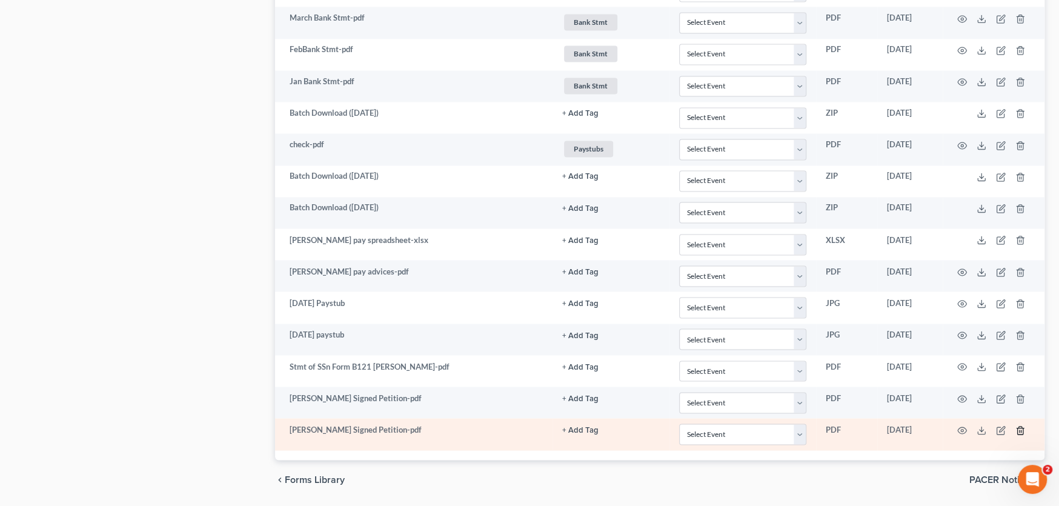
click at [1023, 425] on icon "button" at bounding box center [1020, 430] width 10 height 10
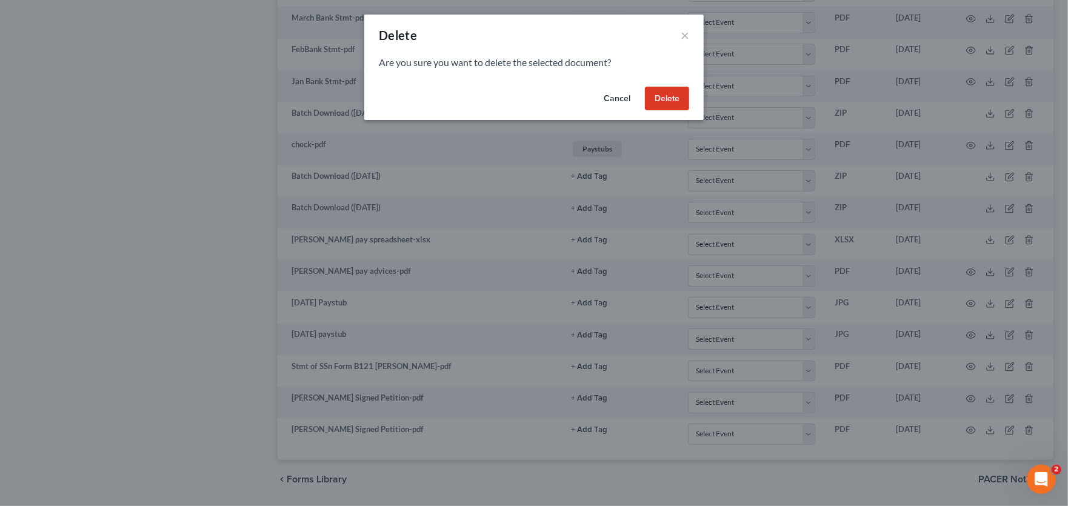
click at [671, 101] on button "Delete" at bounding box center [667, 99] width 44 height 24
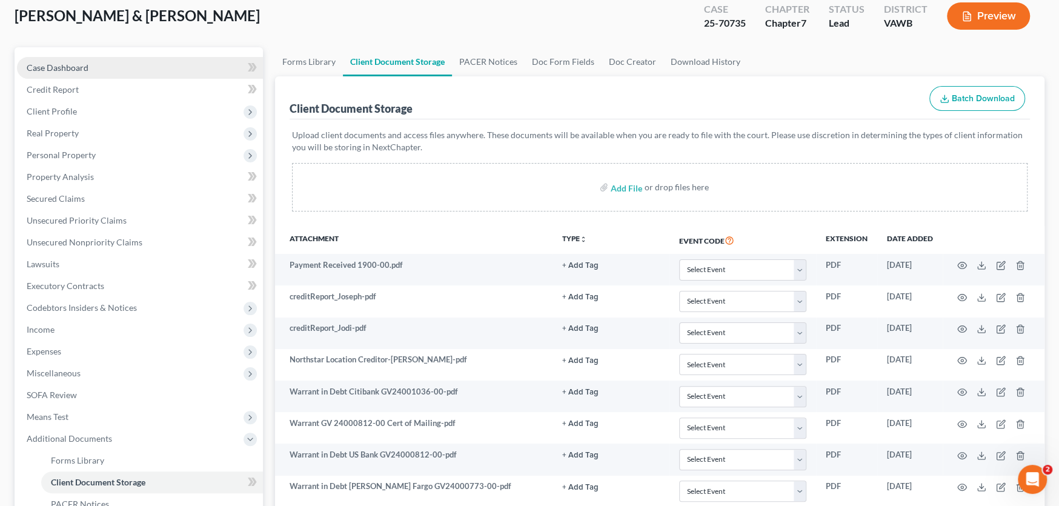
scroll to position [0, 0]
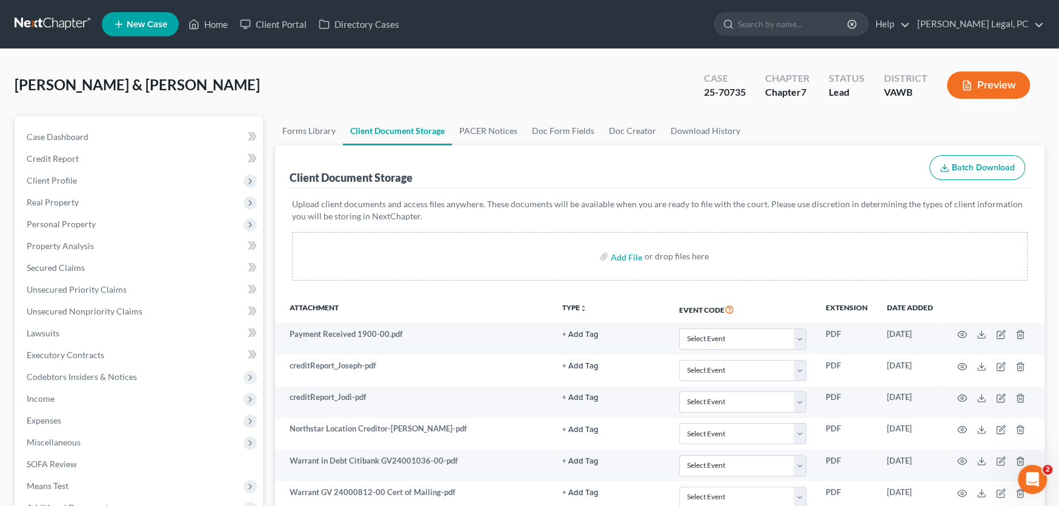
click at [52, 22] on link at bounding box center [54, 24] width 78 height 22
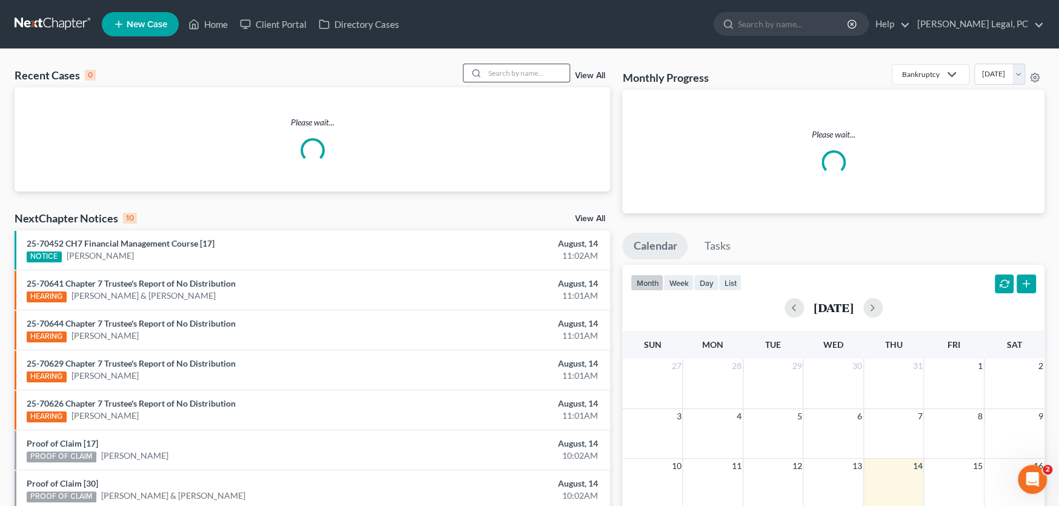
click at [494, 71] on input "search" at bounding box center [527, 73] width 85 height 18
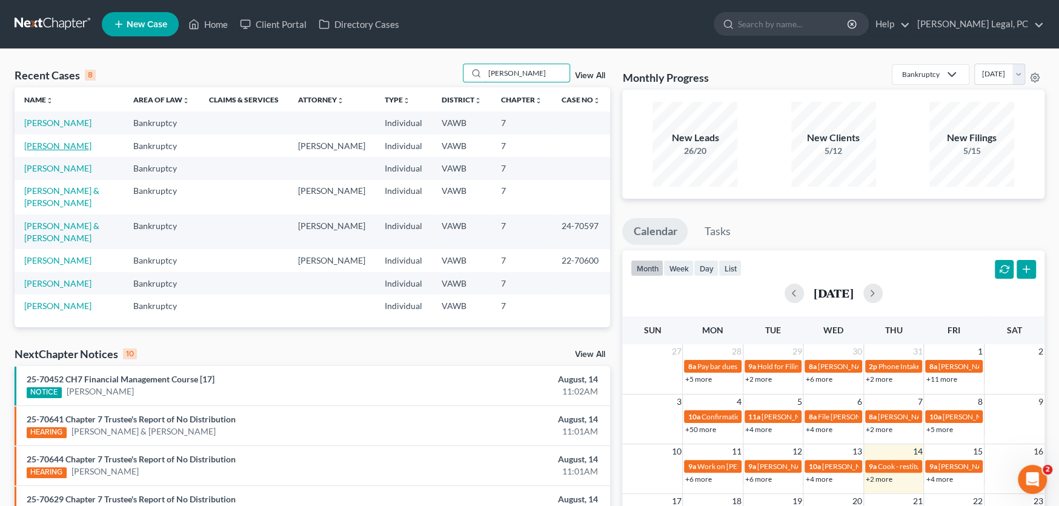
type input "akers"
click at [52, 142] on link "[PERSON_NAME]" at bounding box center [57, 146] width 67 height 10
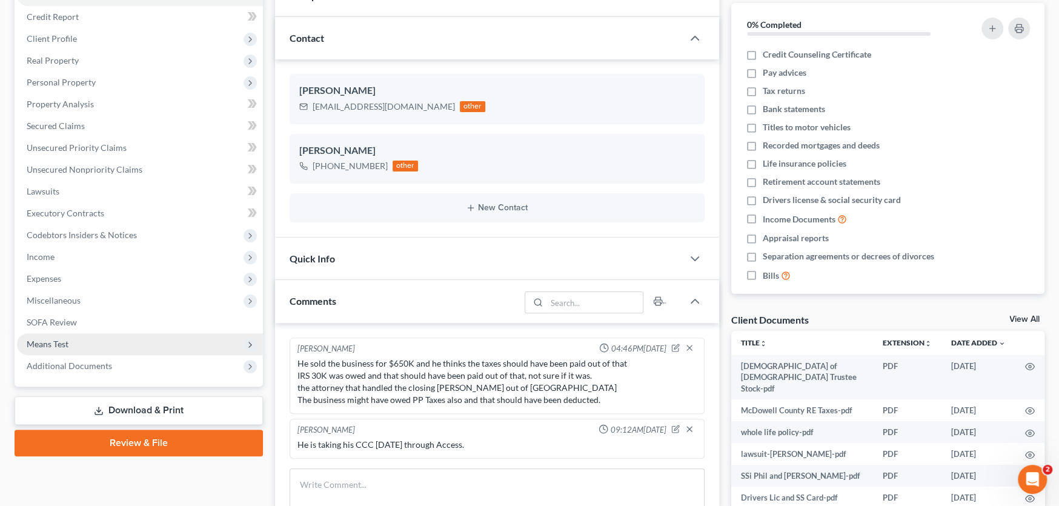
scroll to position [242, 0]
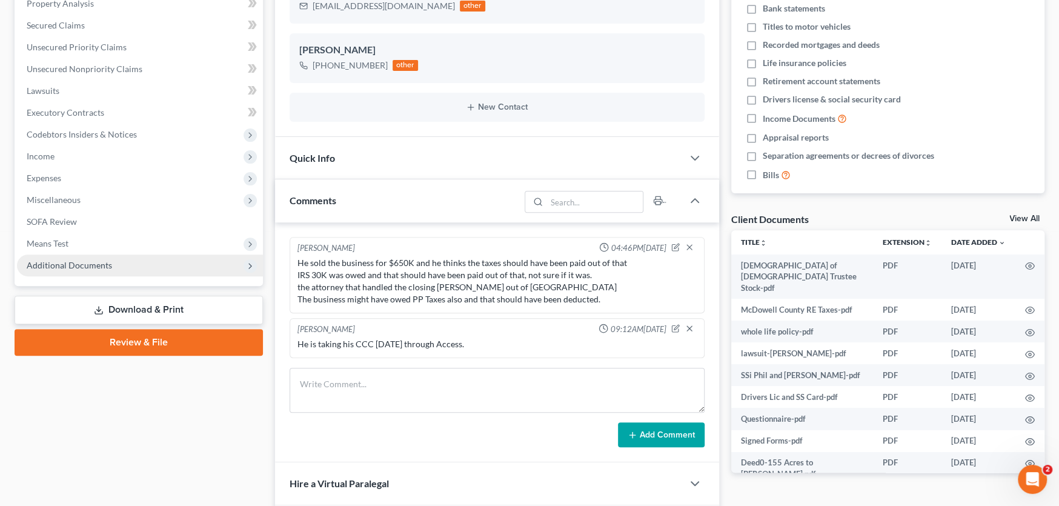
click at [95, 262] on span "Additional Documents" at bounding box center [69, 265] width 85 height 10
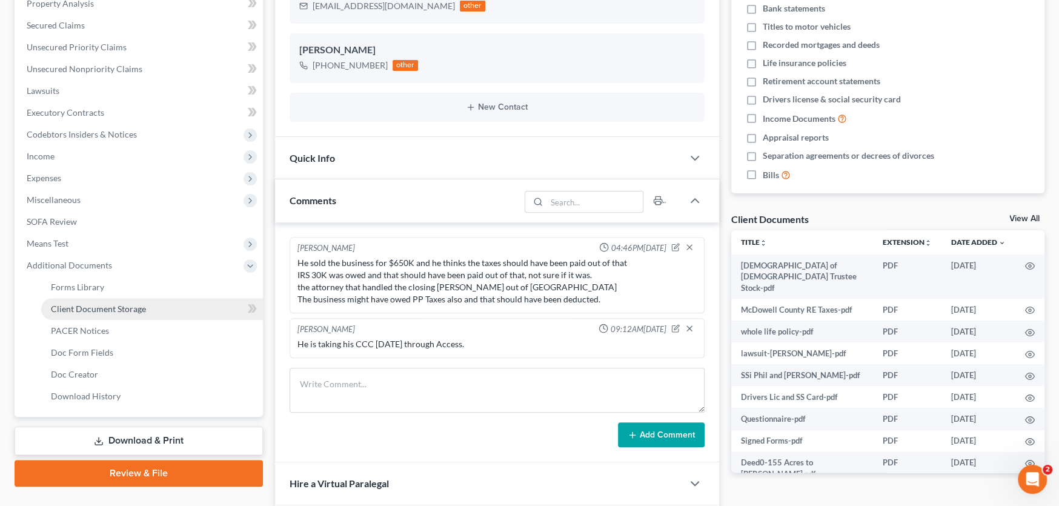
click at [107, 304] on span "Client Document Storage" at bounding box center [98, 309] width 95 height 10
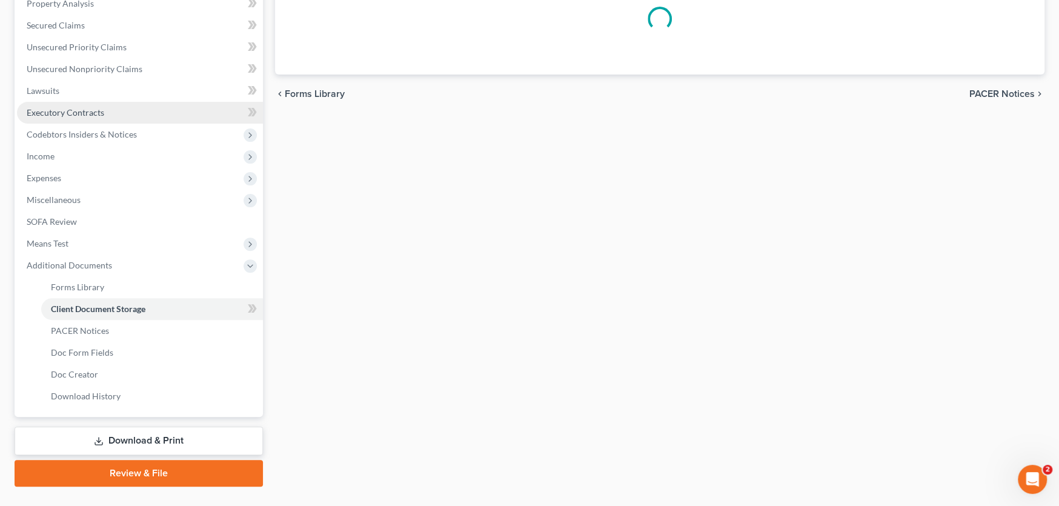
scroll to position [199, 0]
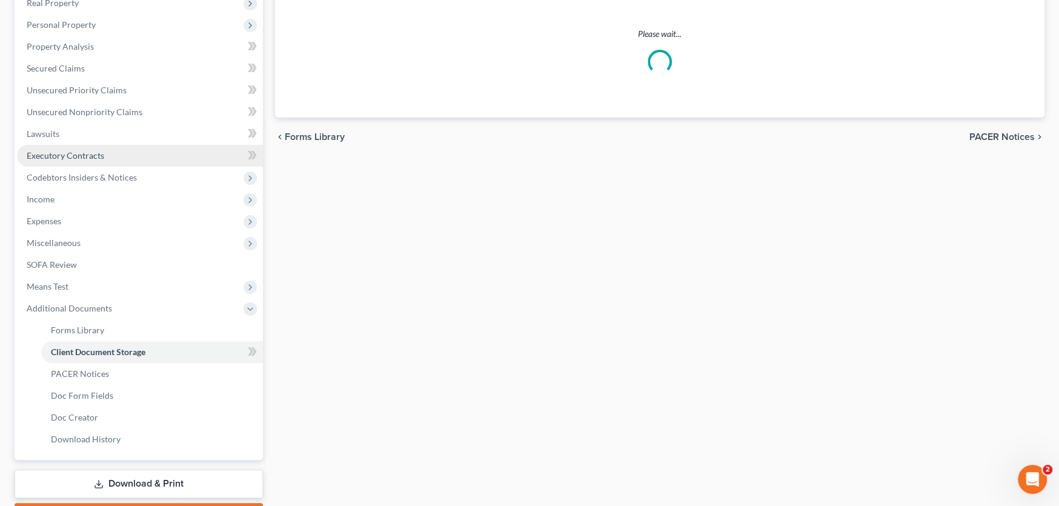
select select "0"
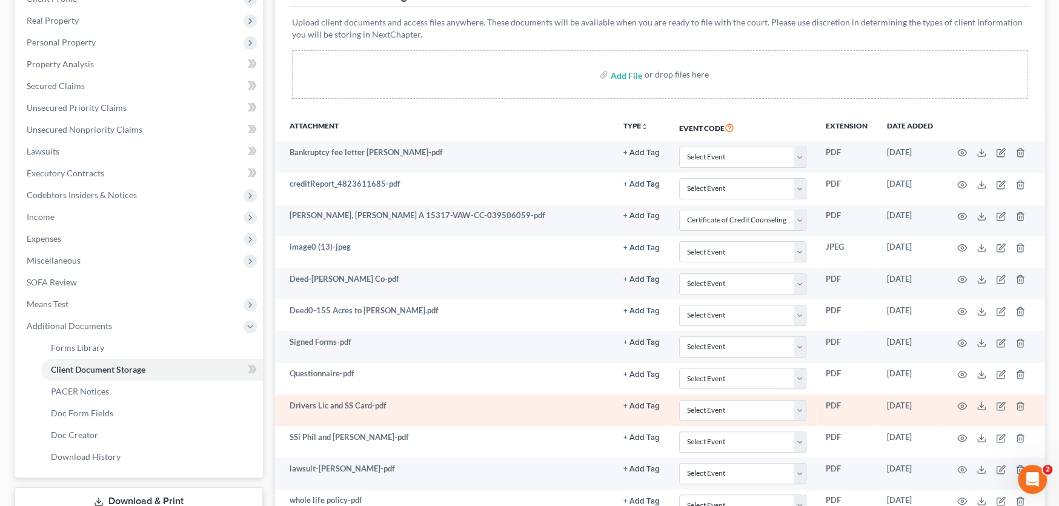
scroll to position [49, 0]
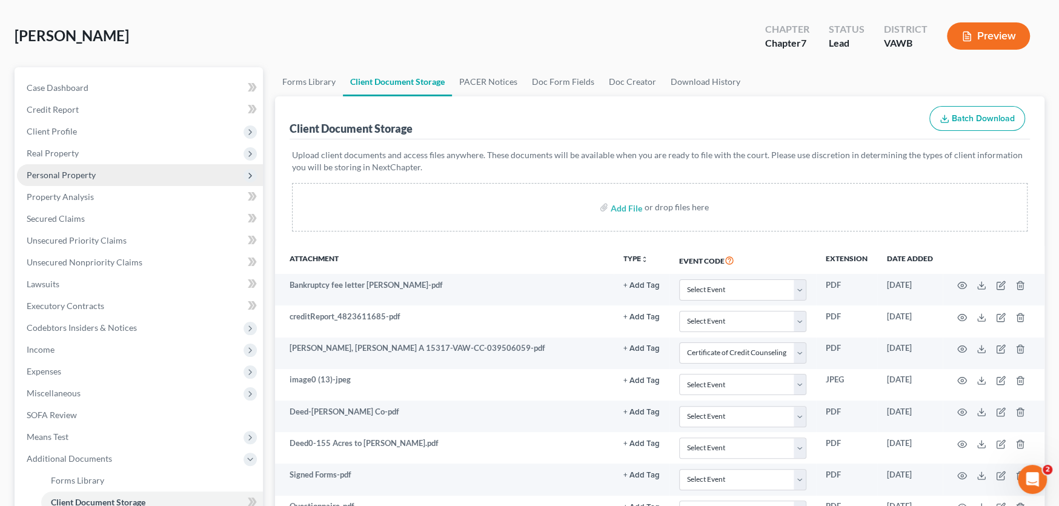
select select "0"
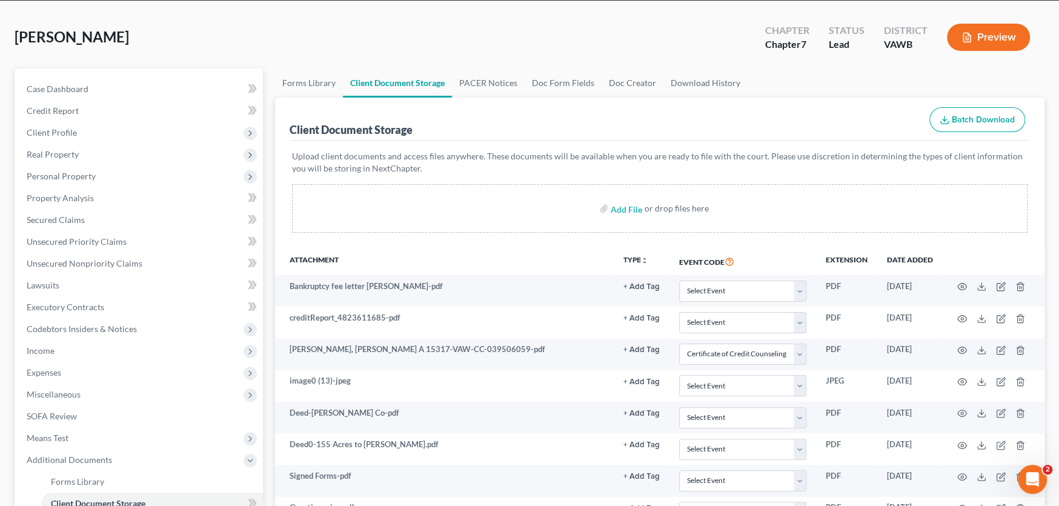
scroll to position [20, 0]
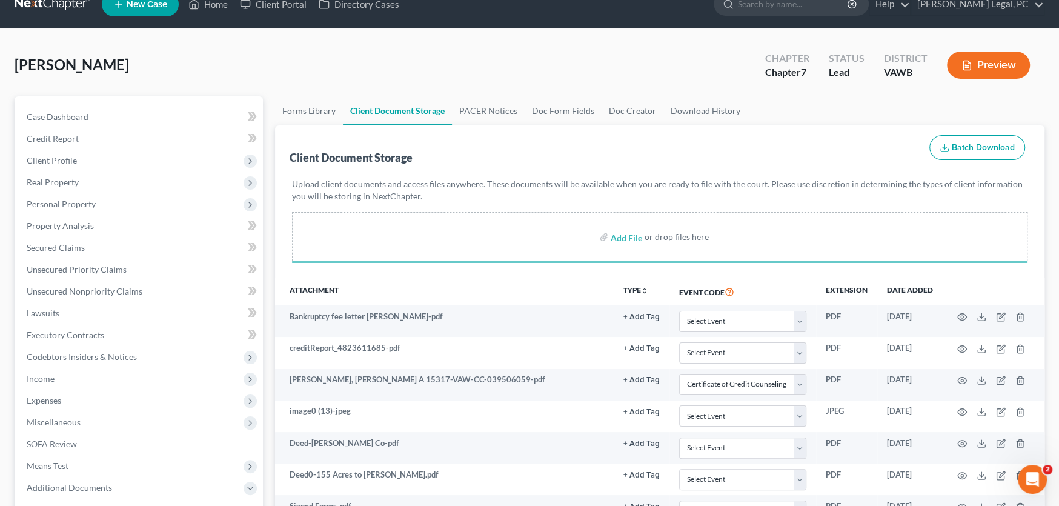
select select "0"
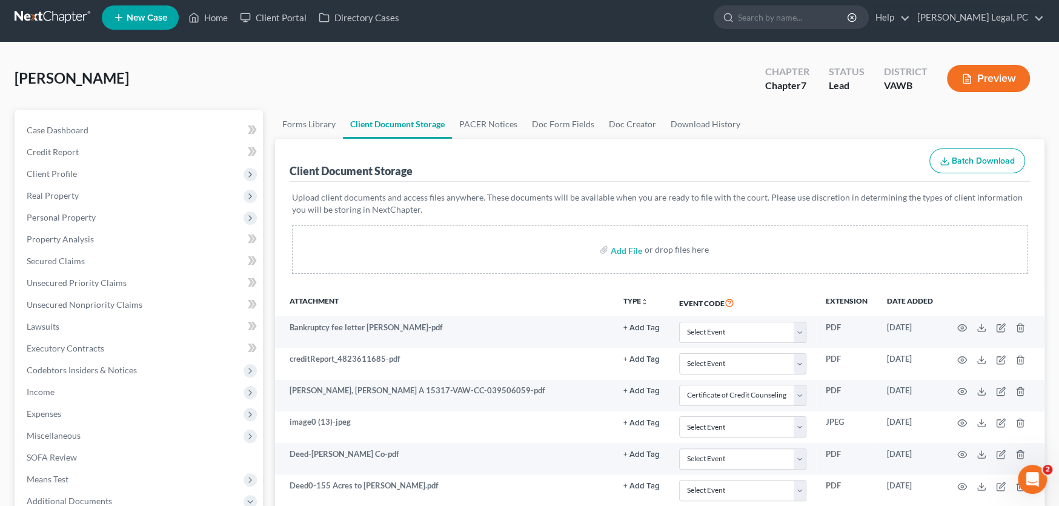
scroll to position [0, 0]
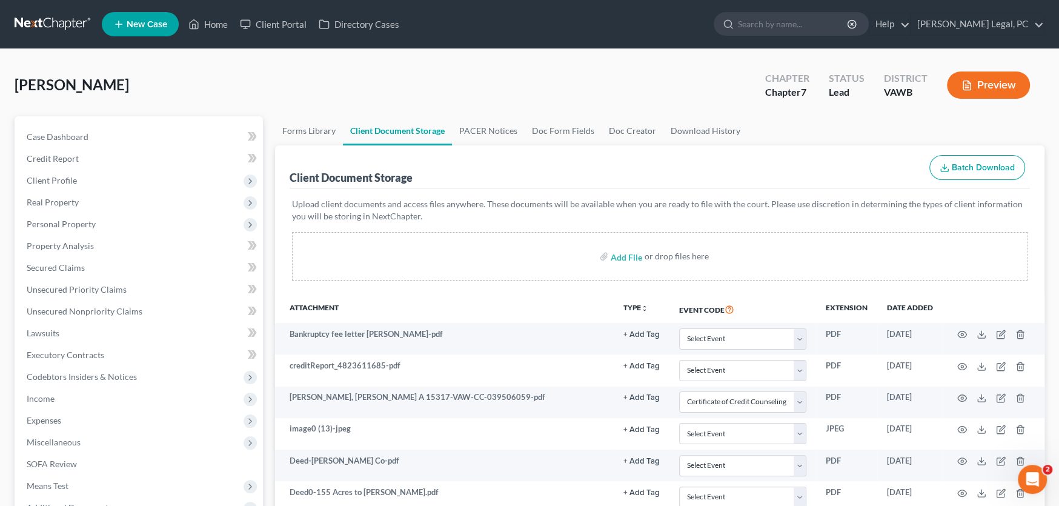
click at [42, 27] on link at bounding box center [54, 24] width 78 height 22
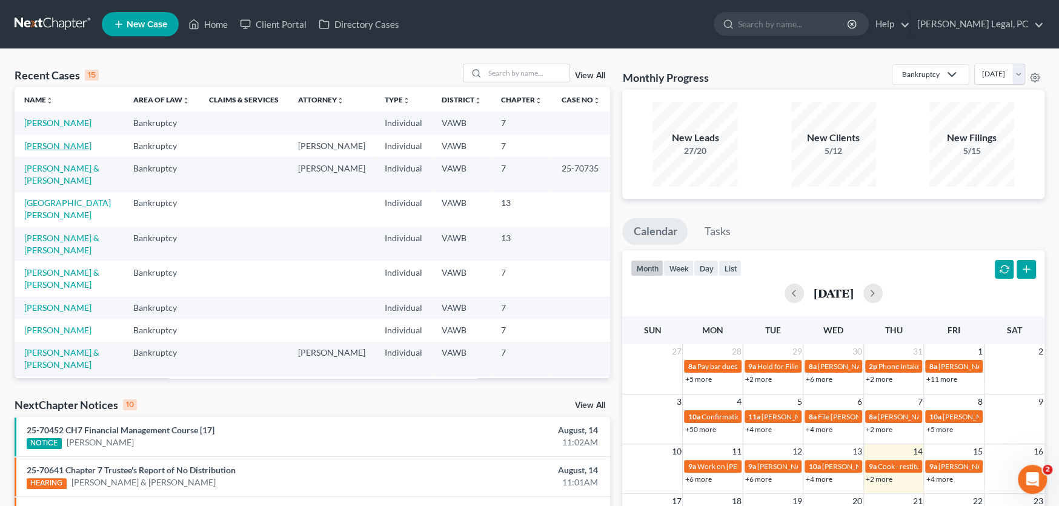
click at [48, 148] on link "[PERSON_NAME]" at bounding box center [57, 146] width 67 height 10
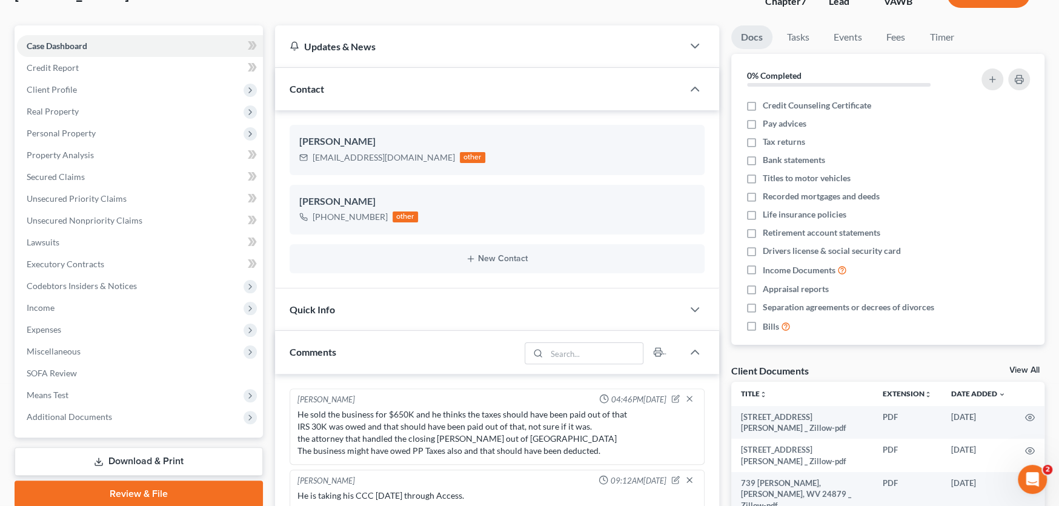
scroll to position [182, 0]
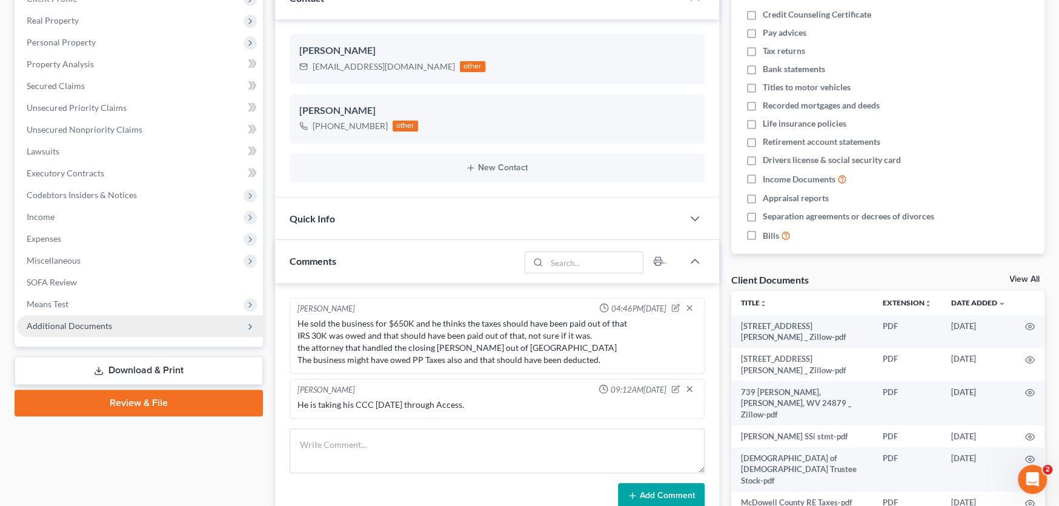
click at [89, 328] on span "Additional Documents" at bounding box center [69, 326] width 85 height 10
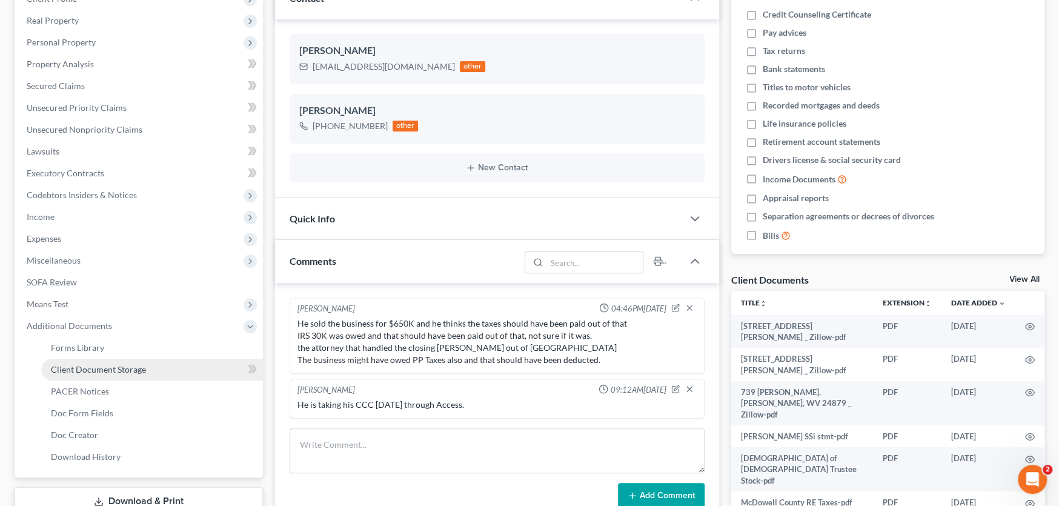
click at [89, 364] on span "Client Document Storage" at bounding box center [98, 369] width 95 height 10
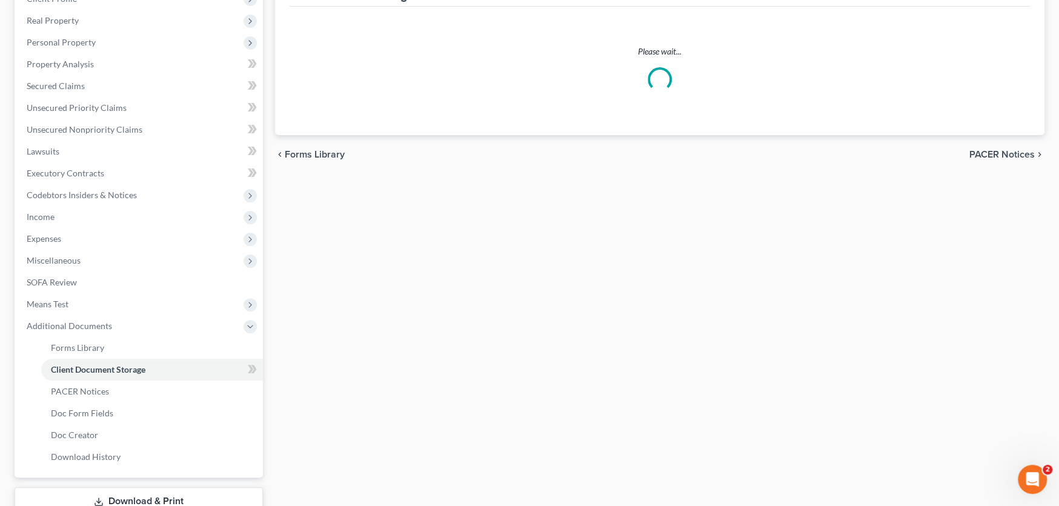
scroll to position [47, 0]
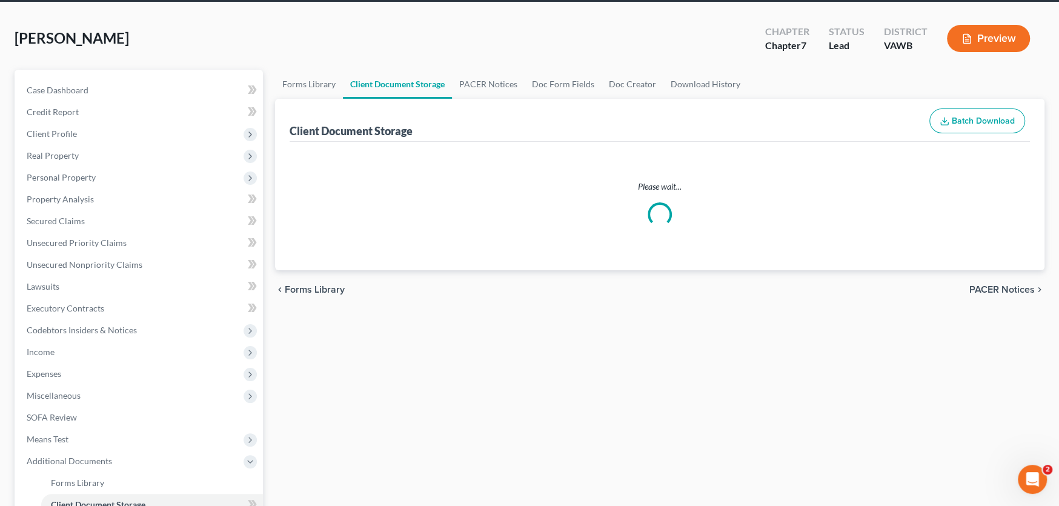
select select "0"
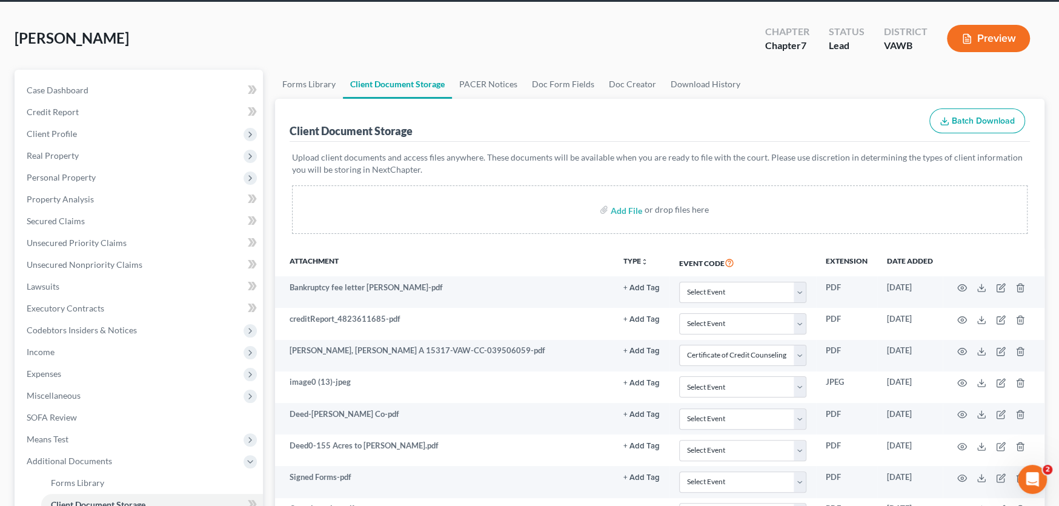
scroll to position [0, 0]
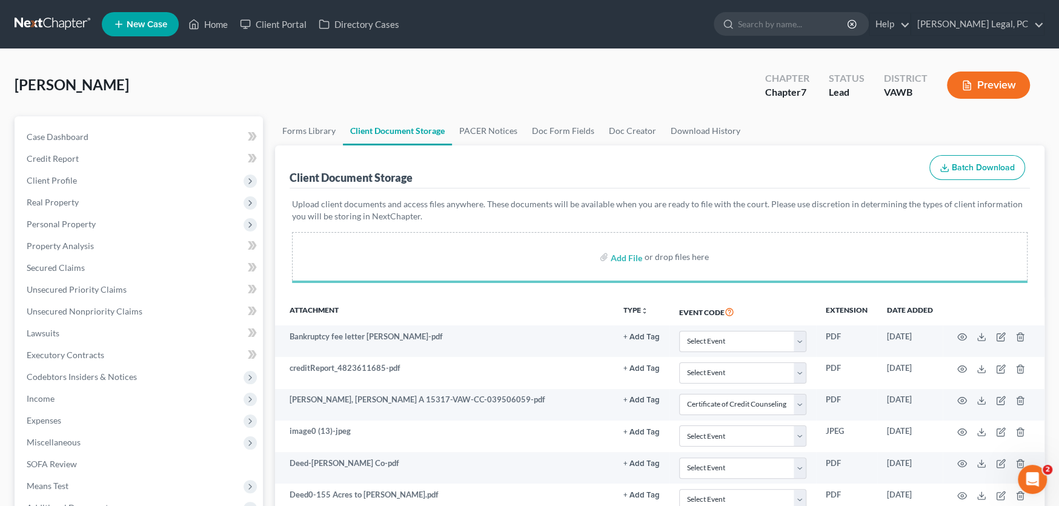
select select "0"
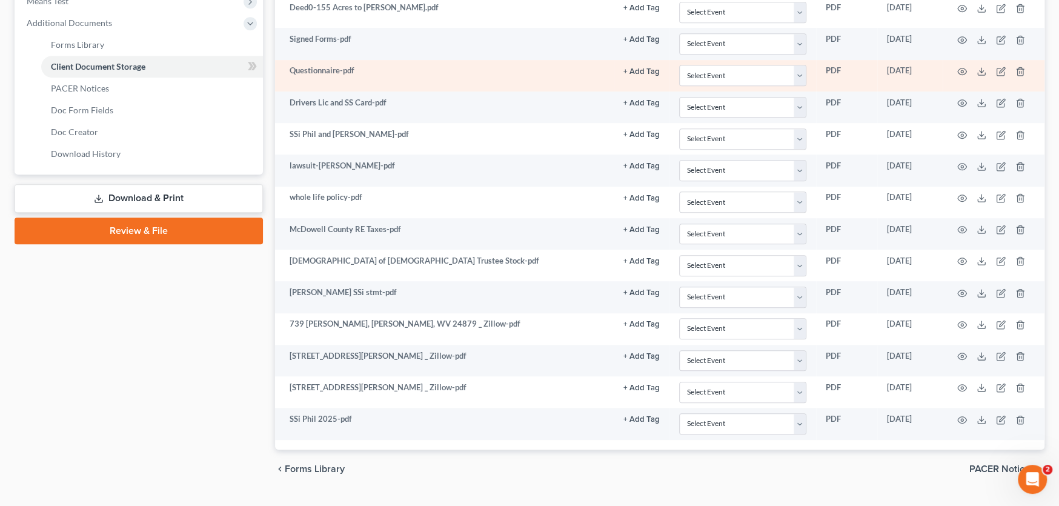
scroll to position [510, 0]
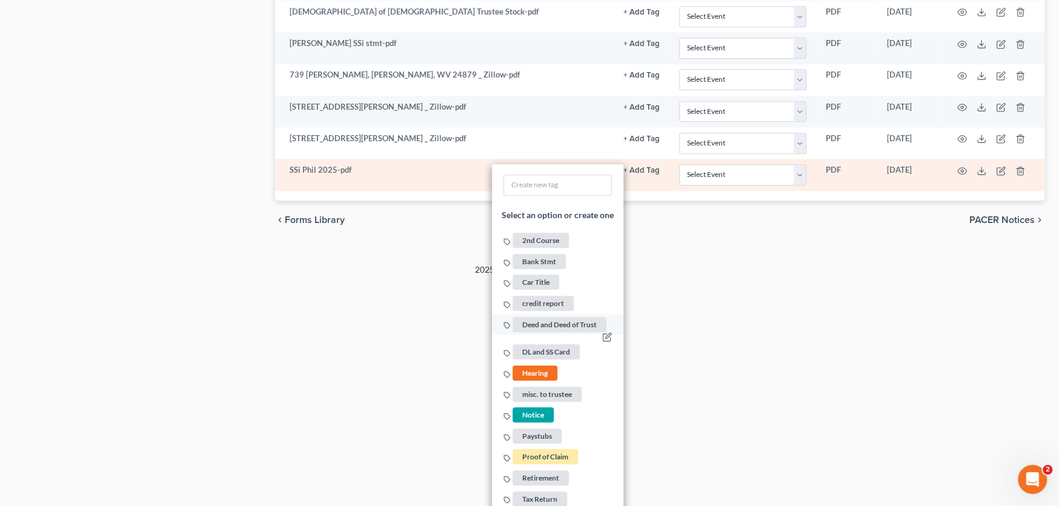
scroll to position [738, 0]
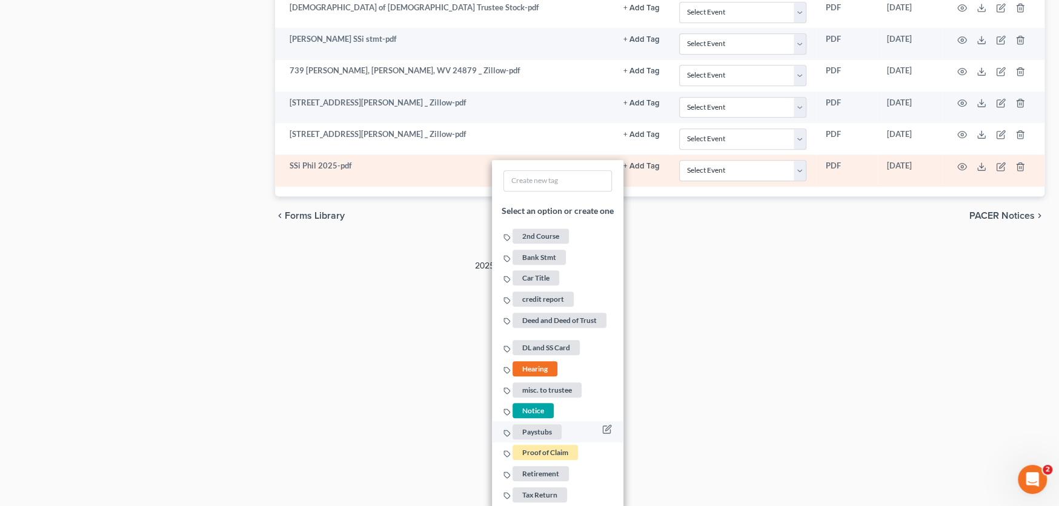
click at [548, 428] on span "Paystubs" at bounding box center [537, 431] width 49 height 15
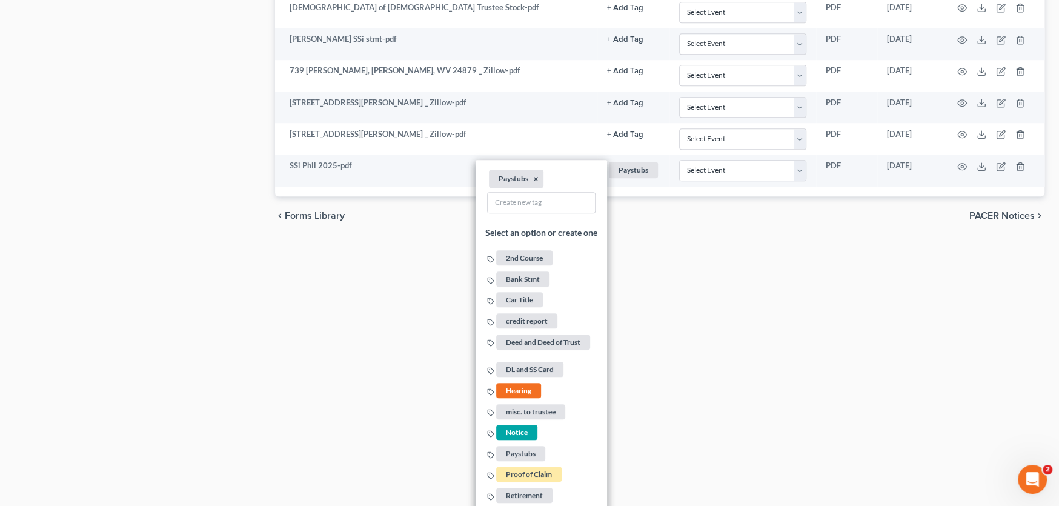
click at [400, 259] on div "2025 © NextChapterBK, INC" at bounding box center [529, 270] width 691 height 22
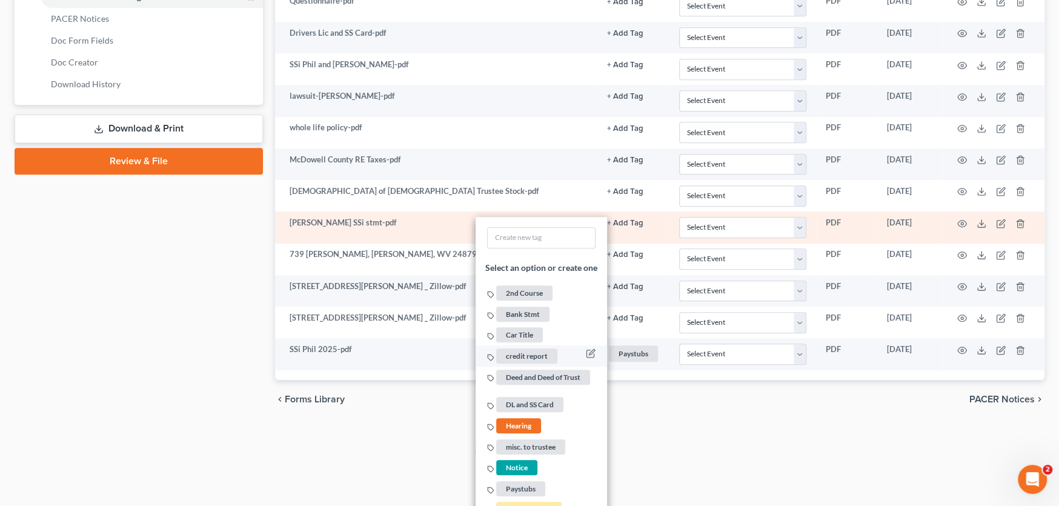
scroll to position [612, 0]
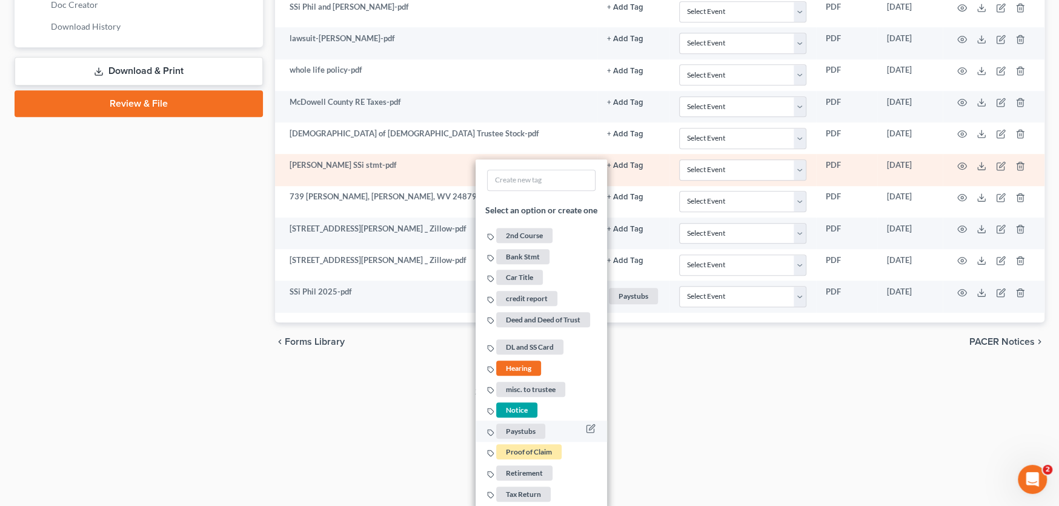
click at [514, 424] on span "Paystubs" at bounding box center [520, 431] width 49 height 15
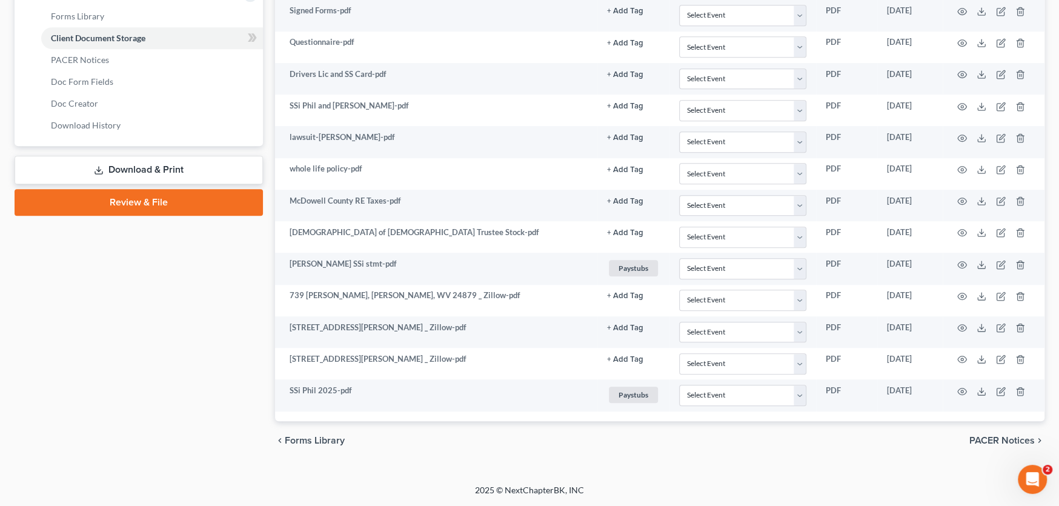
scroll to position [510, 0]
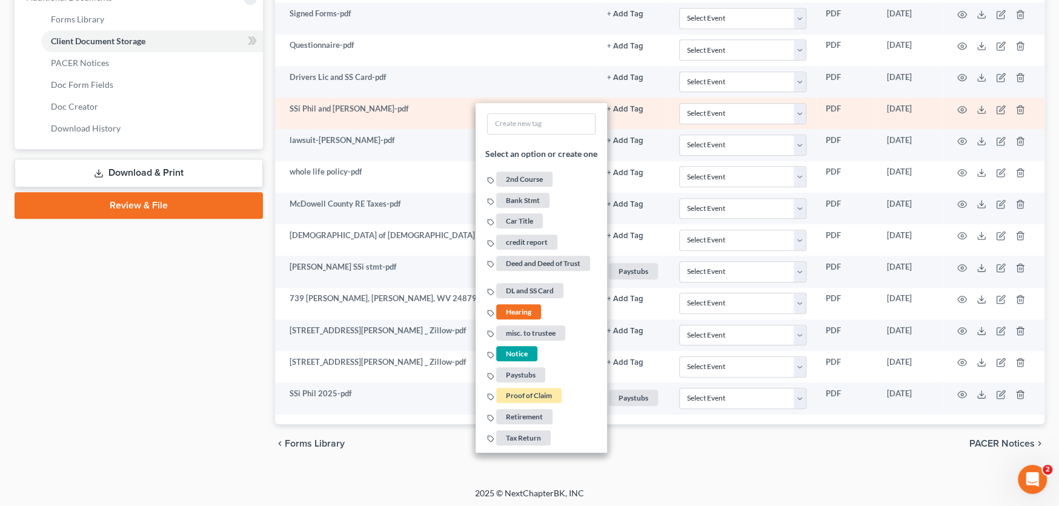
click at [409, 110] on td "SSi Phil and Mary-pdf" at bounding box center [436, 114] width 322 height 32
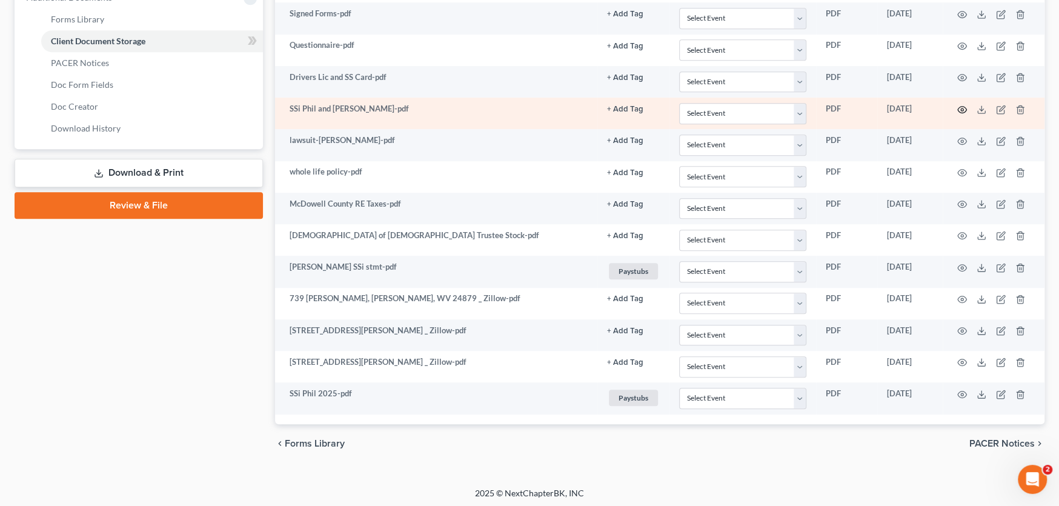
click at [960, 107] on icon "button" at bounding box center [962, 110] width 10 height 10
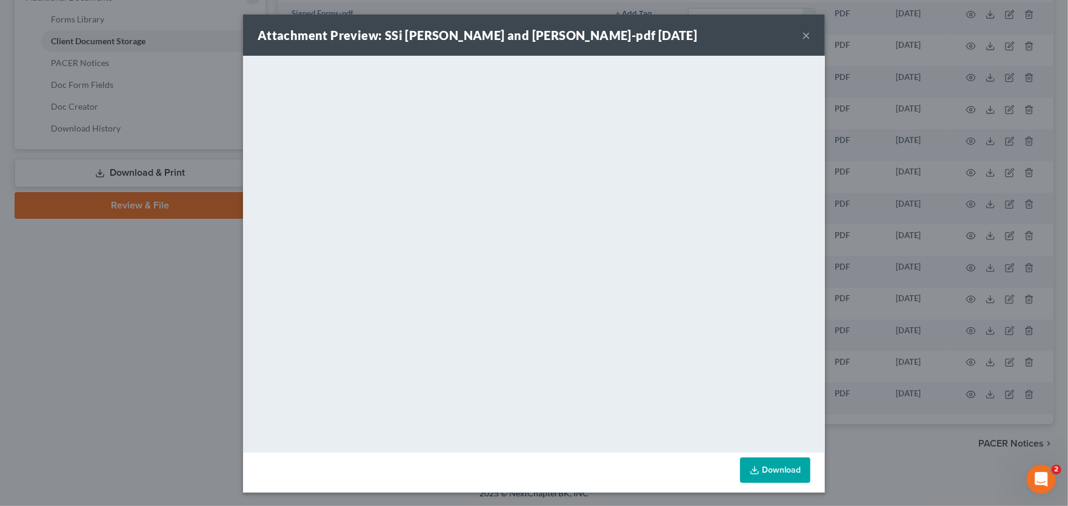
click at [802, 35] on button "×" at bounding box center [806, 35] width 8 height 15
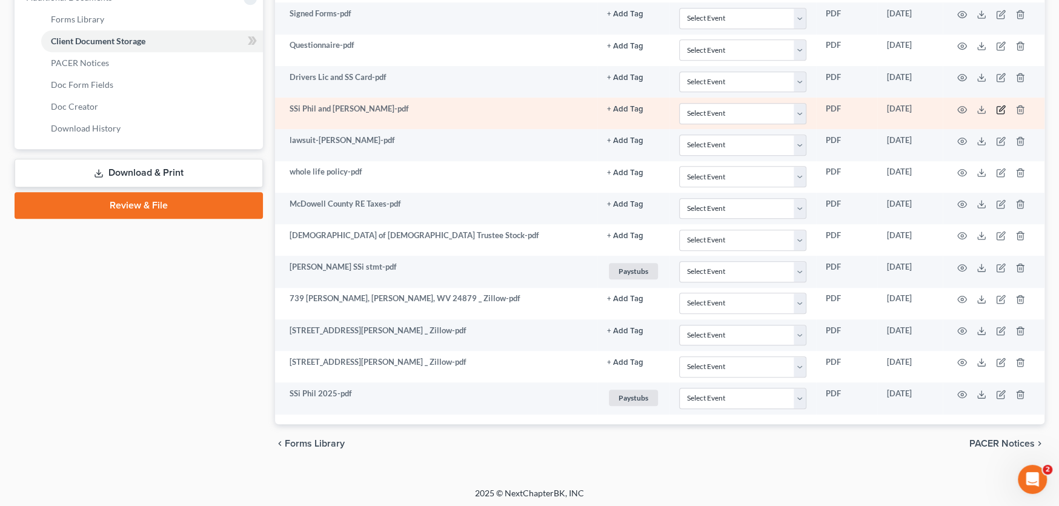
click at [1001, 107] on icon "button" at bounding box center [1001, 110] width 10 height 10
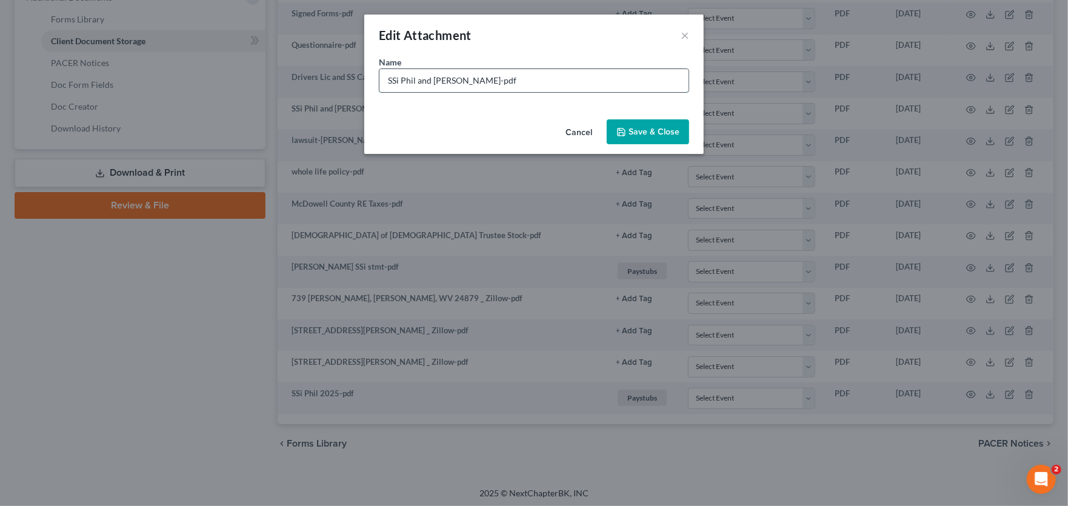
click at [387, 77] on input "SSi Phil and Mary-pdf" at bounding box center [533, 80] width 309 height 23
type input "2024 SSi Phil and Mary-pdf"
click at [659, 128] on span "Save & Close" at bounding box center [653, 132] width 51 height 10
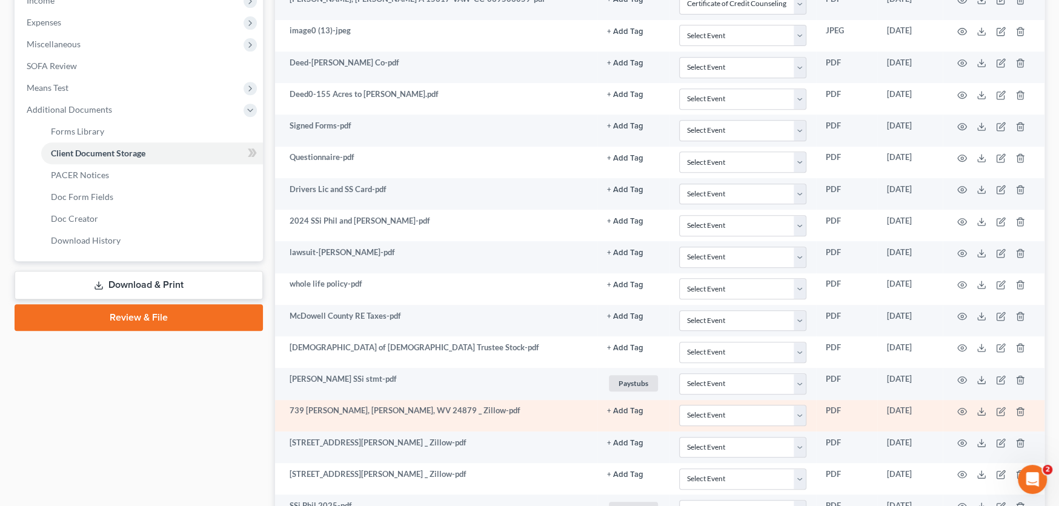
scroll to position [389, 0]
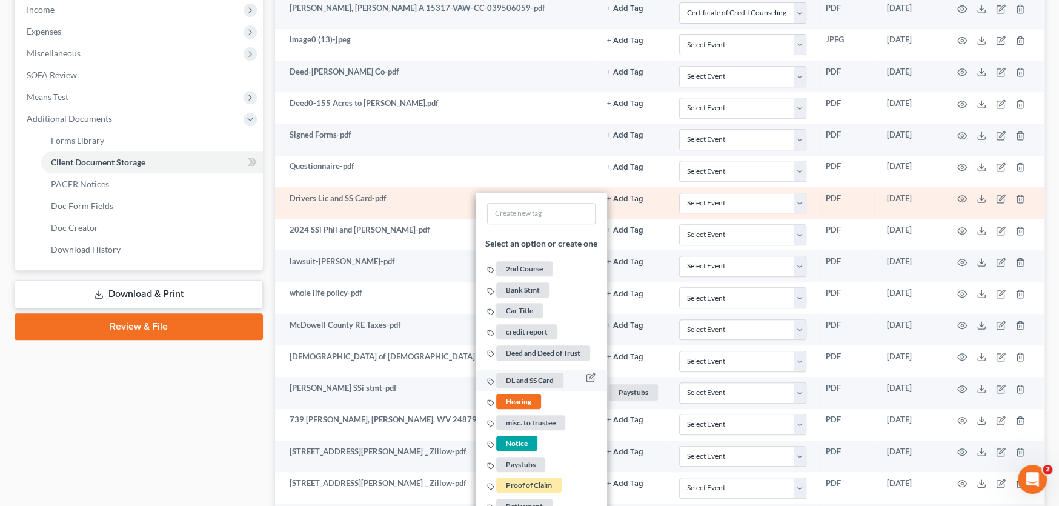
click at [529, 376] on span "DL and SS Card" at bounding box center [529, 380] width 67 height 15
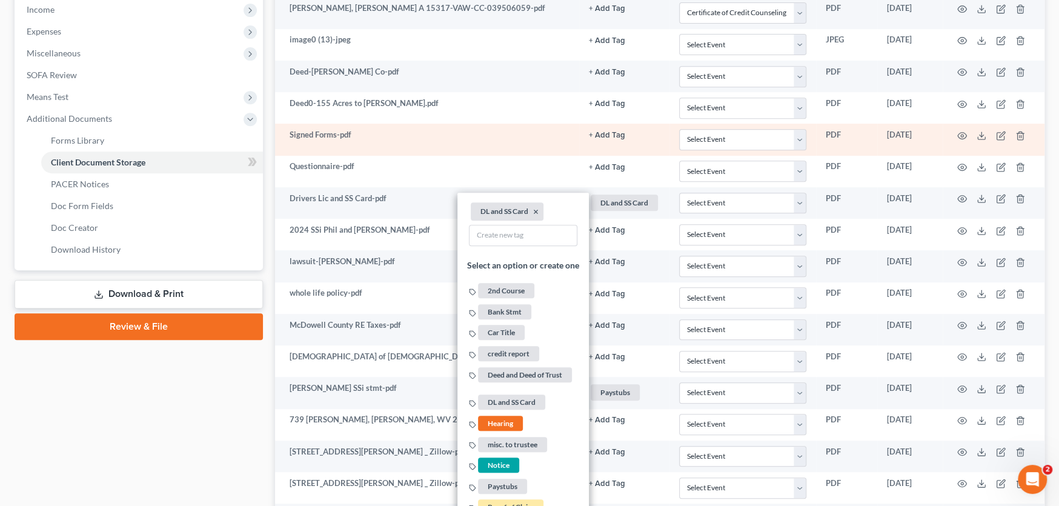
click at [425, 150] on td "Signed Forms-pdf" at bounding box center [427, 140] width 304 height 32
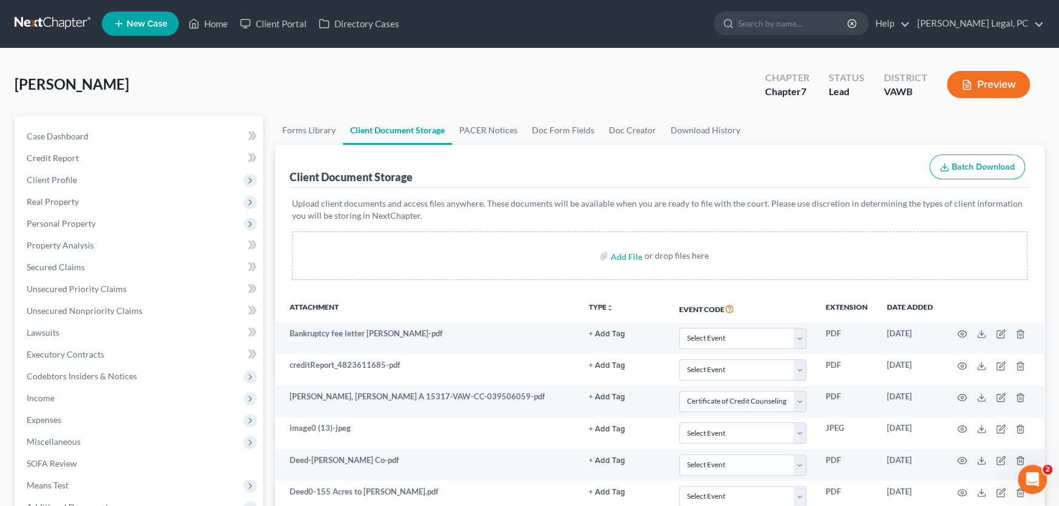
scroll to position [0, 0]
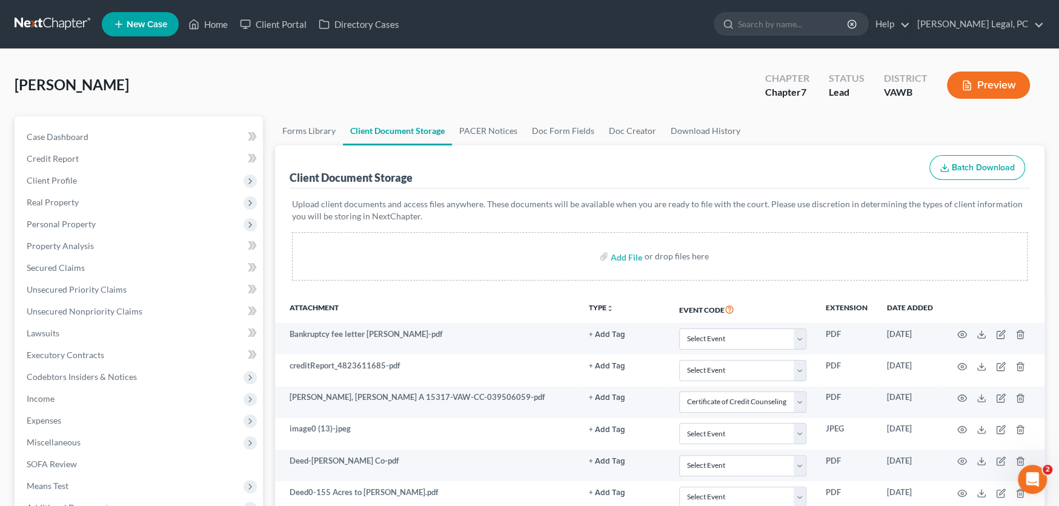
click at [53, 22] on link at bounding box center [54, 24] width 78 height 22
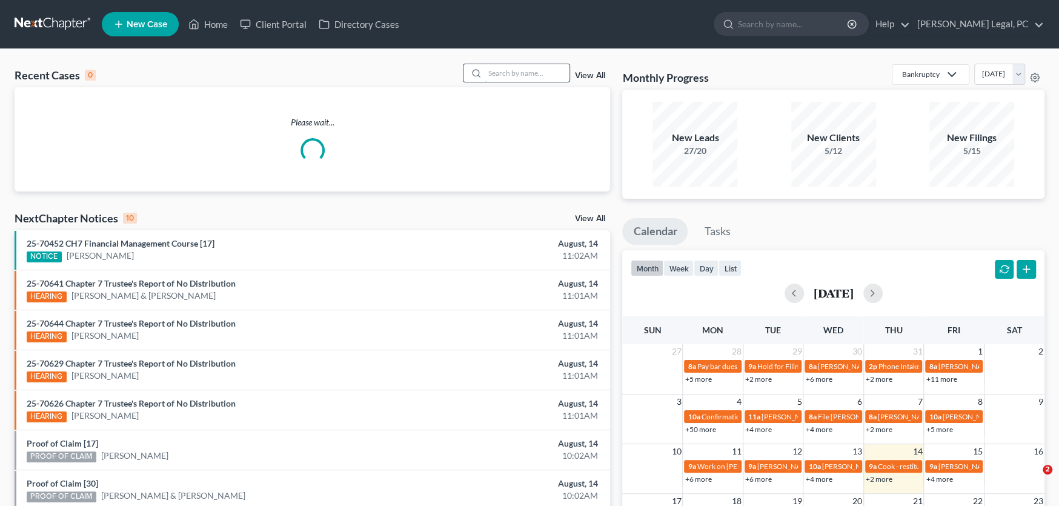
click at [495, 68] on input "search" at bounding box center [527, 73] width 85 height 18
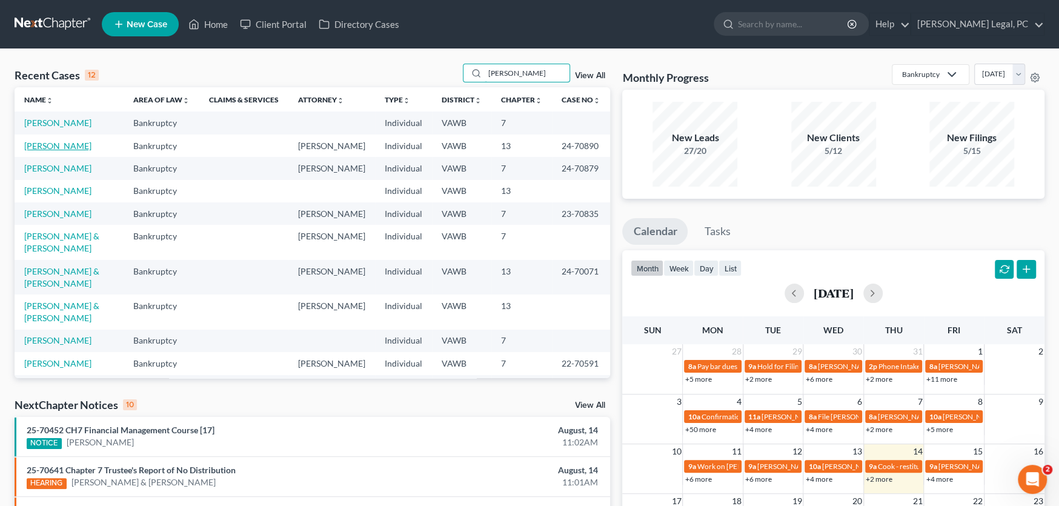
type input "[PERSON_NAME]"
click at [56, 141] on link "[PERSON_NAME]" at bounding box center [57, 146] width 67 height 10
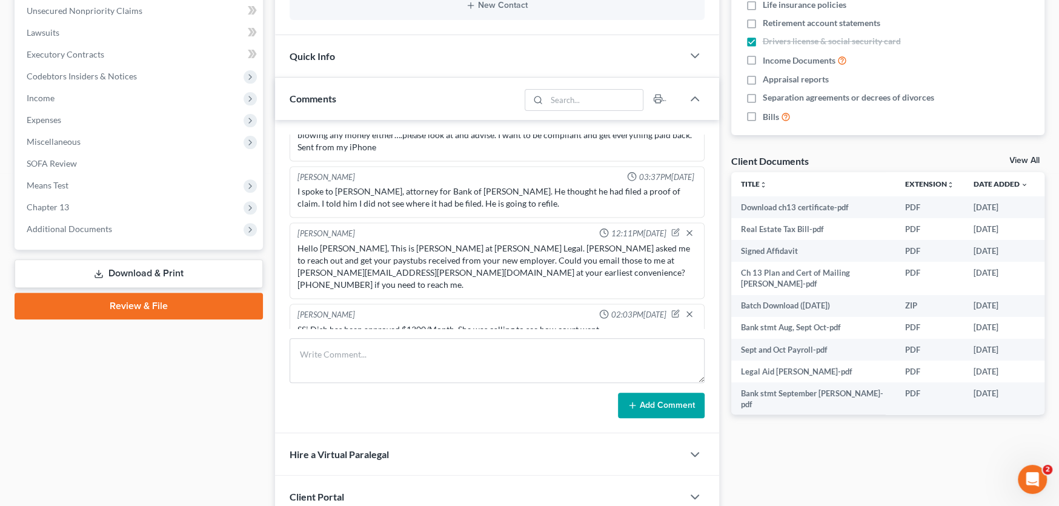
scroll to position [302, 0]
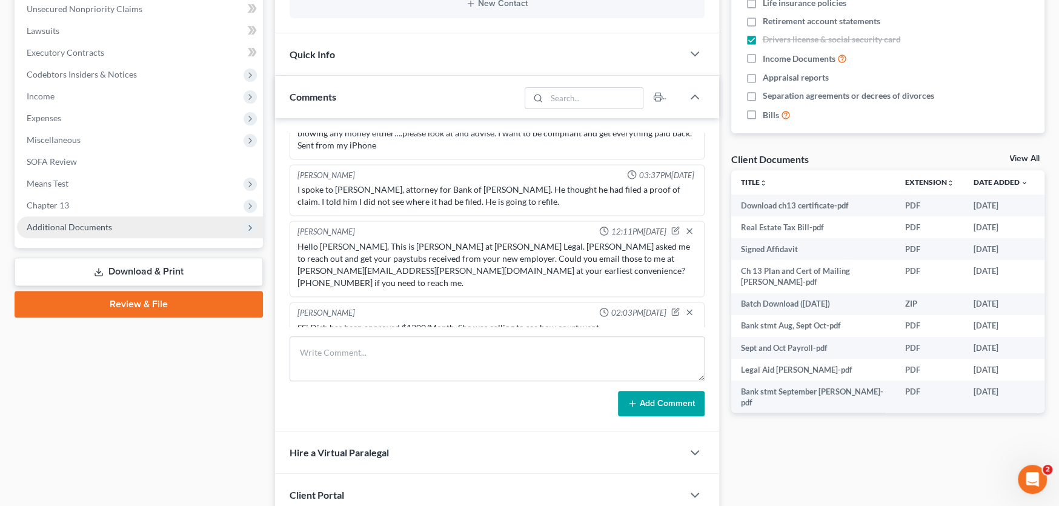
click at [79, 226] on span "Additional Documents" at bounding box center [69, 227] width 85 height 10
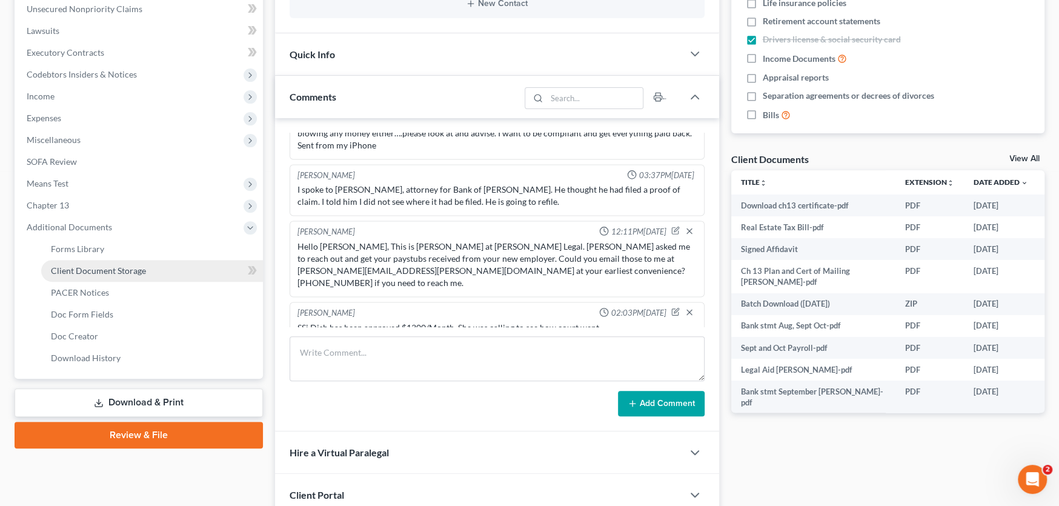
click at [79, 268] on span "Client Document Storage" at bounding box center [98, 270] width 95 height 10
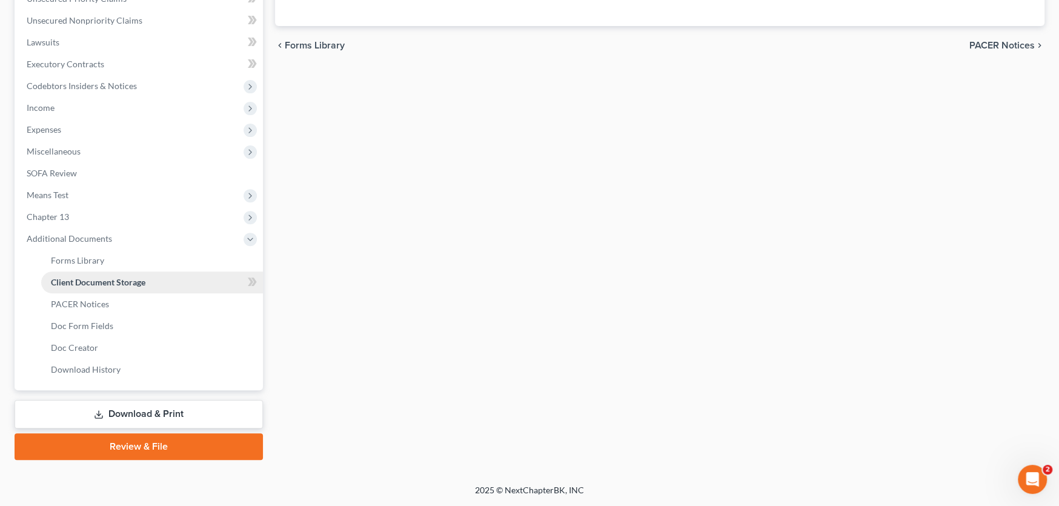
scroll to position [157, 0]
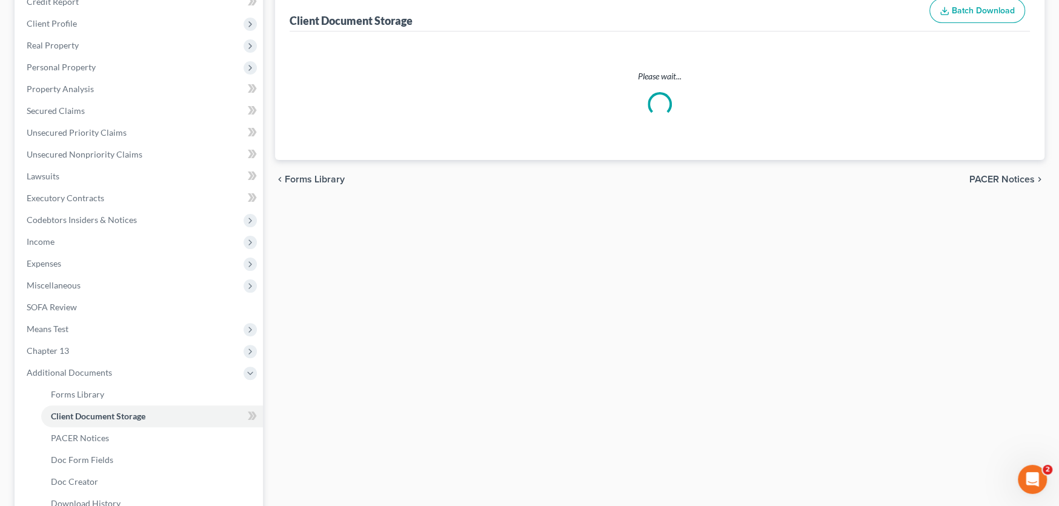
select select "0"
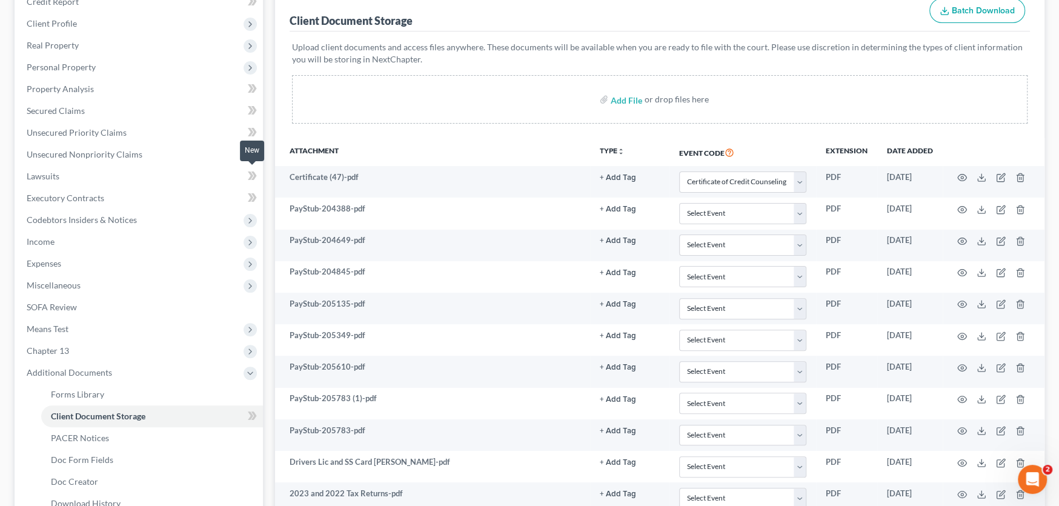
scroll to position [0, 0]
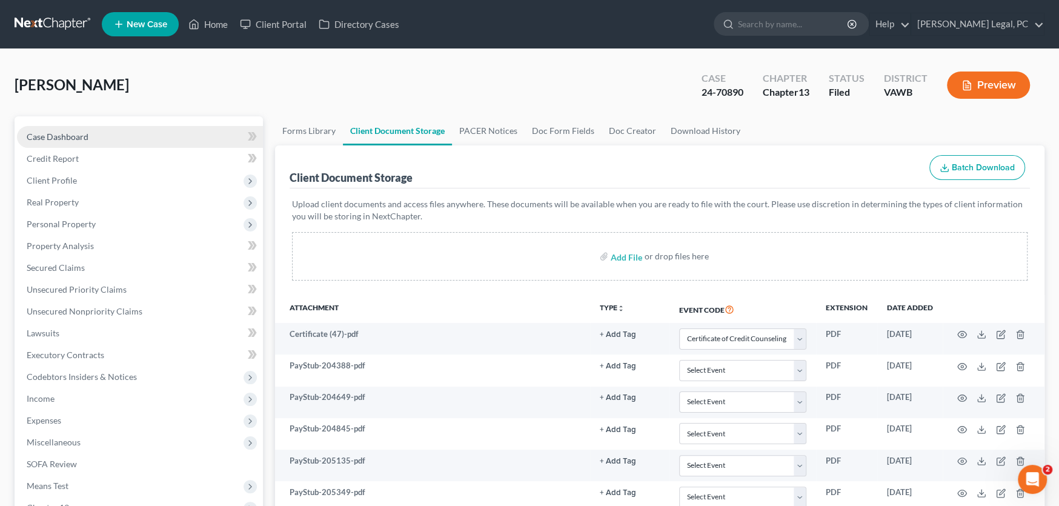
click at [21, 131] on link "Case Dashboard" at bounding box center [140, 137] width 246 height 22
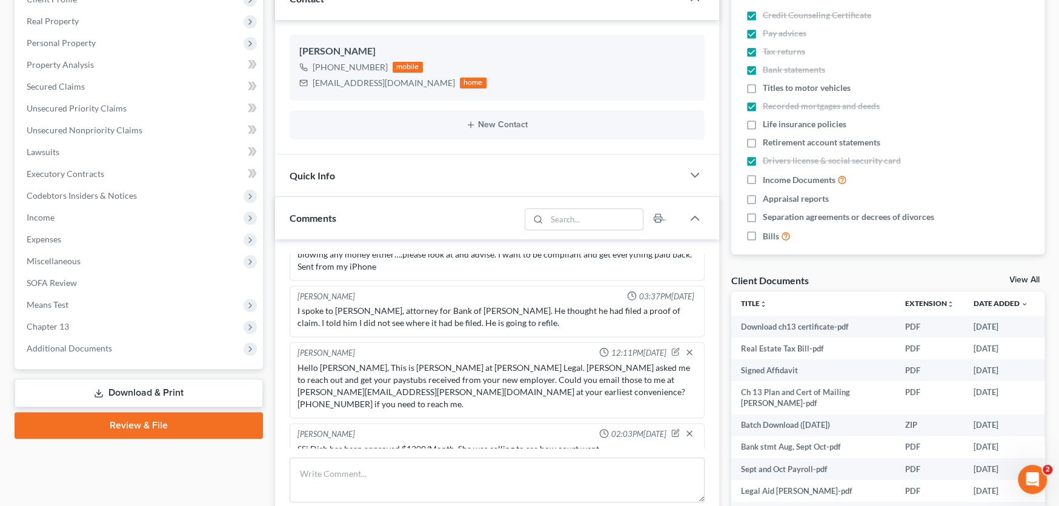
scroll to position [242, 0]
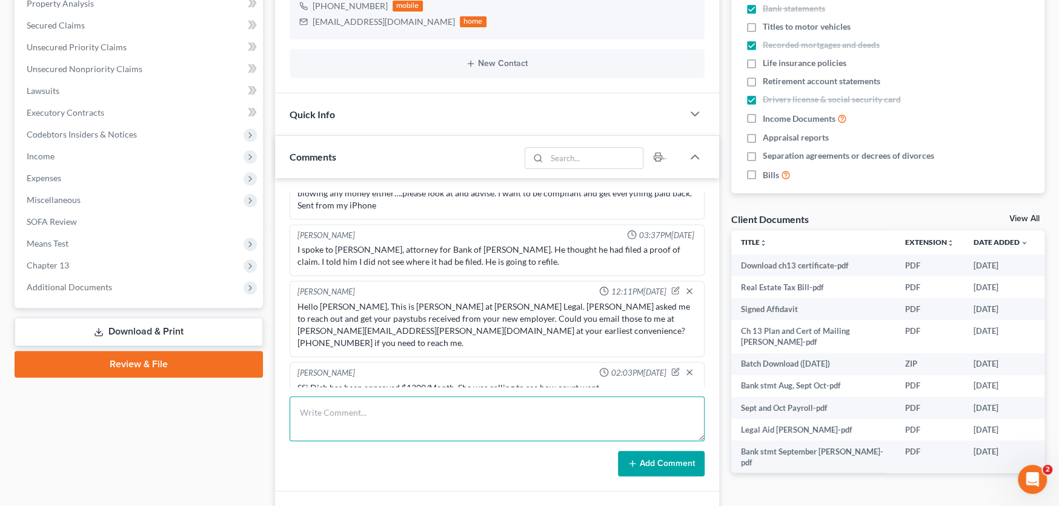
click at [332, 410] on textarea at bounding box center [497, 418] width 415 height 45
paste textarea "Hi Shane, I wanted to let you know my first payment from social security is act…"
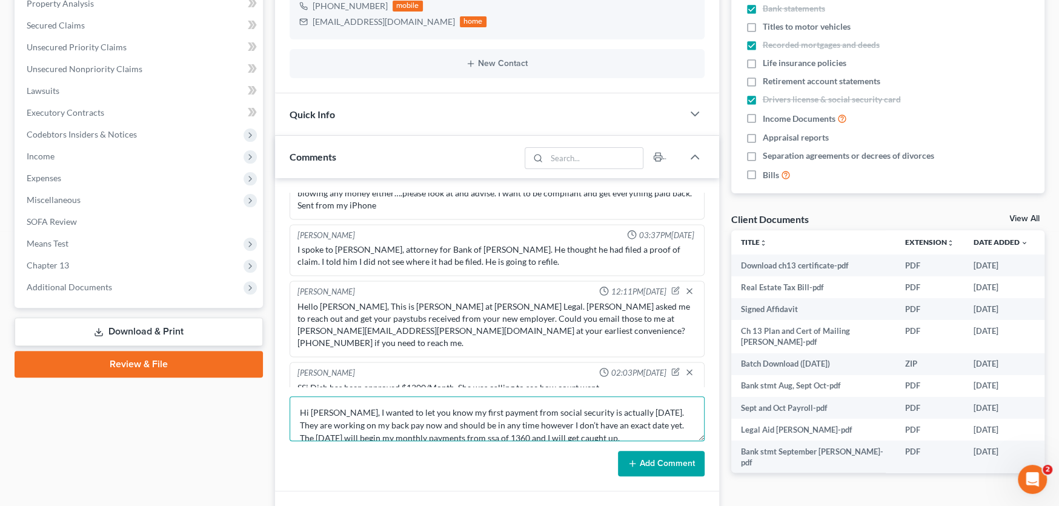
scroll to position [2, 0]
type textarea "Hi Shane, I wanted to let you know my first payment from social security is act…"
click at [666, 464] on button "Add Comment" at bounding box center [661, 463] width 87 height 25
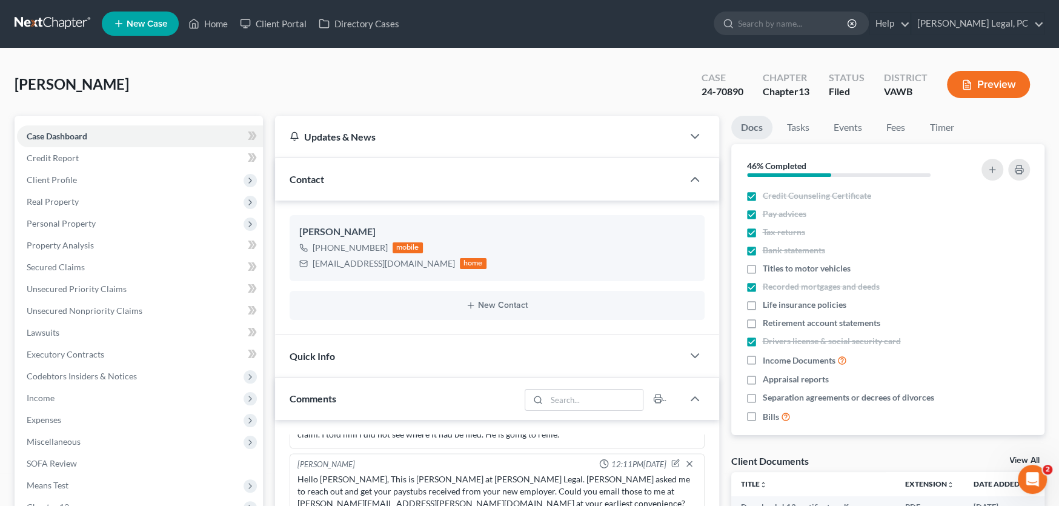
scroll to position [0, 0]
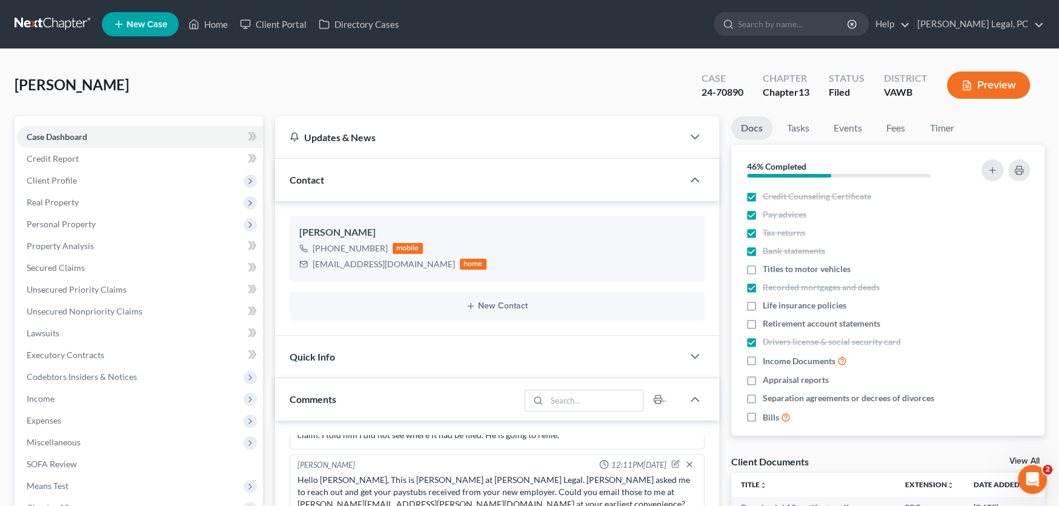
click at [61, 21] on link at bounding box center [54, 24] width 78 height 22
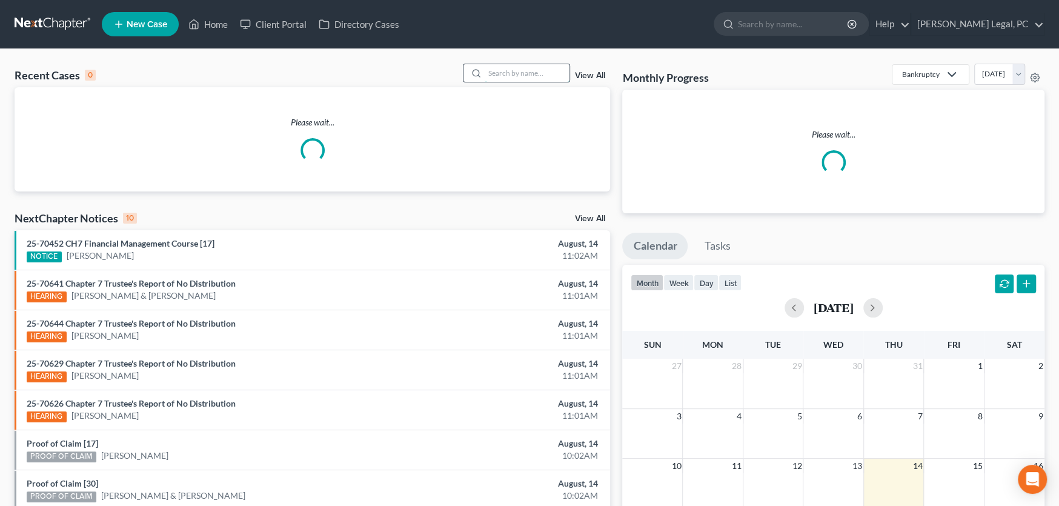
click at [489, 71] on input "search" at bounding box center [527, 73] width 85 height 18
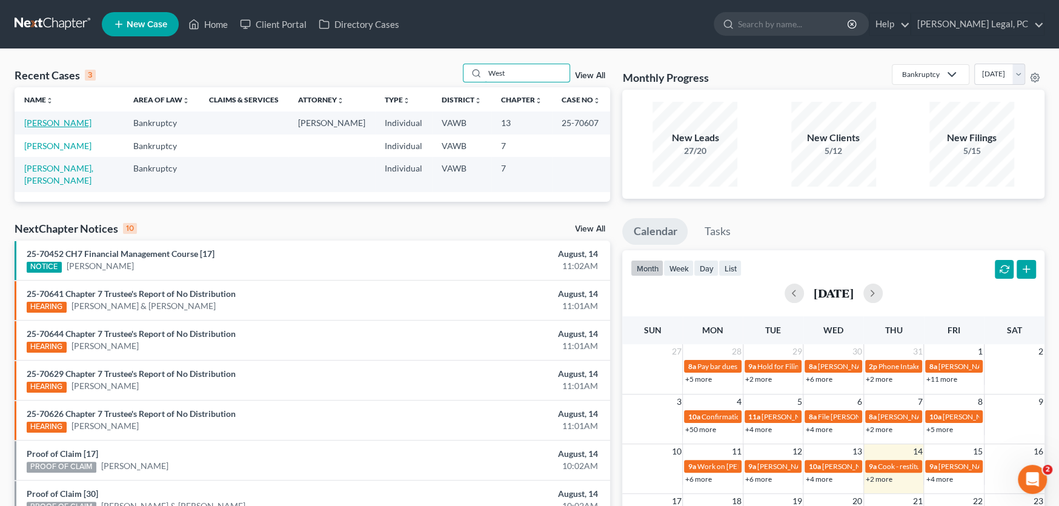
type input "West"
click at [45, 125] on link "[PERSON_NAME]" at bounding box center [57, 123] width 67 height 10
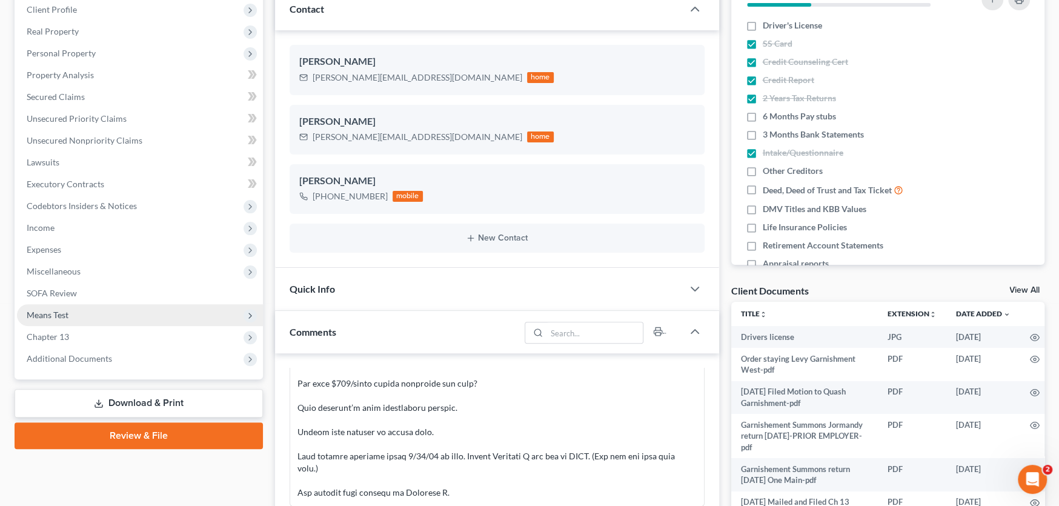
scroll to position [182, 0]
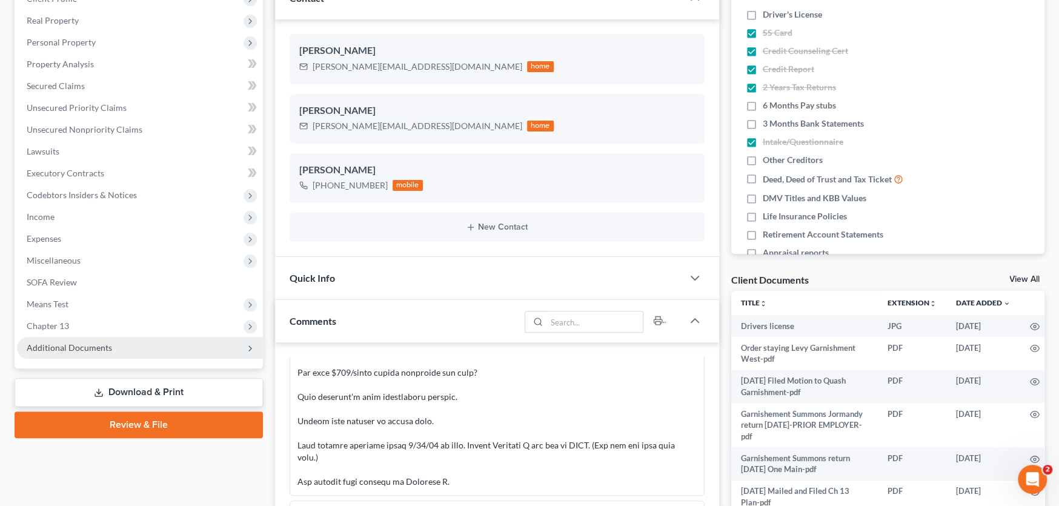
click at [101, 345] on span "Additional Documents" at bounding box center [69, 347] width 85 height 10
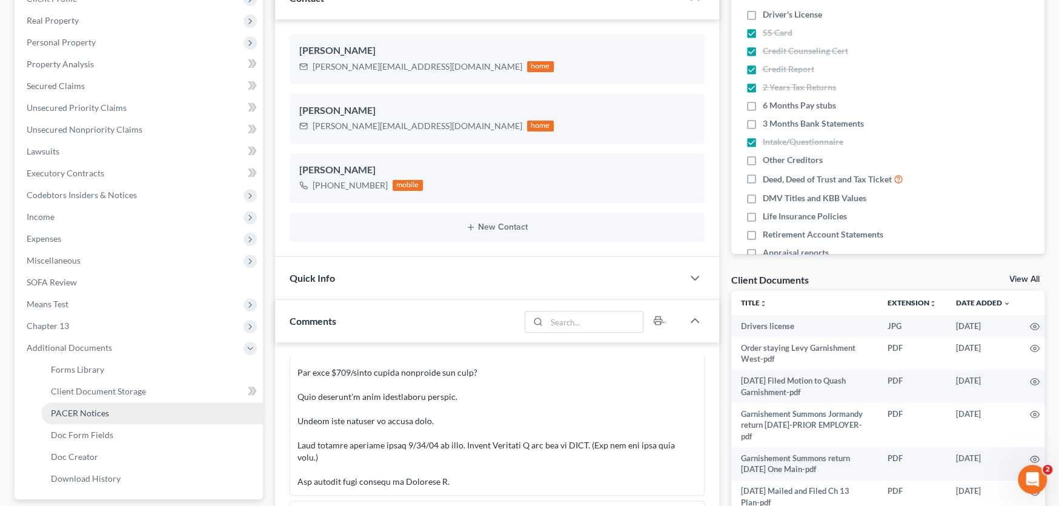
click at [79, 413] on span "PACER Notices" at bounding box center [80, 413] width 58 height 10
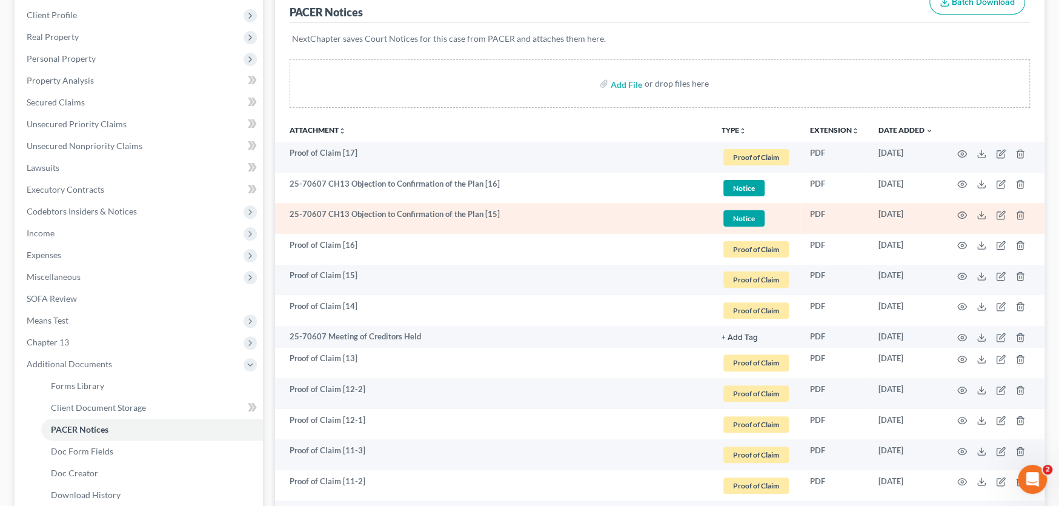
scroll to position [182, 0]
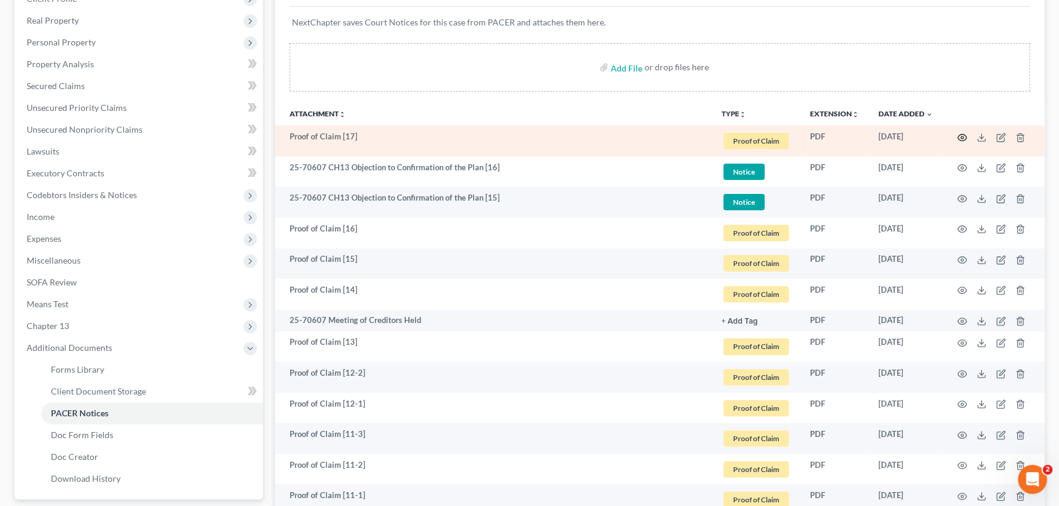
click at [962, 136] on circle "button" at bounding box center [962, 137] width 2 height 2
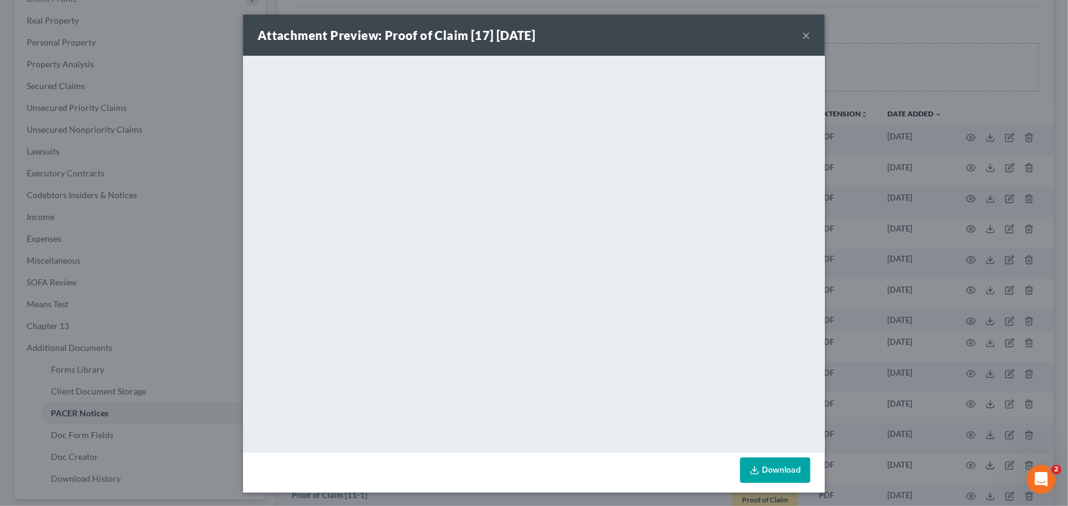
click at [802, 34] on button "×" at bounding box center [806, 35] width 8 height 15
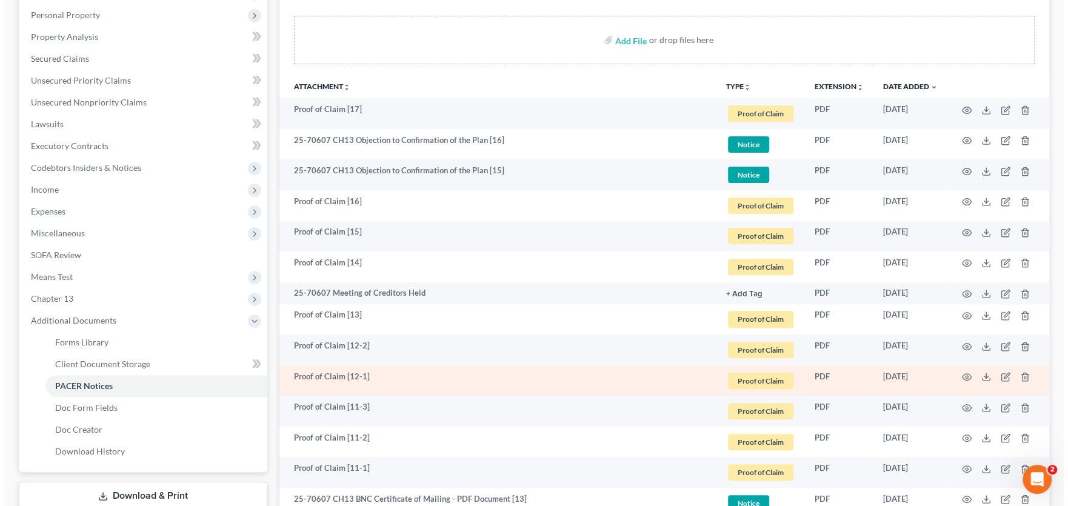
scroll to position [61, 0]
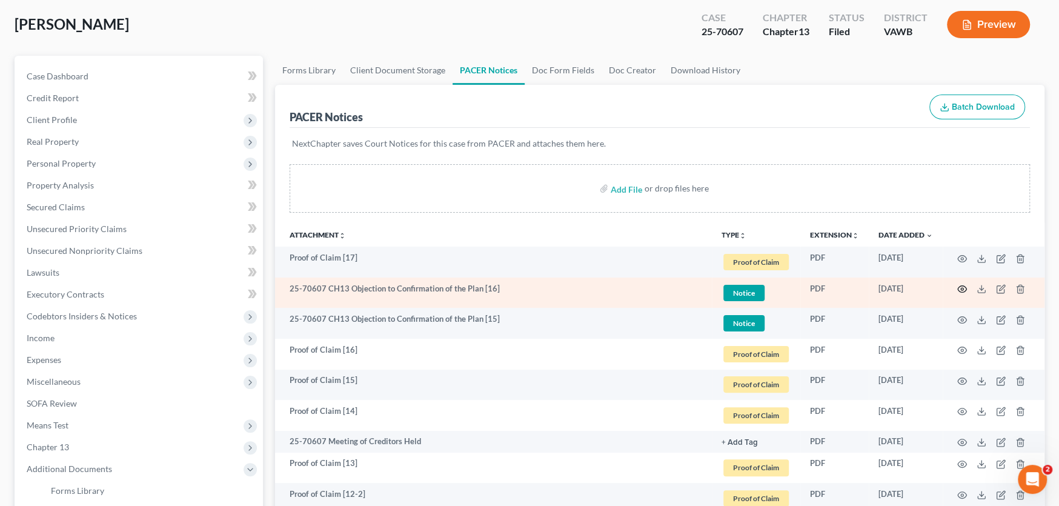
click at [962, 286] on icon "button" at bounding box center [962, 289] width 10 height 10
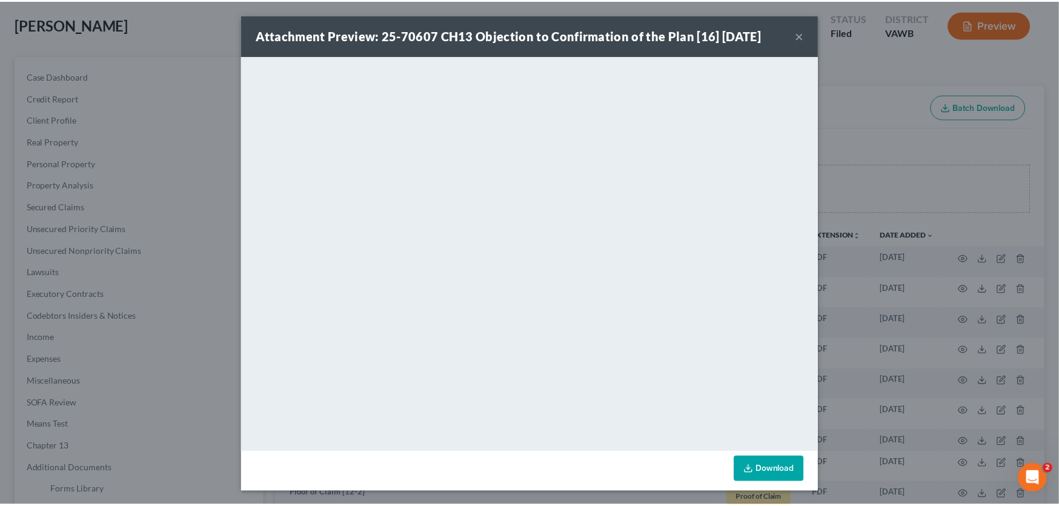
scroll to position [1, 0]
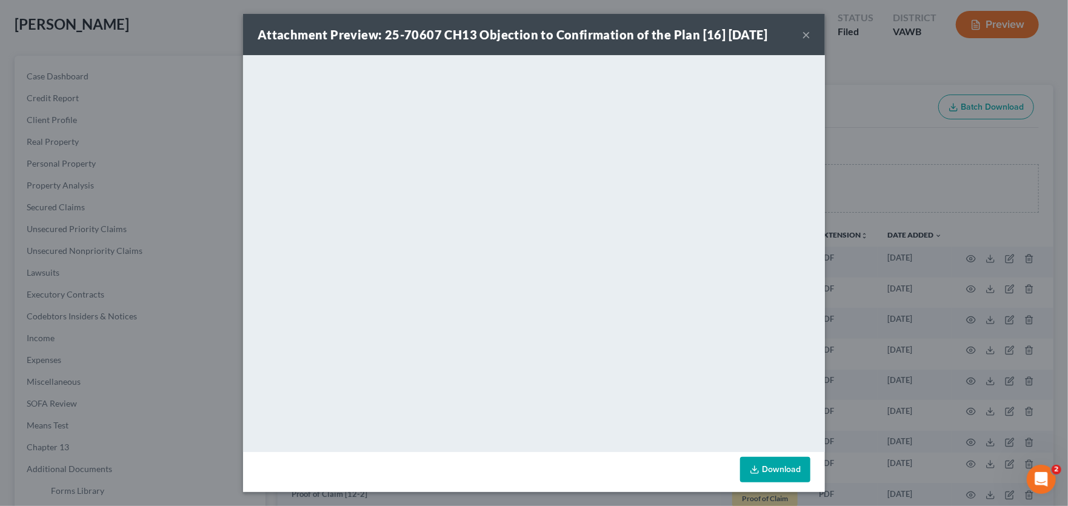
click at [802, 36] on button "×" at bounding box center [806, 34] width 8 height 15
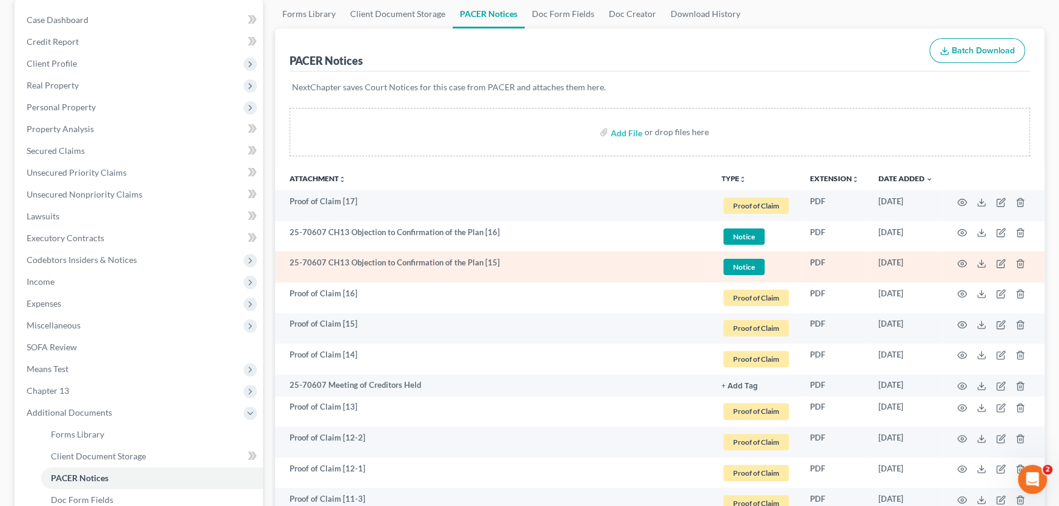
scroll to position [61, 0]
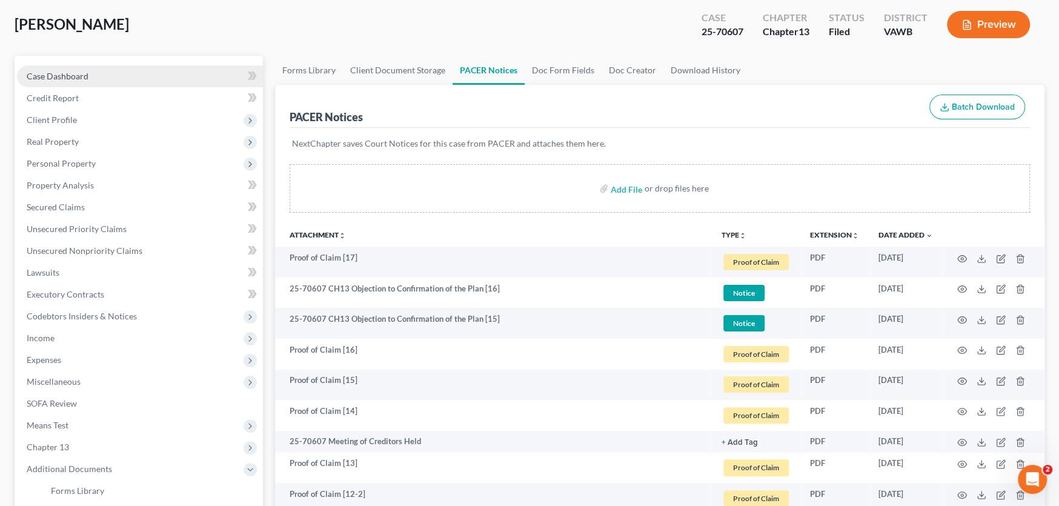
click at [52, 73] on span "Case Dashboard" at bounding box center [58, 76] width 62 height 10
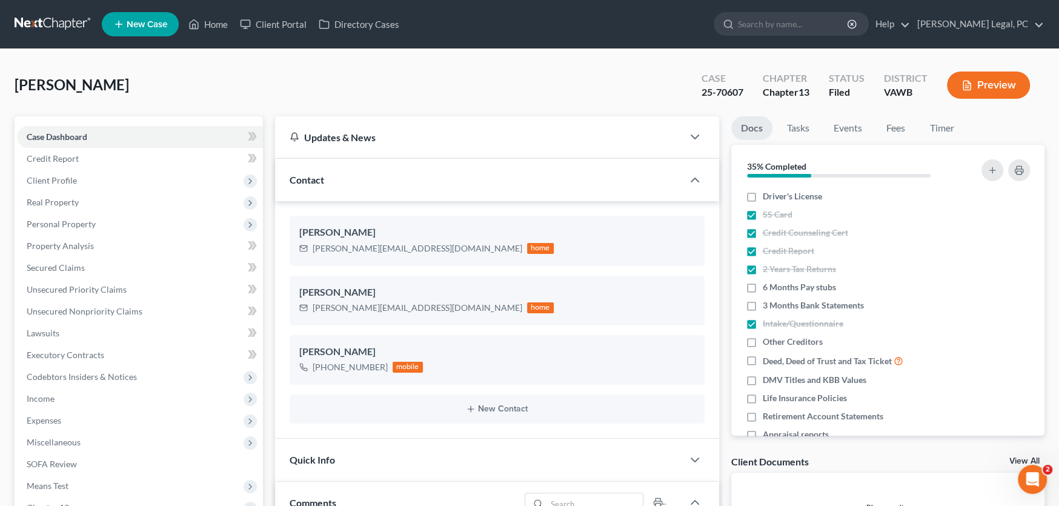
scroll to position [953, 0]
click at [56, 25] on link at bounding box center [54, 24] width 78 height 22
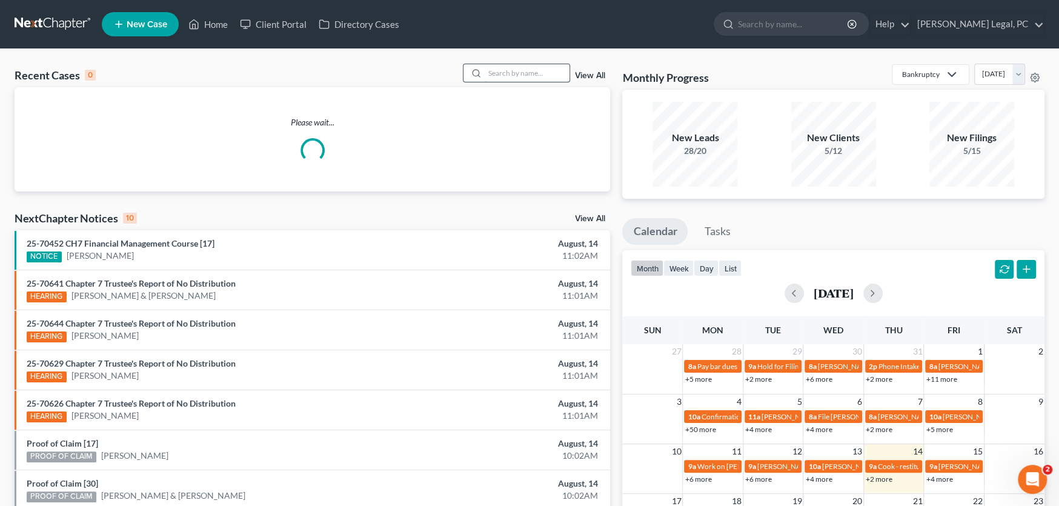
click at [510, 71] on input "search" at bounding box center [527, 73] width 85 height 18
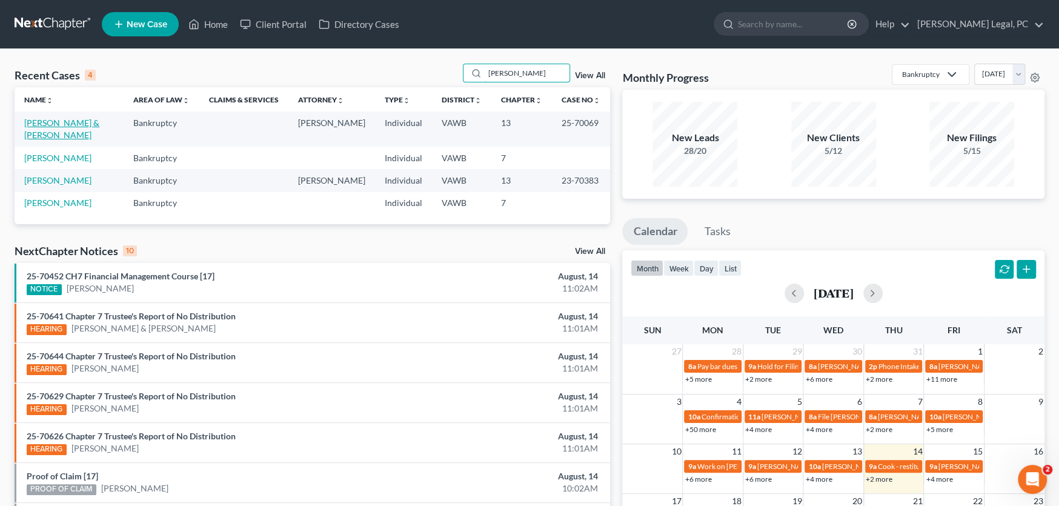
type input "[PERSON_NAME]"
click at [58, 122] on link "[PERSON_NAME] & [PERSON_NAME]" at bounding box center [61, 129] width 75 height 22
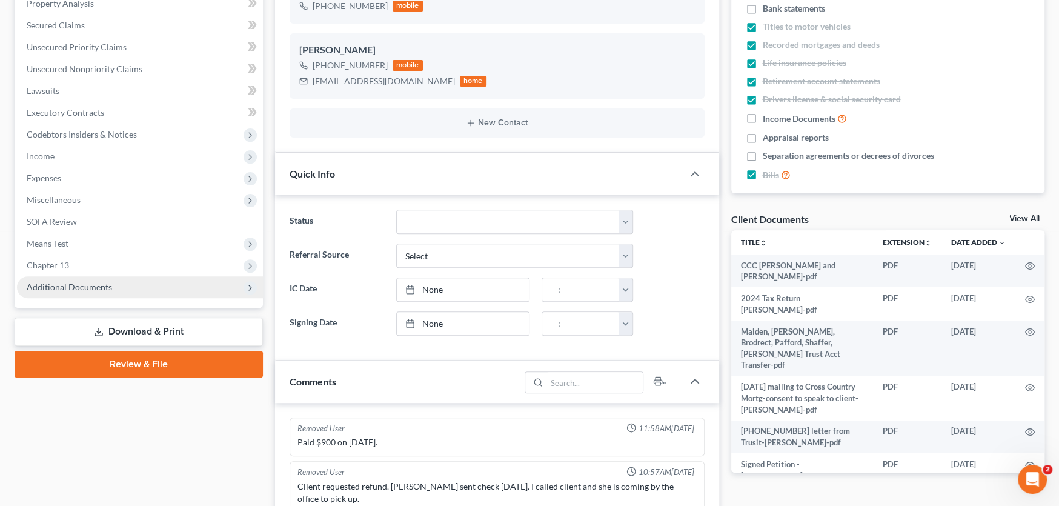
scroll to position [490, 0]
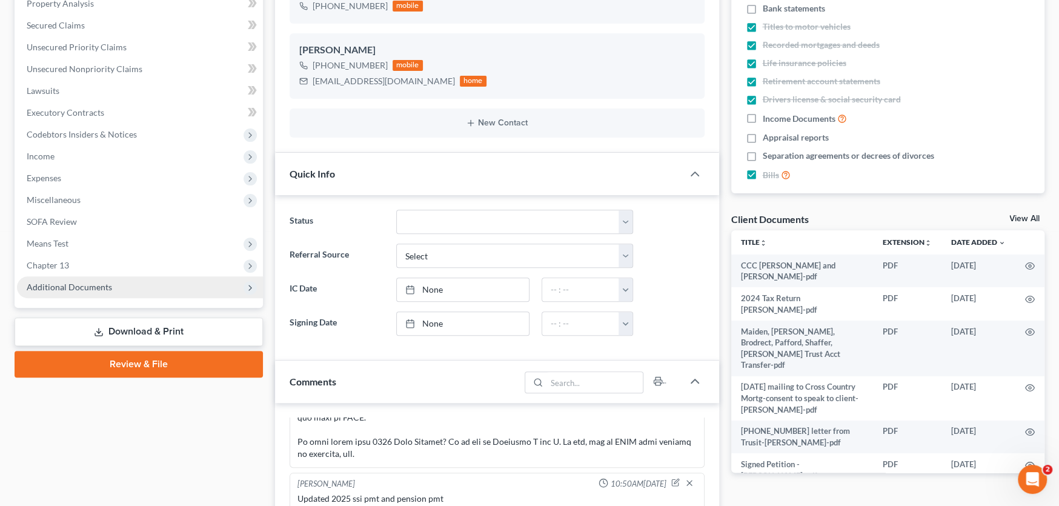
click at [77, 284] on span "Additional Documents" at bounding box center [69, 287] width 85 height 10
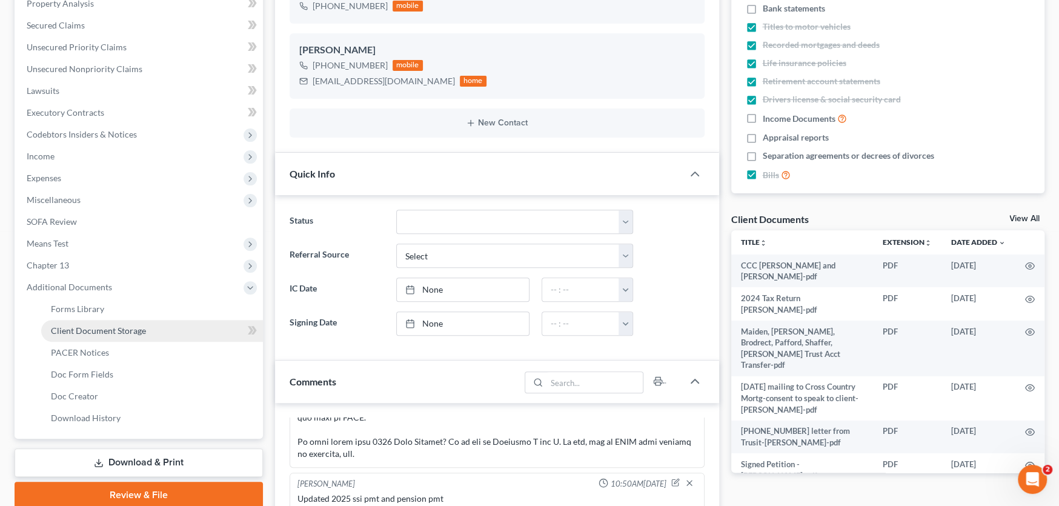
click at [70, 325] on span "Client Document Storage" at bounding box center [98, 330] width 95 height 10
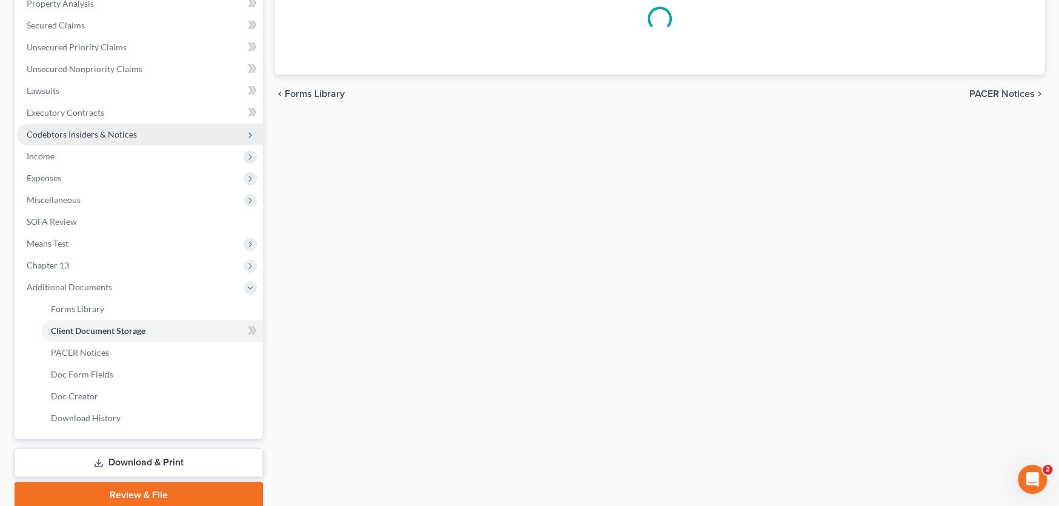
scroll to position [111, 0]
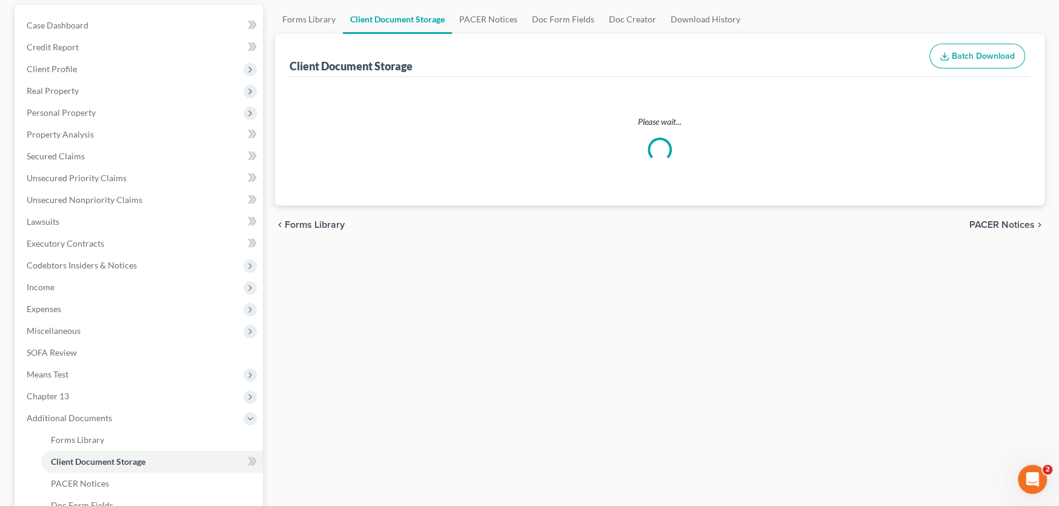
select select "0"
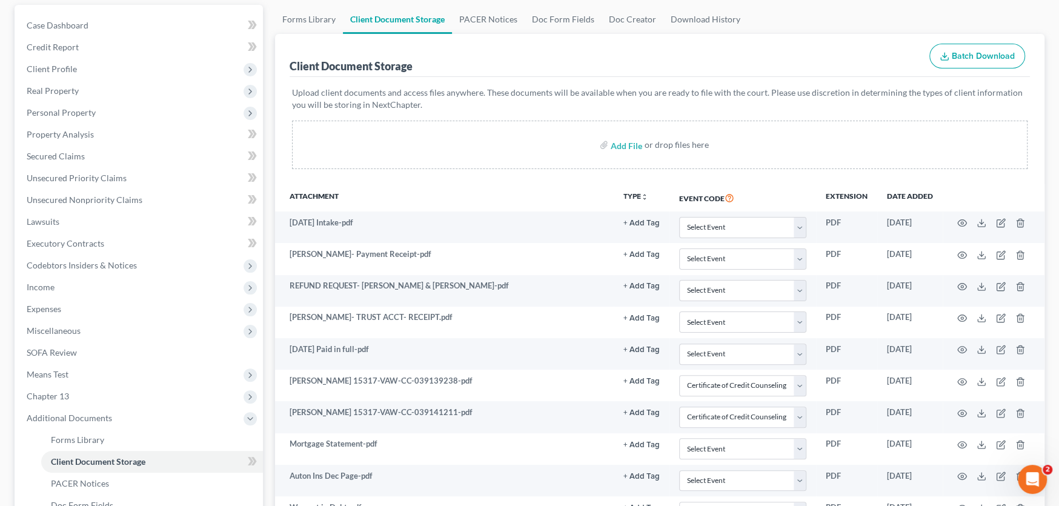
scroll to position [0, 0]
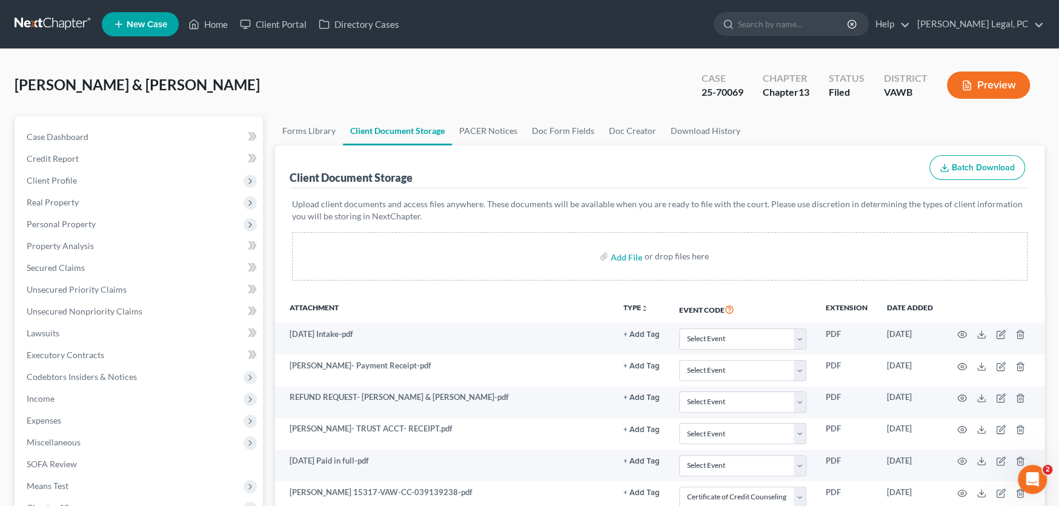
select select "0"
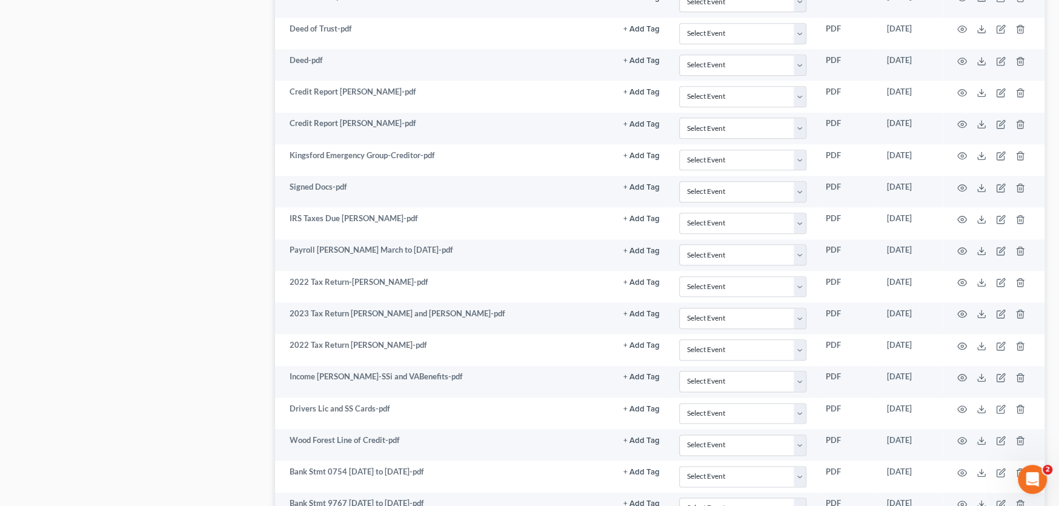
select select "0"
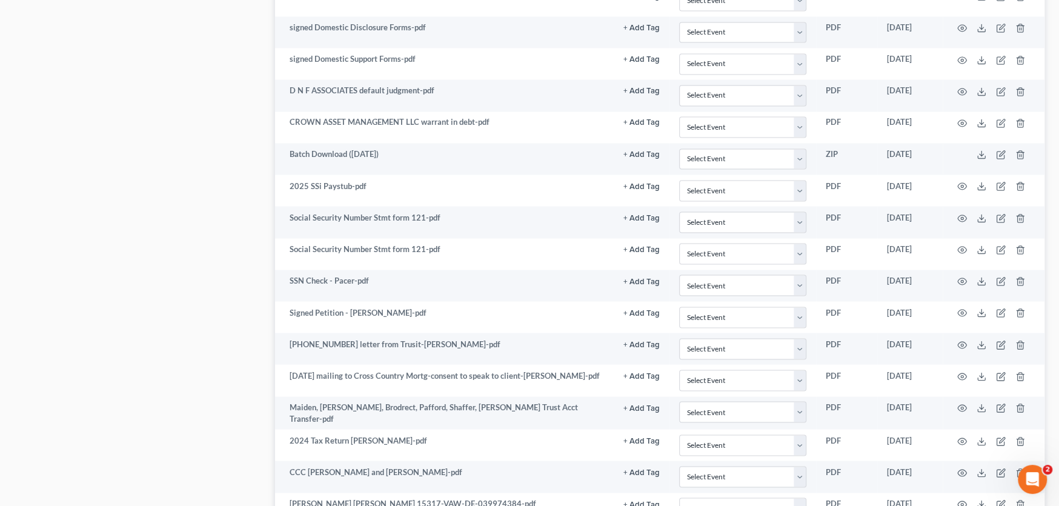
scroll to position [1772, 0]
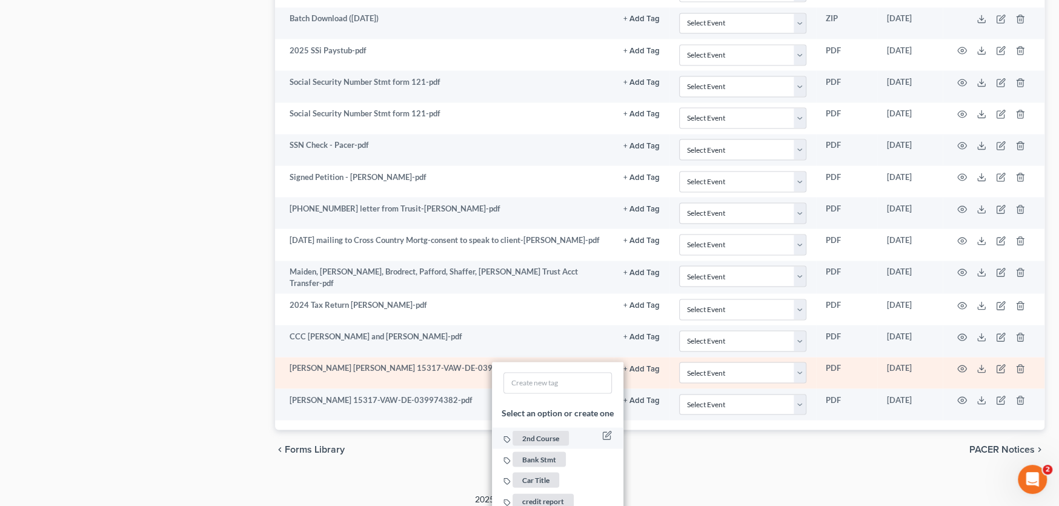
click at [545, 431] on span "2nd Course" at bounding box center [541, 438] width 56 height 15
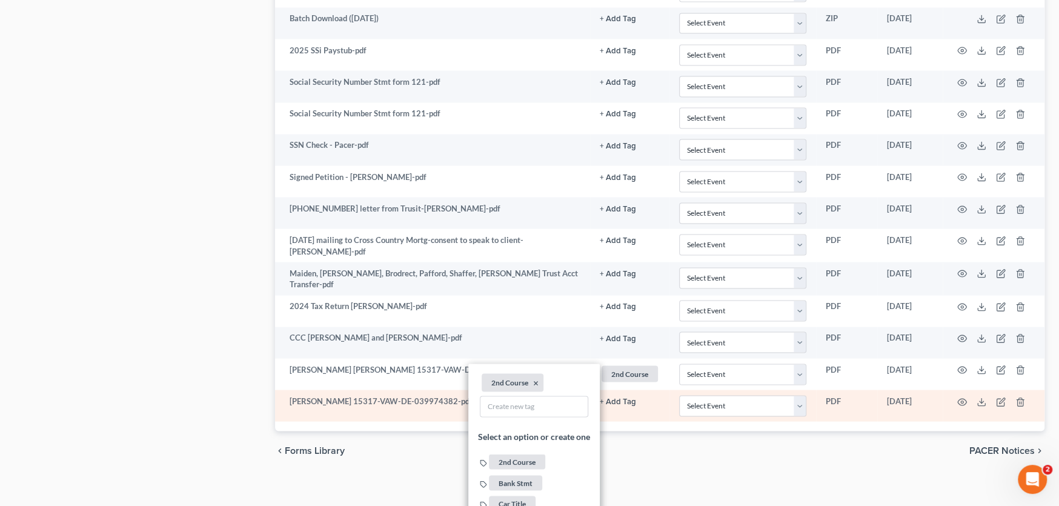
click at [513, 464] on span "2nd Course" at bounding box center [517, 471] width 56 height 15
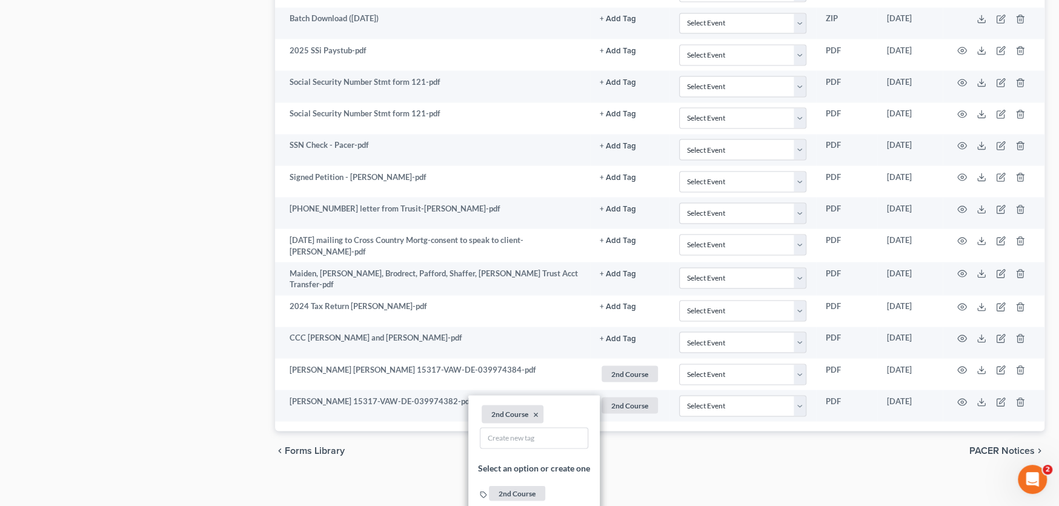
drag, startPoint x: 195, startPoint y: 384, endPoint x: 228, endPoint y: 193, distance: 194.2
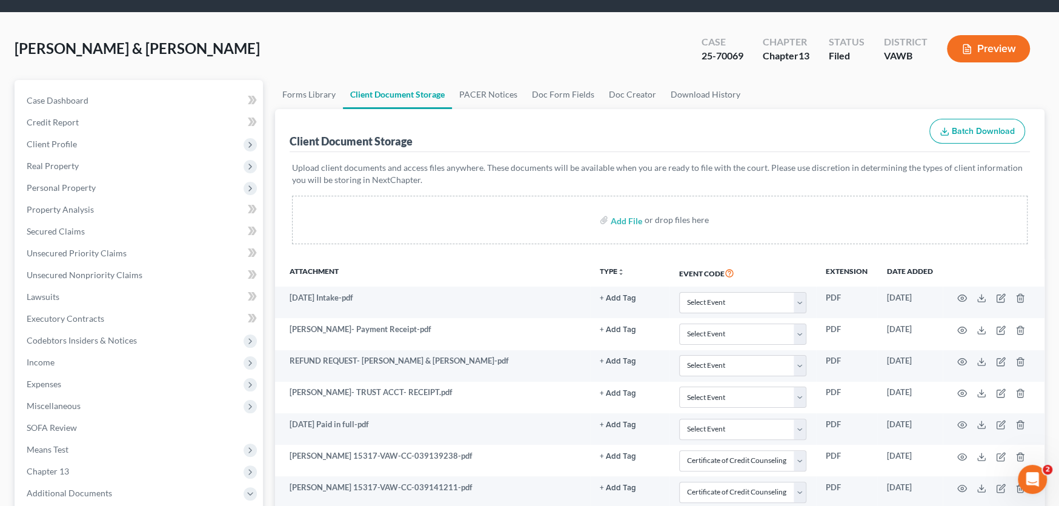
scroll to position [0, 0]
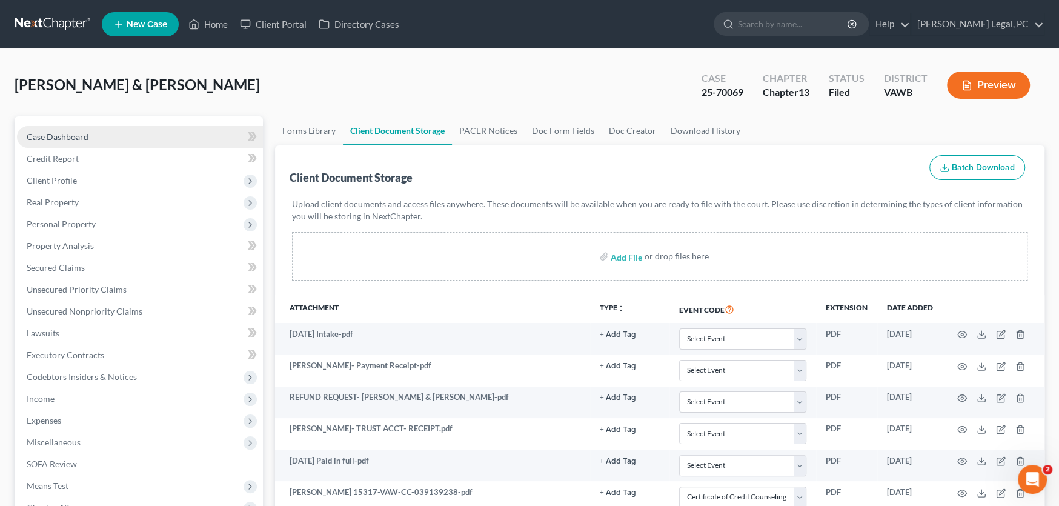
click at [55, 131] on span "Case Dashboard" at bounding box center [58, 136] width 62 height 10
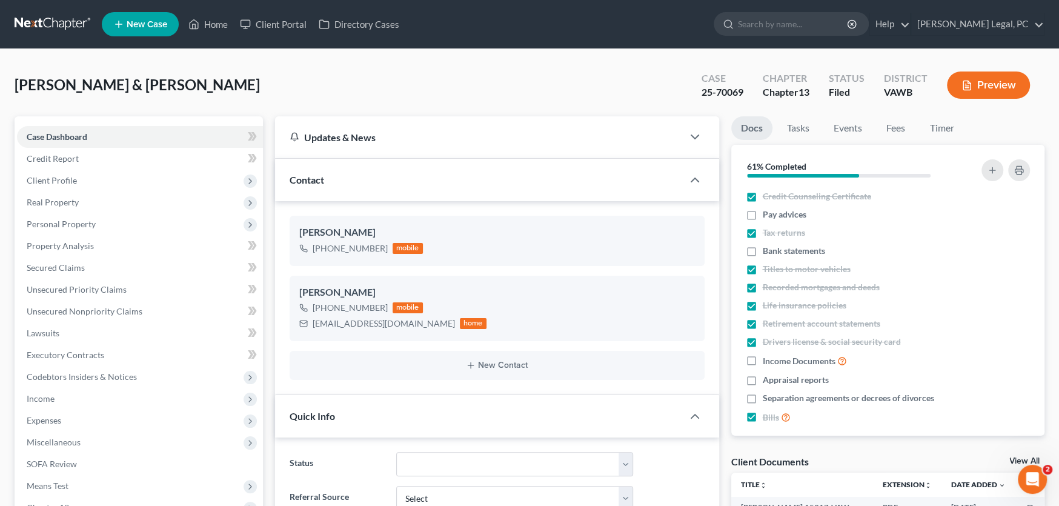
scroll to position [490, 0]
click at [71, 27] on link at bounding box center [54, 24] width 78 height 22
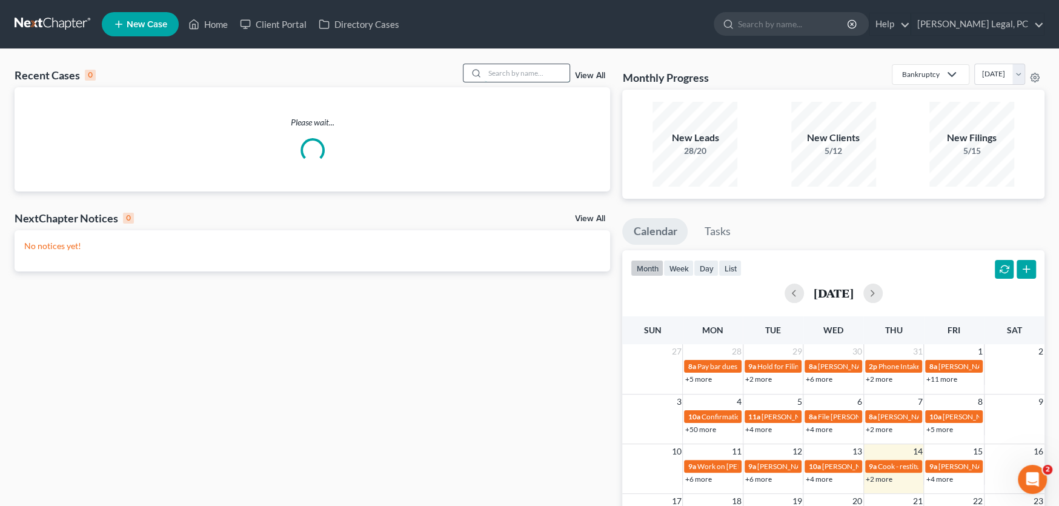
click at [503, 73] on input "search" at bounding box center [527, 73] width 85 height 18
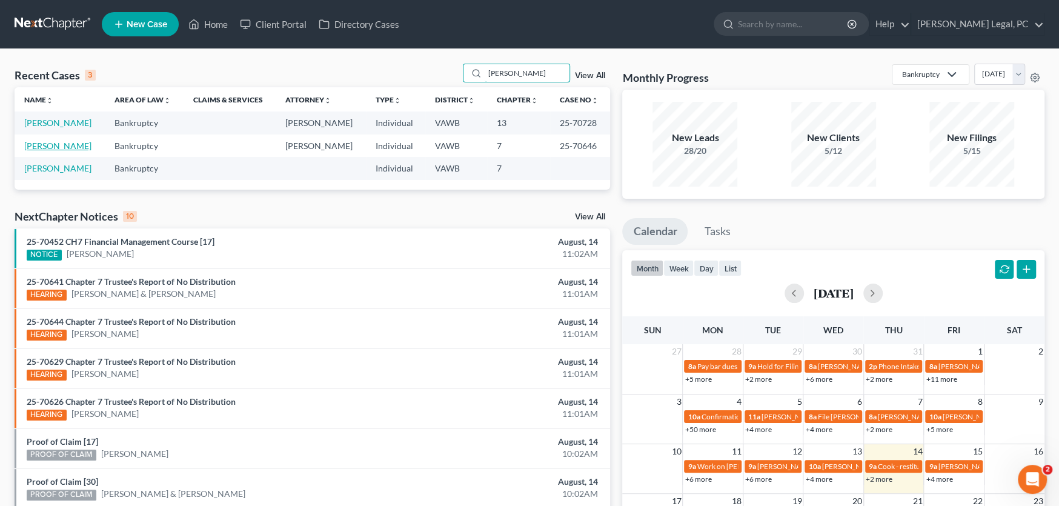
type input "[PERSON_NAME]"
click at [63, 144] on link "[PERSON_NAME]" at bounding box center [57, 146] width 67 height 10
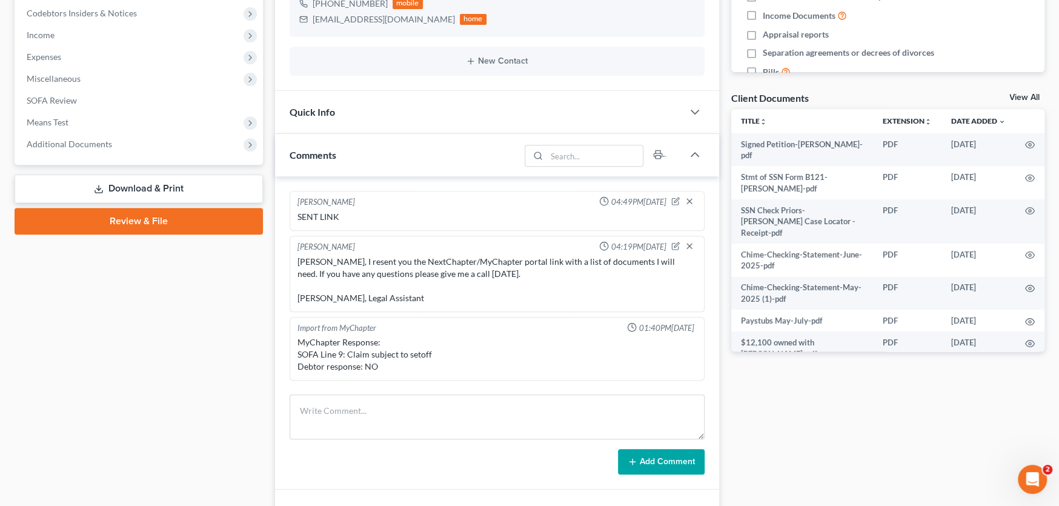
scroll to position [1172, 0]
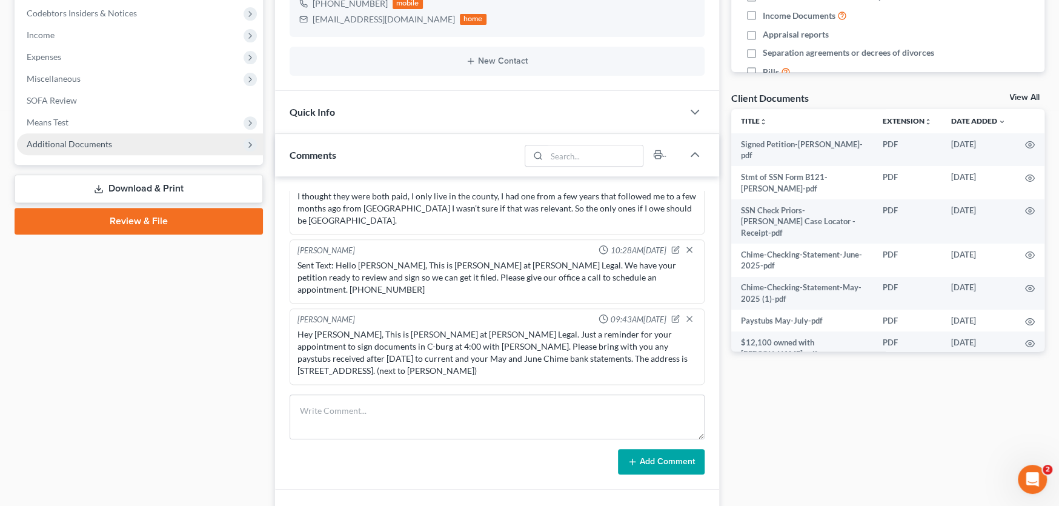
click at [82, 143] on span "Additional Documents" at bounding box center [69, 144] width 85 height 10
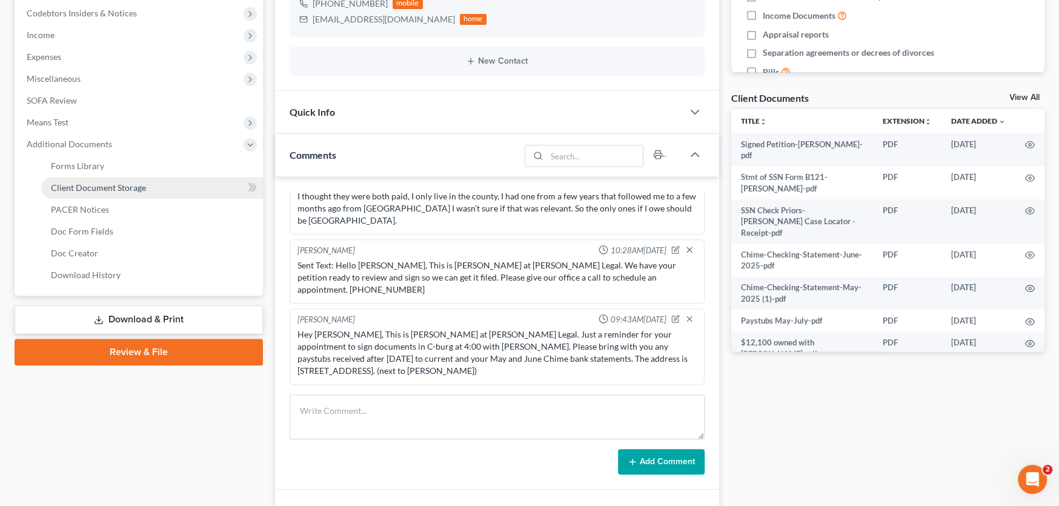
click at [85, 182] on span "Client Document Storage" at bounding box center [98, 187] width 95 height 10
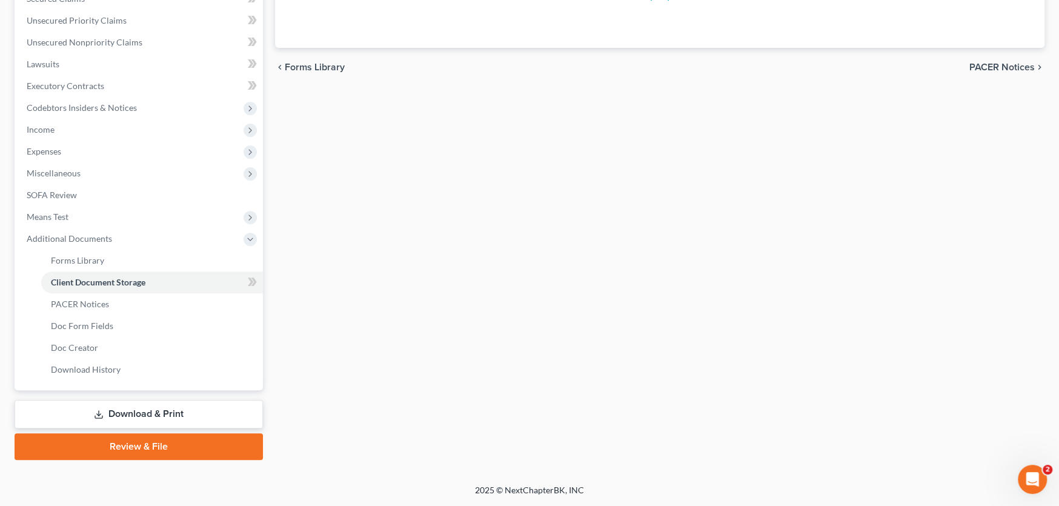
scroll to position [101, 0]
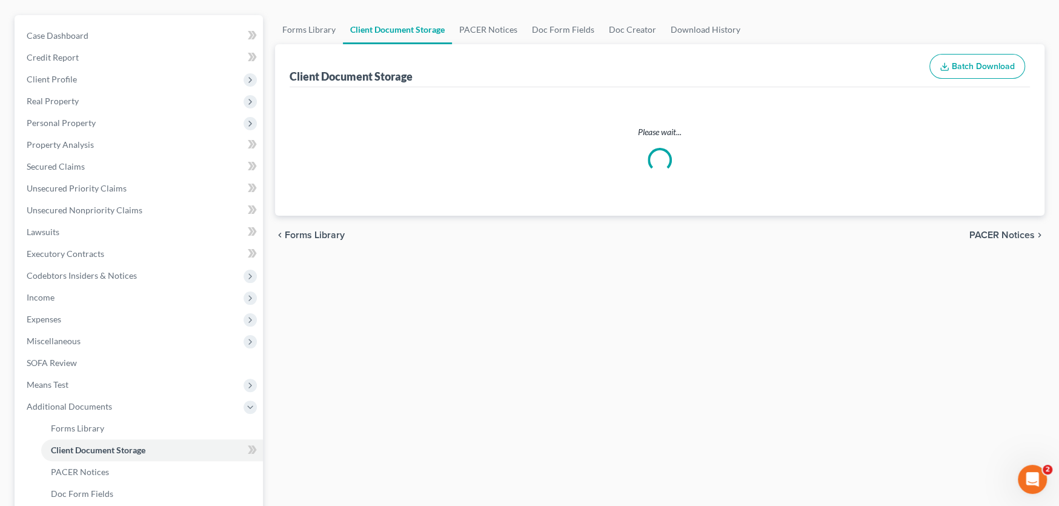
select select "0"
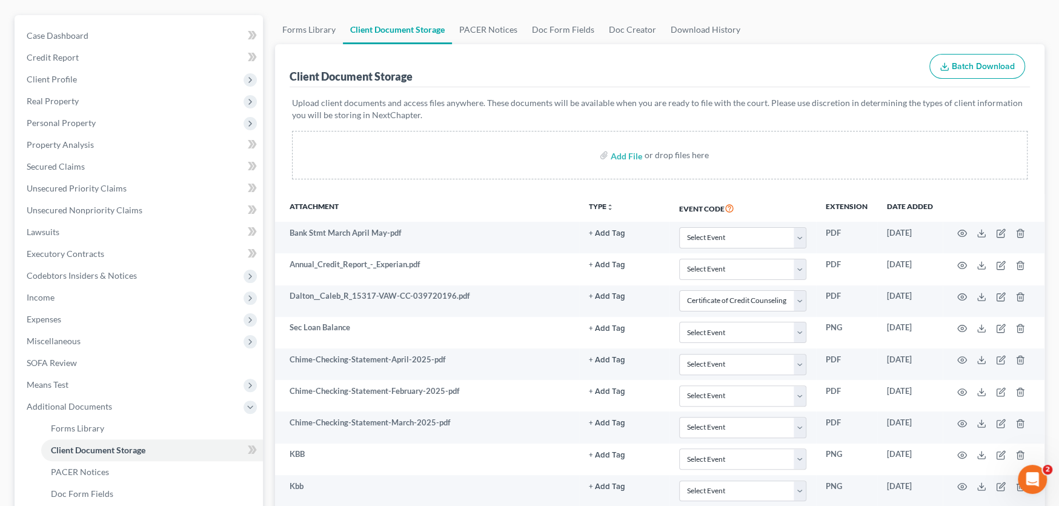
scroll to position [0, 0]
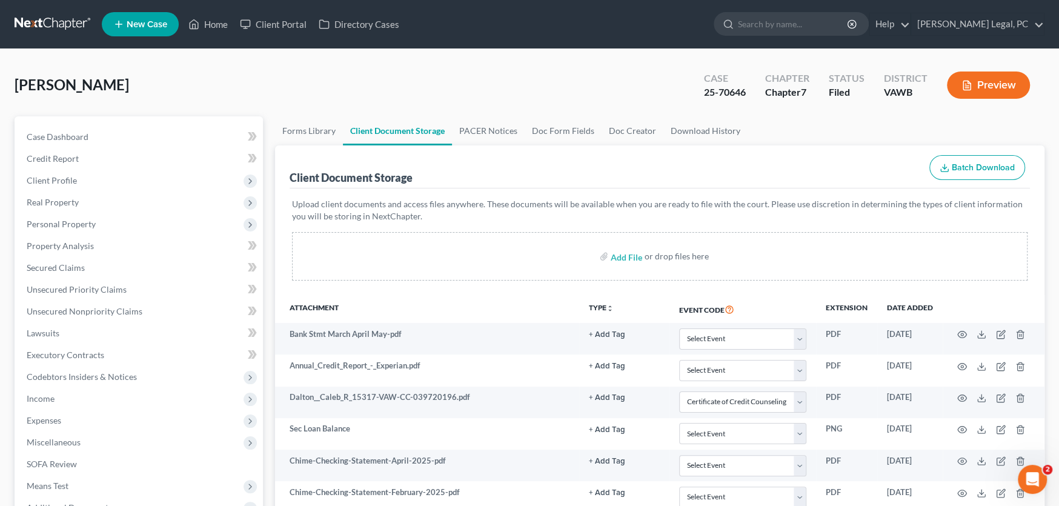
select select "0"
click at [46, 131] on span "Case Dashboard" at bounding box center [58, 136] width 62 height 10
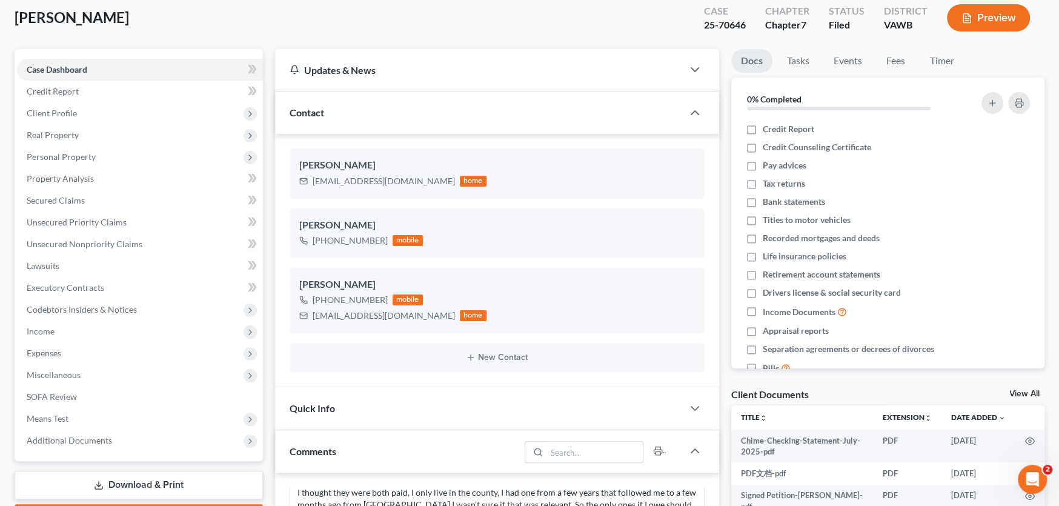
scroll to position [364, 0]
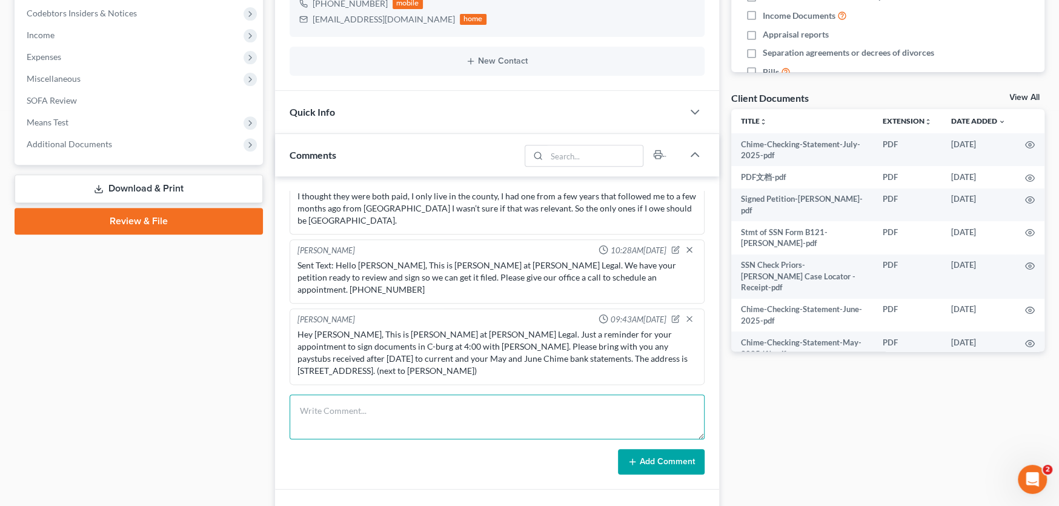
click at [346, 409] on textarea at bounding box center [497, 416] width 415 height 45
paste textarea "Hello, I apologize for the delay in getting you these statements but attached s…"
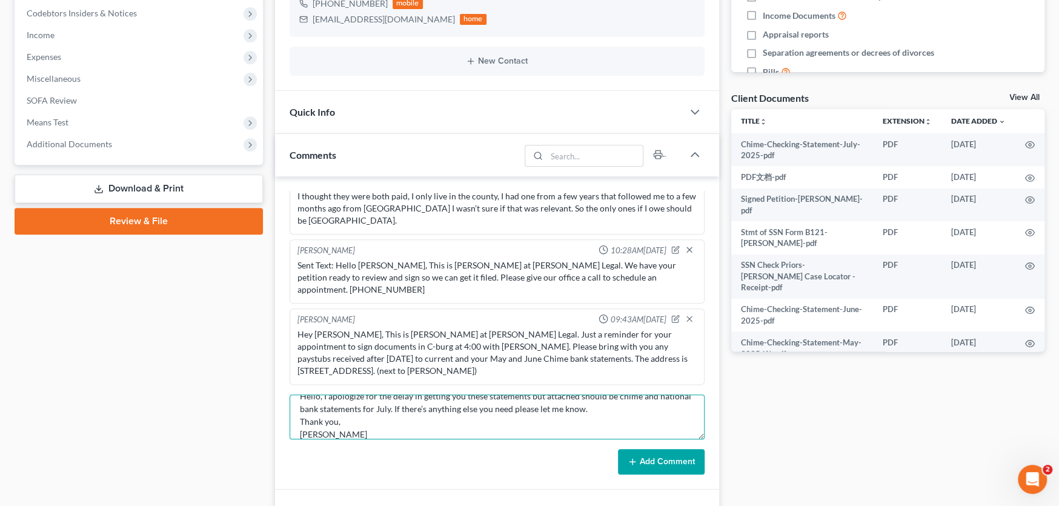
type textarea "Hello, I apologize for the delay in getting you these statements but attached s…"
click at [633, 457] on icon at bounding box center [633, 462] width 10 height 10
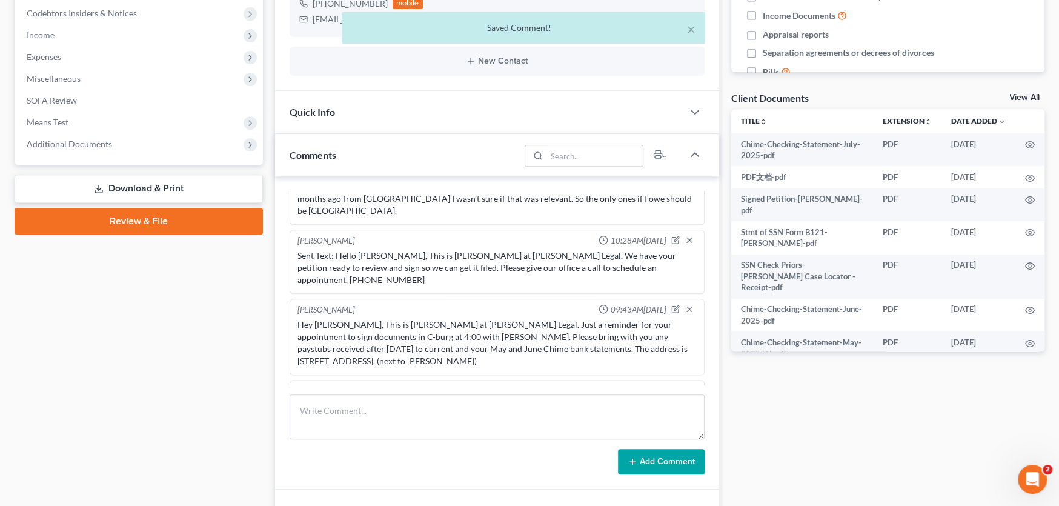
scroll to position [1253, 0]
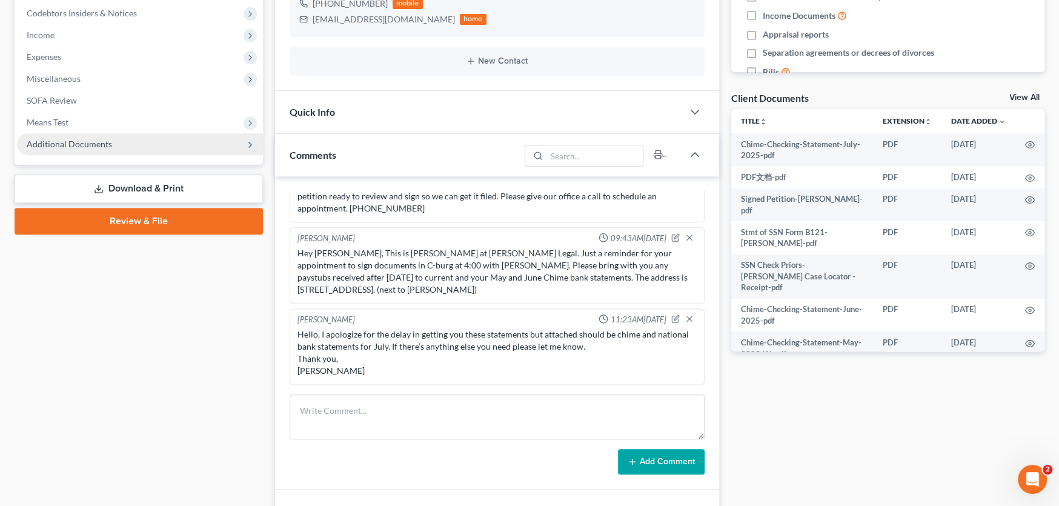
click at [43, 139] on span "Additional Documents" at bounding box center [69, 144] width 85 height 10
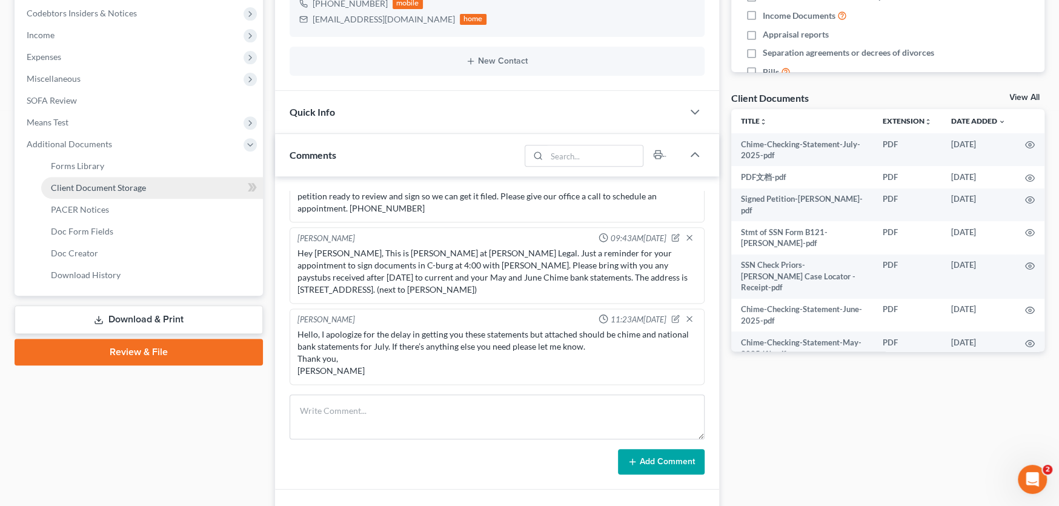
click at [100, 187] on span "Client Document Storage" at bounding box center [98, 187] width 95 height 10
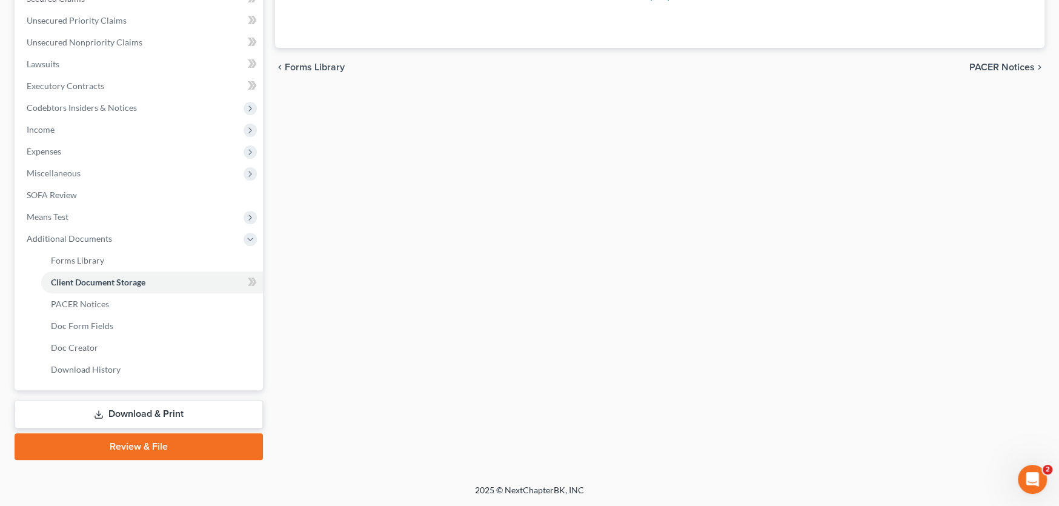
scroll to position [135, 0]
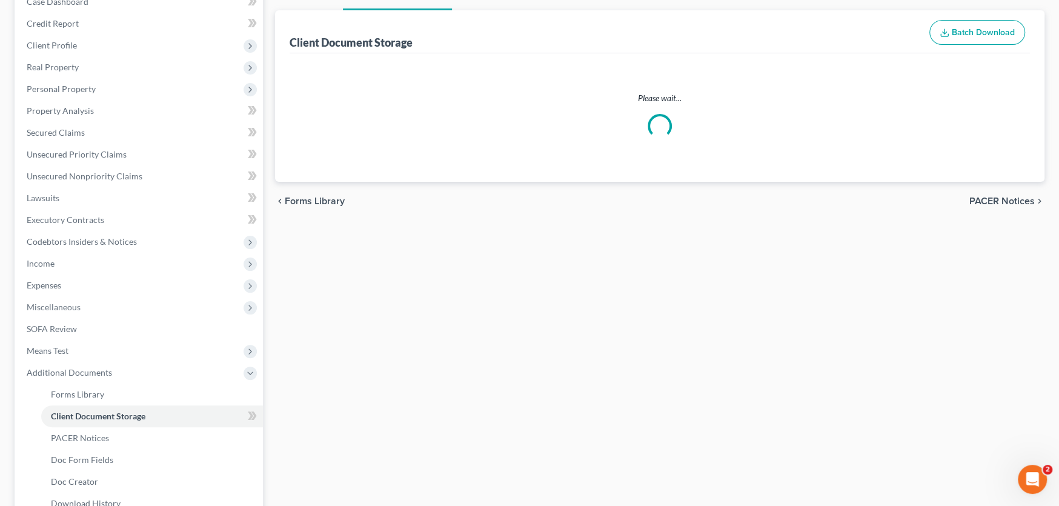
select select "0"
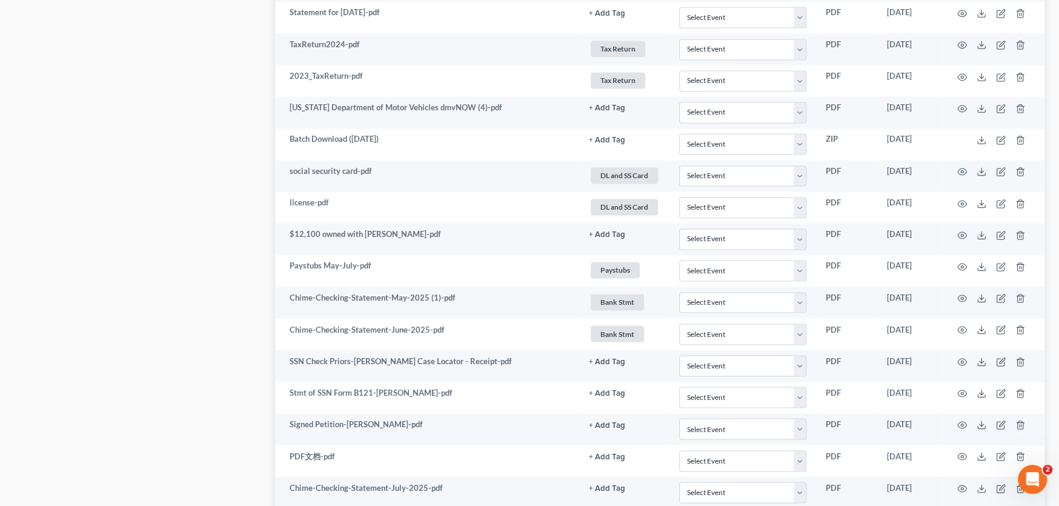
scroll to position [1583, 0]
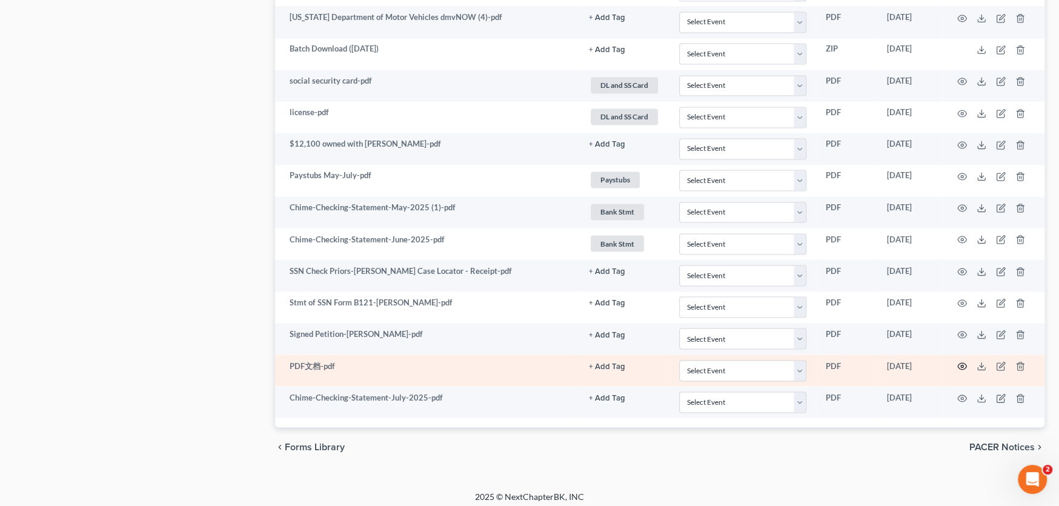
click at [961, 363] on icon "button" at bounding box center [962, 366] width 9 height 7
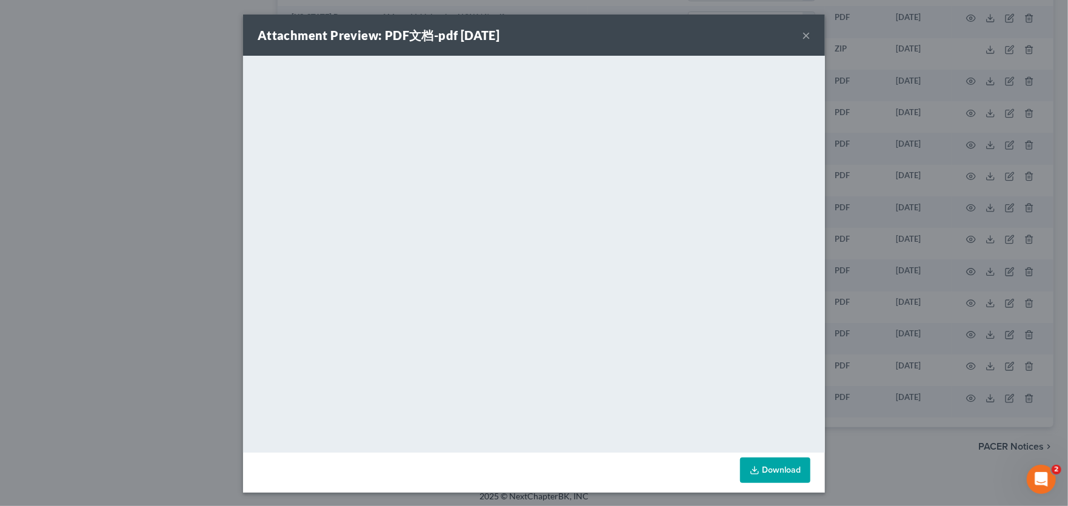
click at [802, 34] on button "×" at bounding box center [806, 35] width 8 height 15
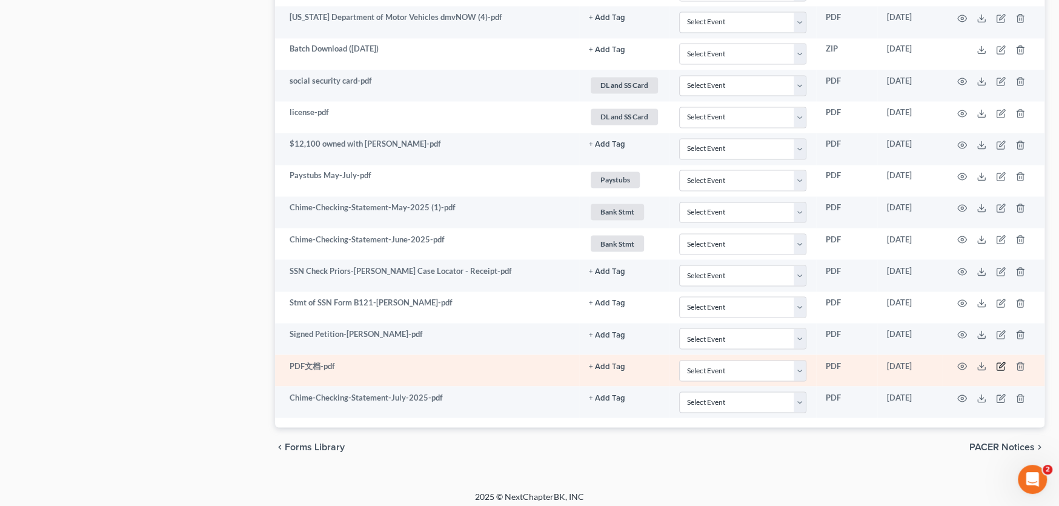
click at [999, 361] on icon "button" at bounding box center [1001, 366] width 10 height 10
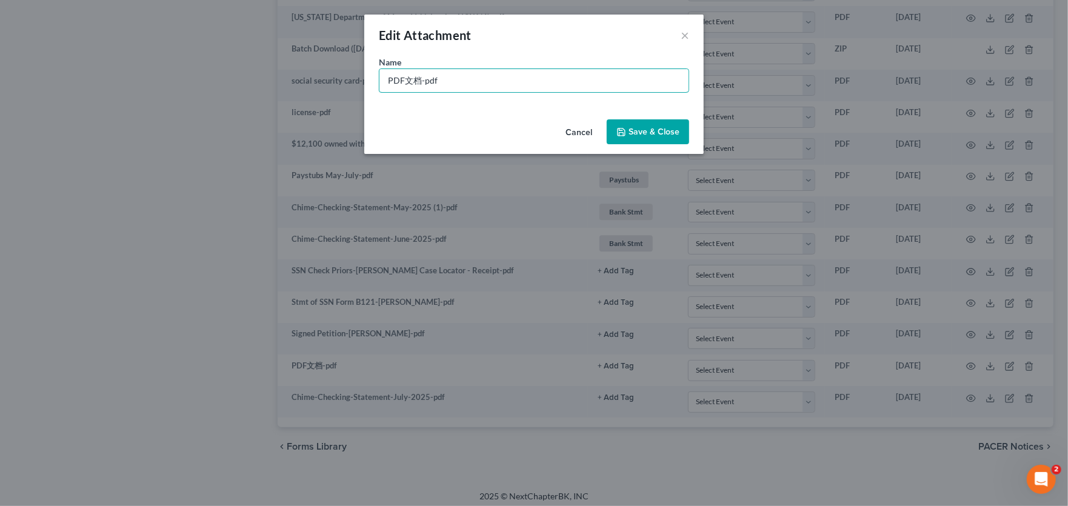
drag, startPoint x: 448, startPoint y: 89, endPoint x: 314, endPoint y: 78, distance: 133.7
click at [314, 78] on div "Edit Attachment × Name * PDF文档-pdf Cancel Save & Close" at bounding box center [534, 253] width 1068 height 506
type input "NBB July Bank Stmt"
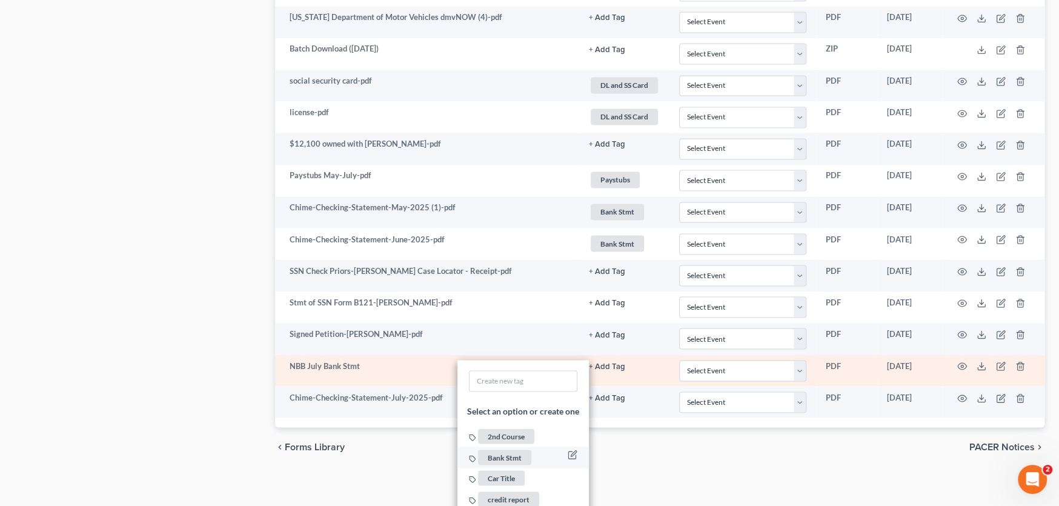
click at [505, 450] on span "Bank Stmt" at bounding box center [504, 457] width 53 height 15
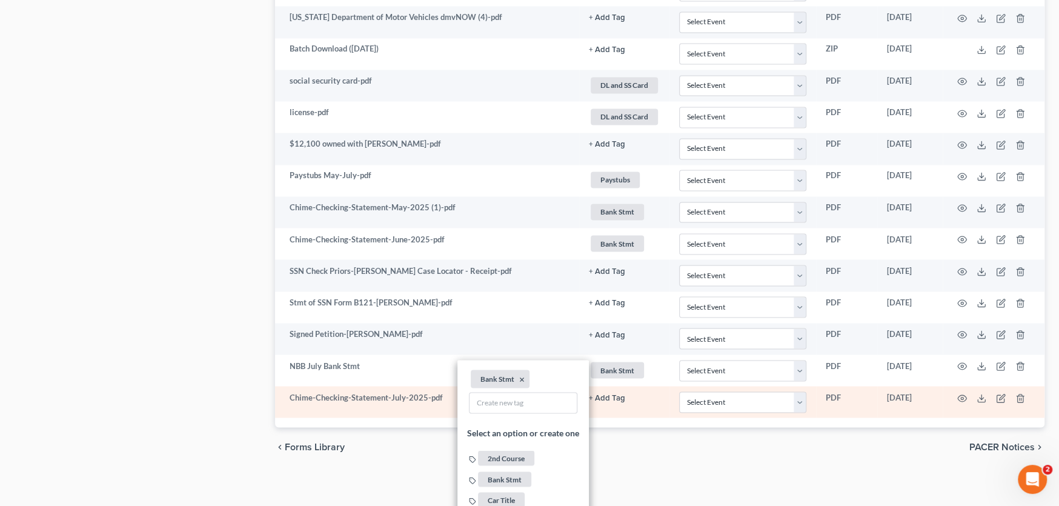
drag, startPoint x: 350, startPoint y: 404, endPoint x: 402, endPoint y: 404, distance: 52.7
click at [350, 404] on td "Chime-Checking-Statement-July-2025-pdf" at bounding box center [427, 402] width 304 height 32
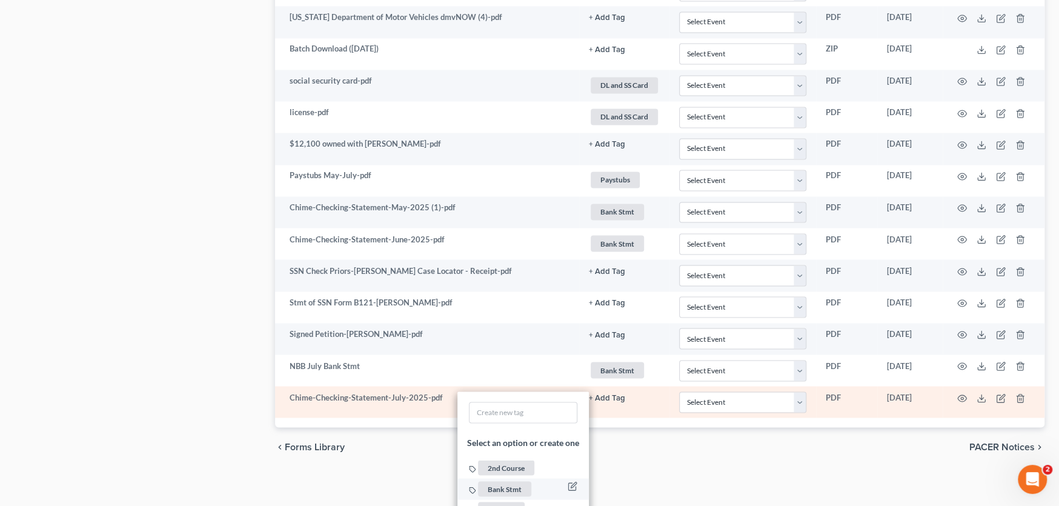
click at [509, 481] on span "Bank Stmt" at bounding box center [504, 488] width 53 height 15
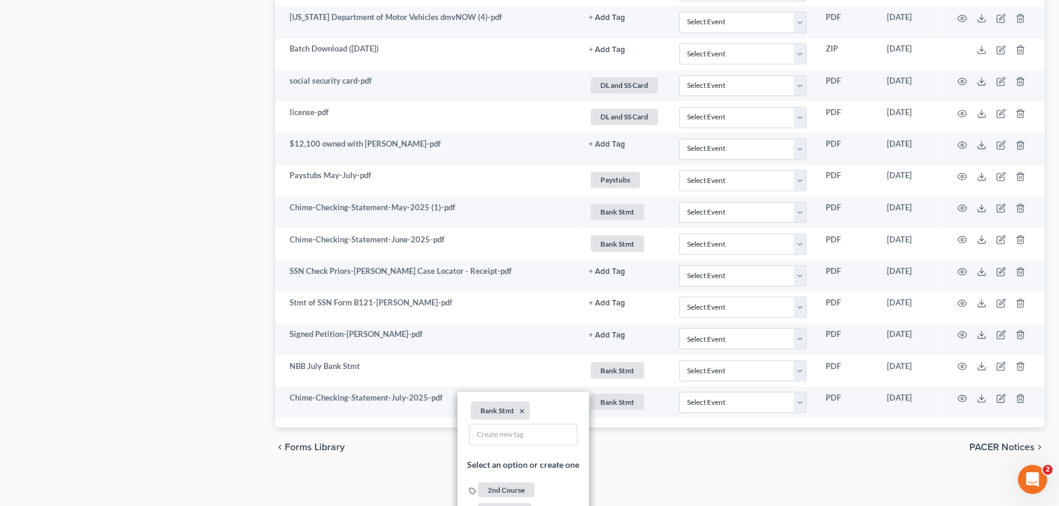
click at [379, 445] on div "chevron_left Forms Library PACER Notices chevron_right" at bounding box center [659, 446] width 769 height 39
